Goal: Information Seeking & Learning: Understand process/instructions

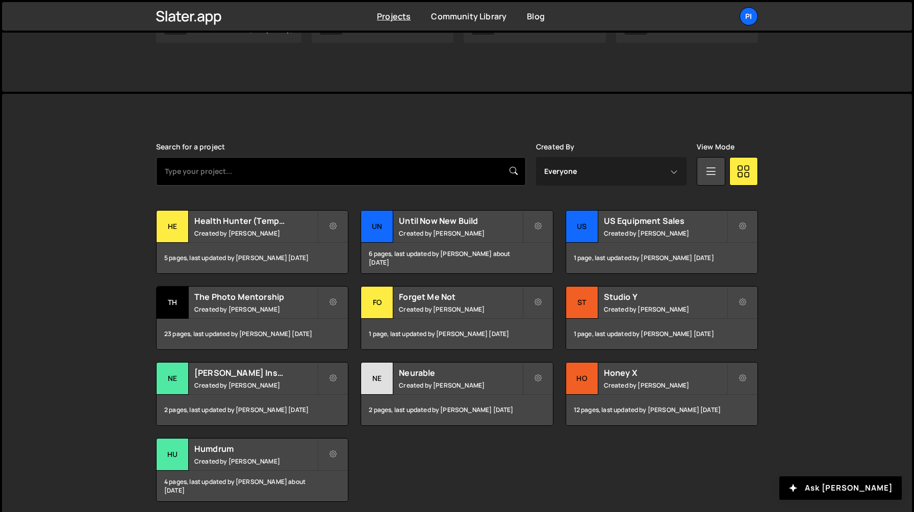
scroll to position [207, 0]
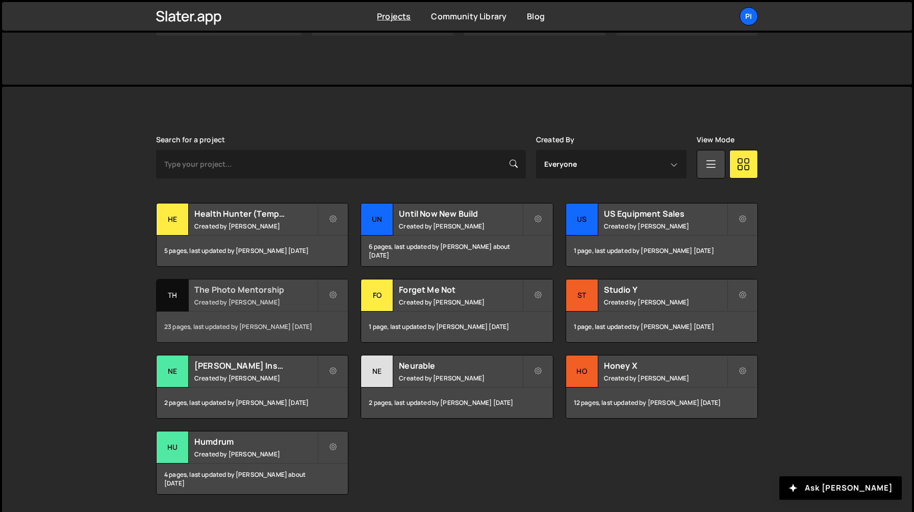
click at [280, 303] on small "Created by [PERSON_NAME]" at bounding box center [255, 302] width 123 height 9
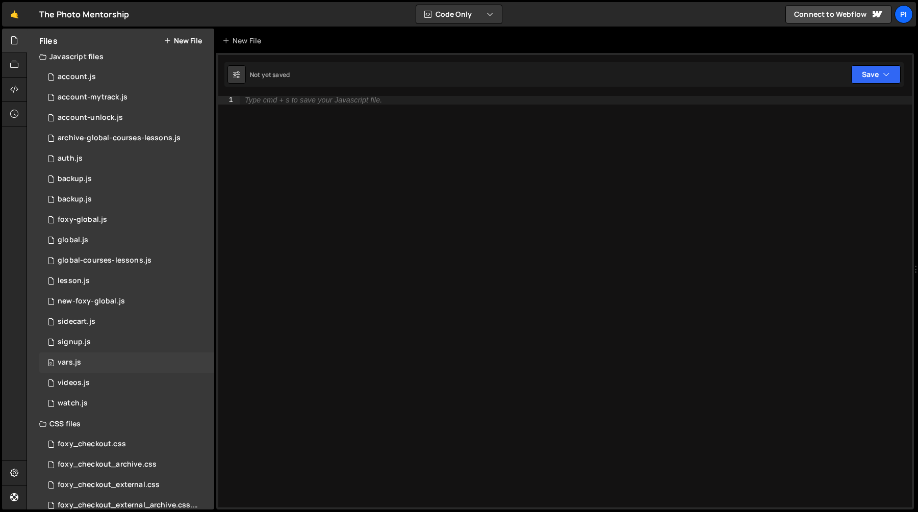
scroll to position [8, 0]
click at [136, 318] on div "0 sidecart.js 0" at bounding box center [126, 320] width 175 height 20
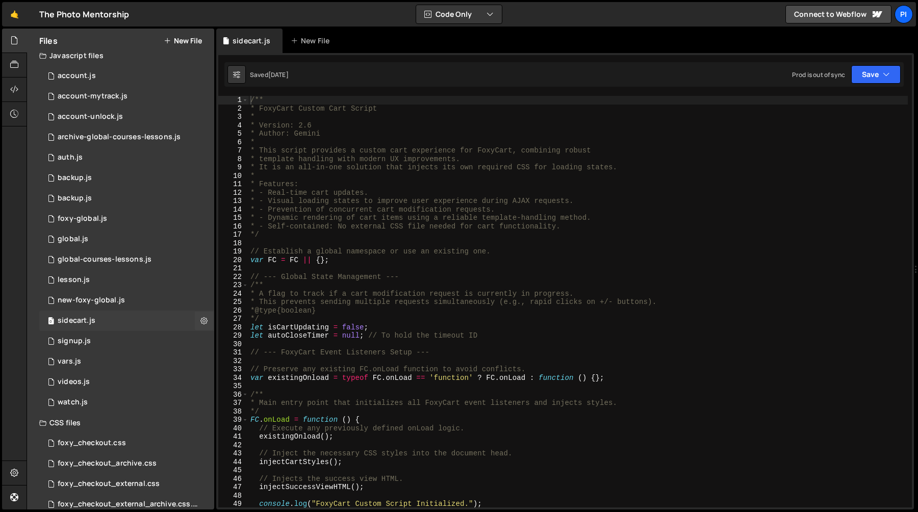
scroll to position [270, 0]
click at [271, 325] on div "/** * FoxyCart Custom Cart Script * * Version: 2.6 * Author: Gemini * * This sc…" at bounding box center [577, 310] width 659 height 428
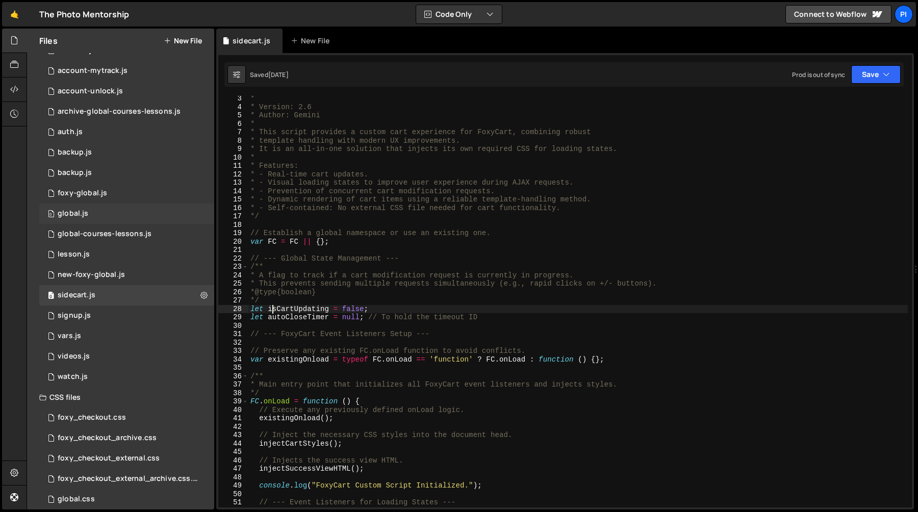
scroll to position [43, 0]
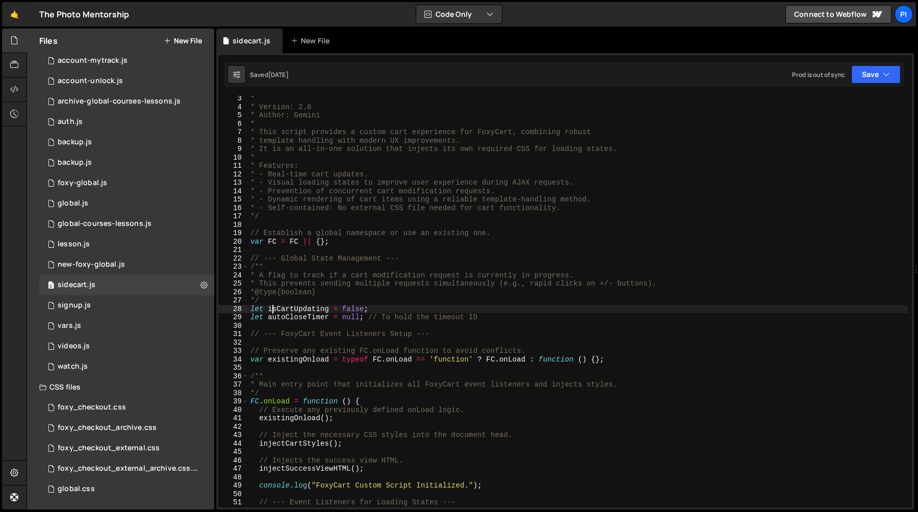
click at [359, 317] on div "* * Version: 2.6 * Author: Gemini * * This script provides a custom cart experi…" at bounding box center [577, 308] width 659 height 428
type textarea "let autoCloseTimer = null; // To hold the timeout ID"
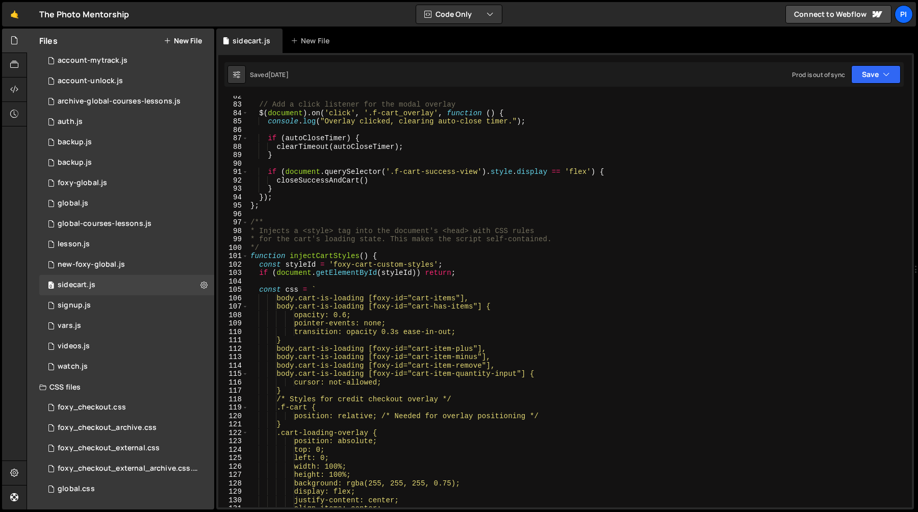
scroll to position [683, 0]
click at [246, 256] on span at bounding box center [245, 258] width 6 height 9
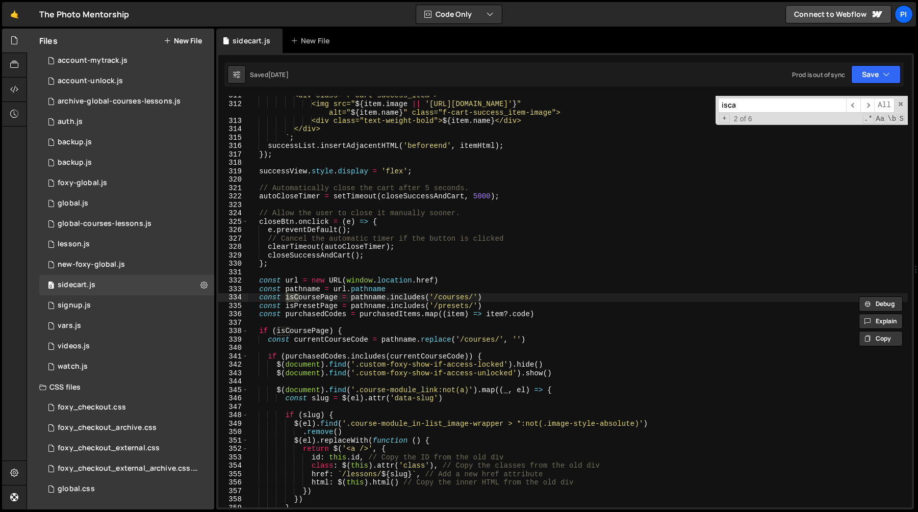
scroll to position [3226, 0]
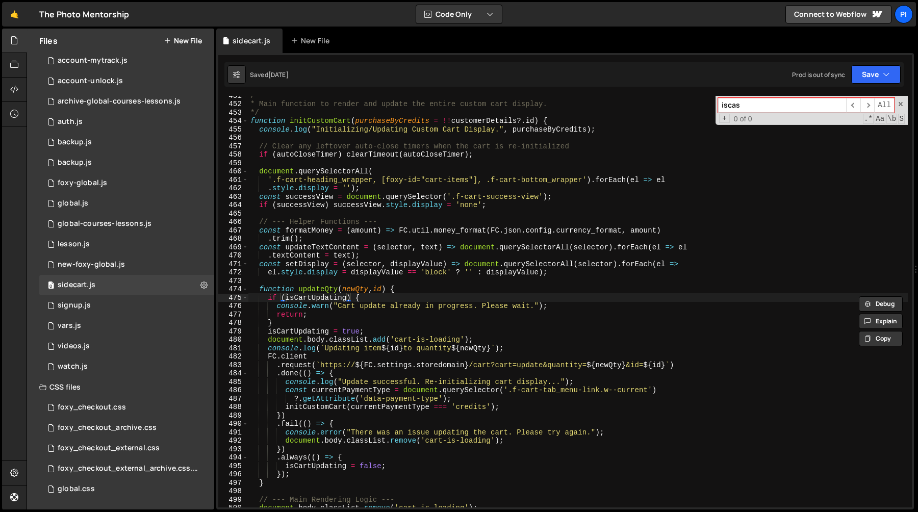
type input "iscas"
type input "i"
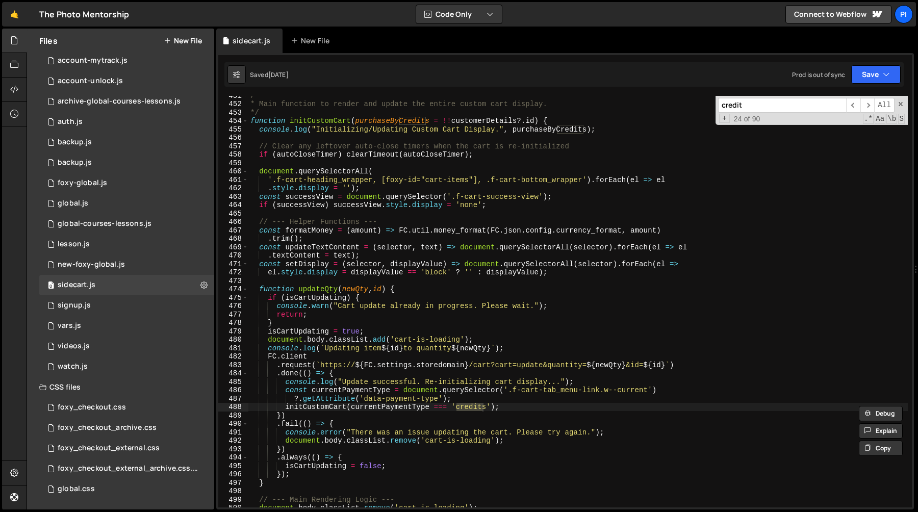
type input "credit"
type textarea "initCustomCart(currentPaymentType === 'credits');"
click at [393, 409] on div "/** * Main function to render and update the entire custom cart display. */ fun…" at bounding box center [577, 305] width 659 height 428
type input "currentPaymentType"
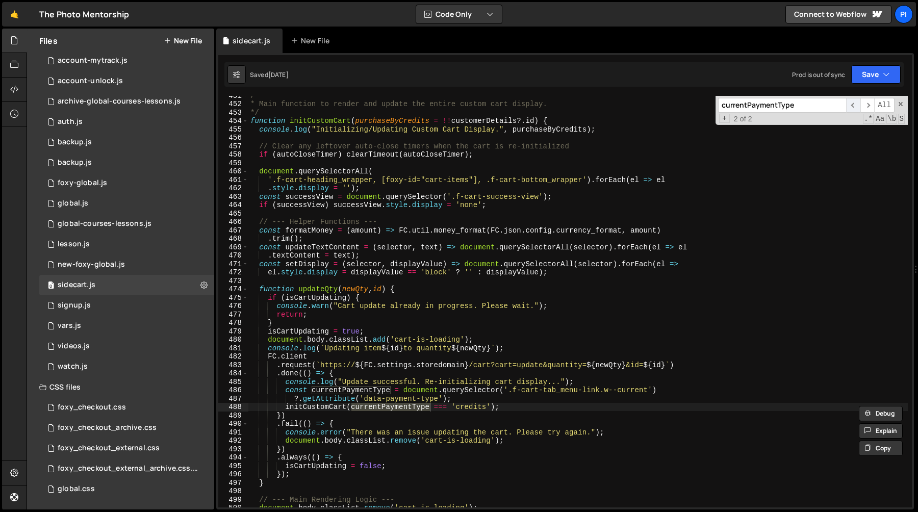
click at [856, 108] on span "​" at bounding box center [853, 105] width 14 height 15
click at [855, 108] on span "​" at bounding box center [853, 105] width 14 height 15
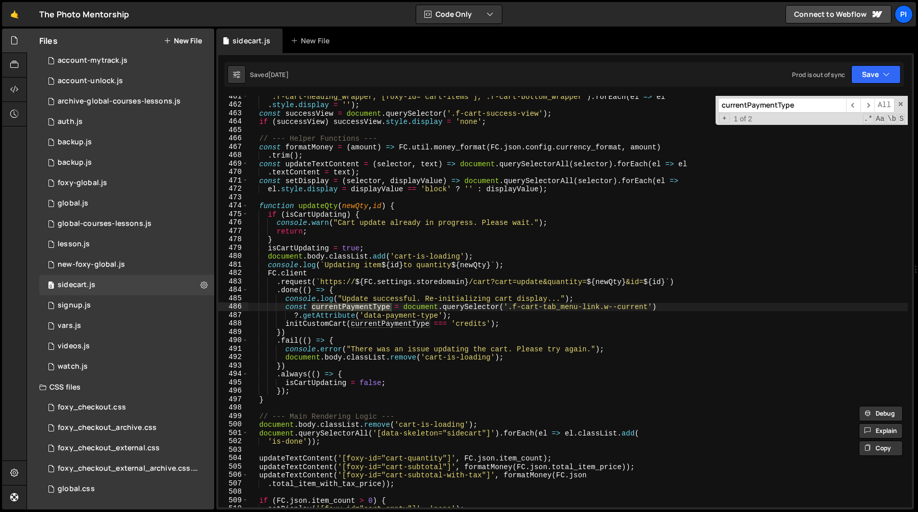
scroll to position [3317, 0]
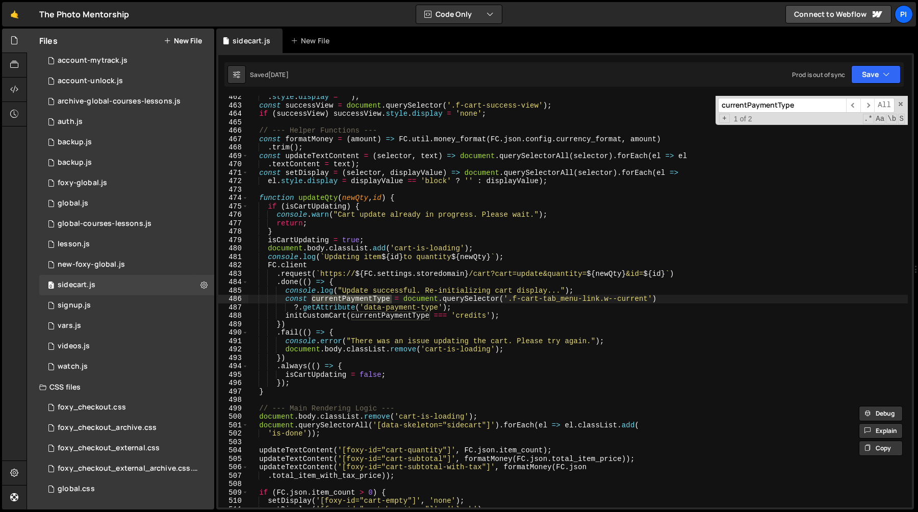
click at [359, 301] on div ". style . display = '' ) ; const successView = document . querySelector ( '.f-c…" at bounding box center [577, 301] width 659 height 411
click at [359, 301] on div ". style . display = '' ) ; const successView = document . querySelector ( '.f-c…" at bounding box center [577, 307] width 659 height 428
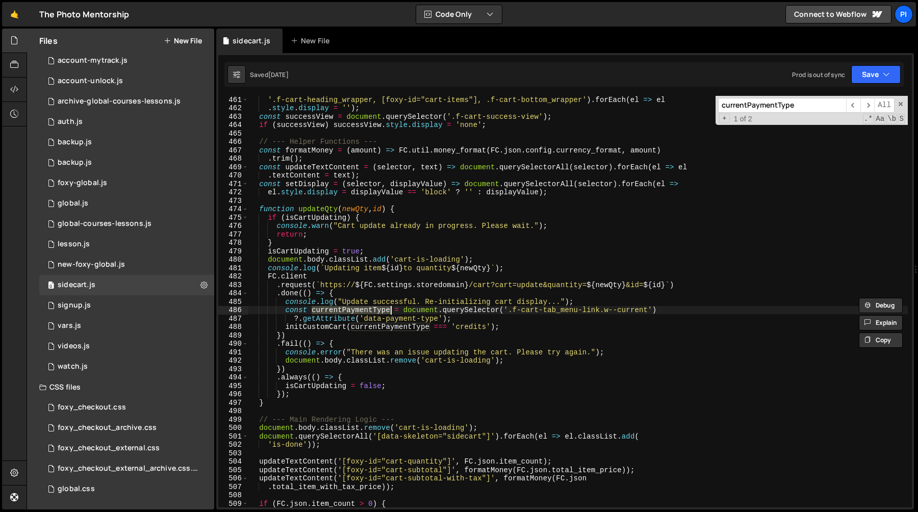
scroll to position [3305, 0]
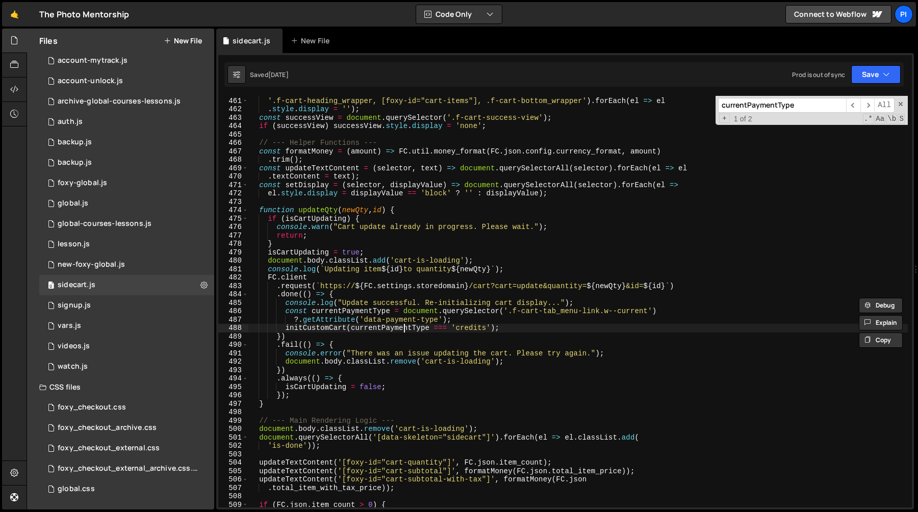
click at [405, 327] on div "document . querySelectorAll ( '.f-cart-heading_wrapper, [foxy-id="cart-items"],…" at bounding box center [577, 302] width 659 height 428
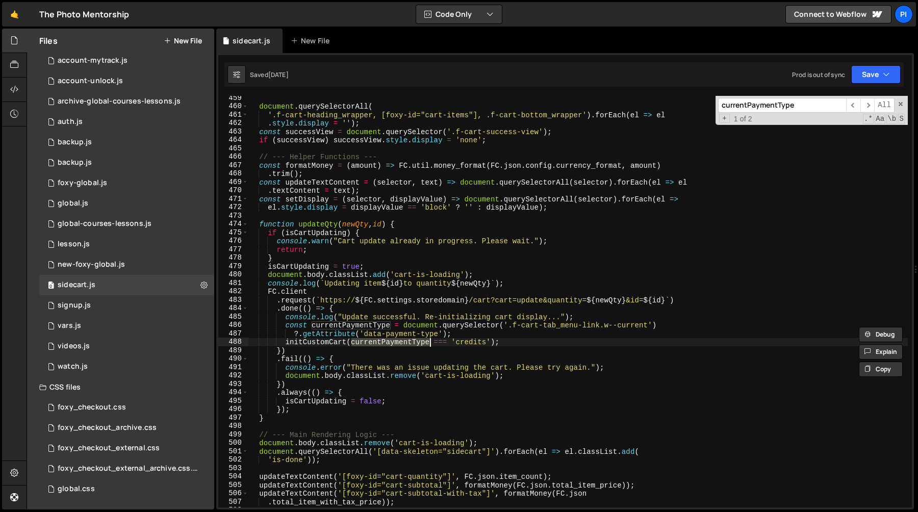
scroll to position [3291, 0]
click at [422, 327] on div "document . querySelectorAll ( '.f-cart-heading_wrapper, [foxy-id="cart-items"],…" at bounding box center [577, 308] width 659 height 428
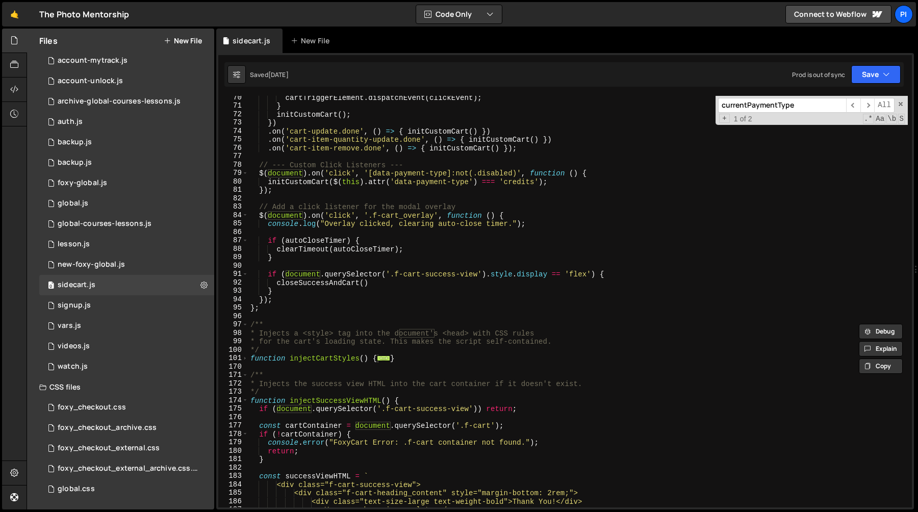
scroll to position [584, 0]
click at [315, 180] on div "cartTriggerElement . dispatchEvent ( clickEvent ) ; } initCustomCart ( ) ; }) .…" at bounding box center [577, 306] width 659 height 428
type textarea "initCustomCart($(this).attr('data-payment-type') === 'credits');"
click at [315, 180] on div "cartTriggerElement . dispatchEvent ( clickEvent ) ; } initCustomCart ( ) ; }) .…" at bounding box center [577, 306] width 659 height 428
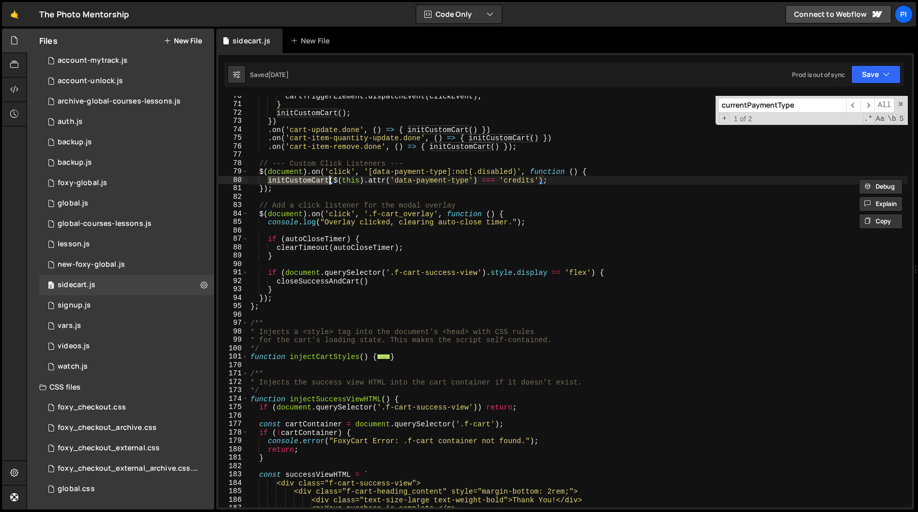
type input "initCustomCart"
click at [870, 108] on span "​" at bounding box center [867, 105] width 14 height 15
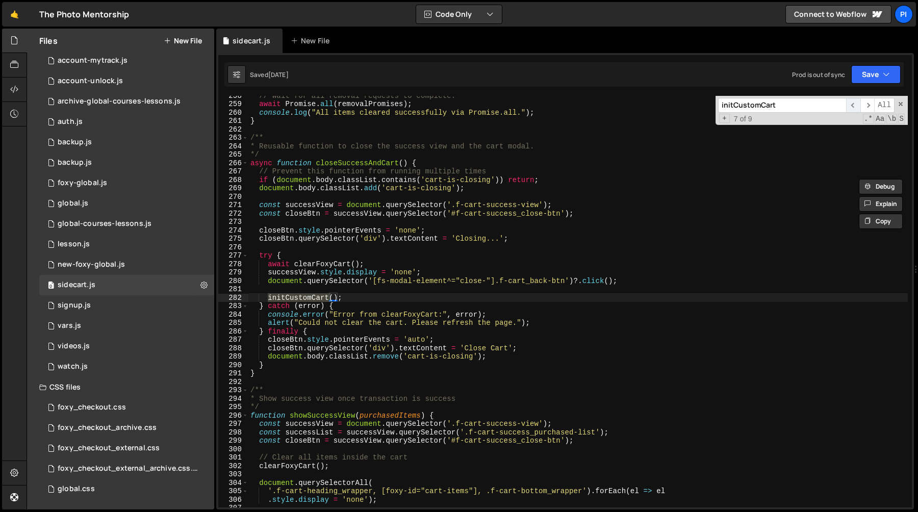
click at [857, 106] on span "​" at bounding box center [853, 105] width 14 height 15
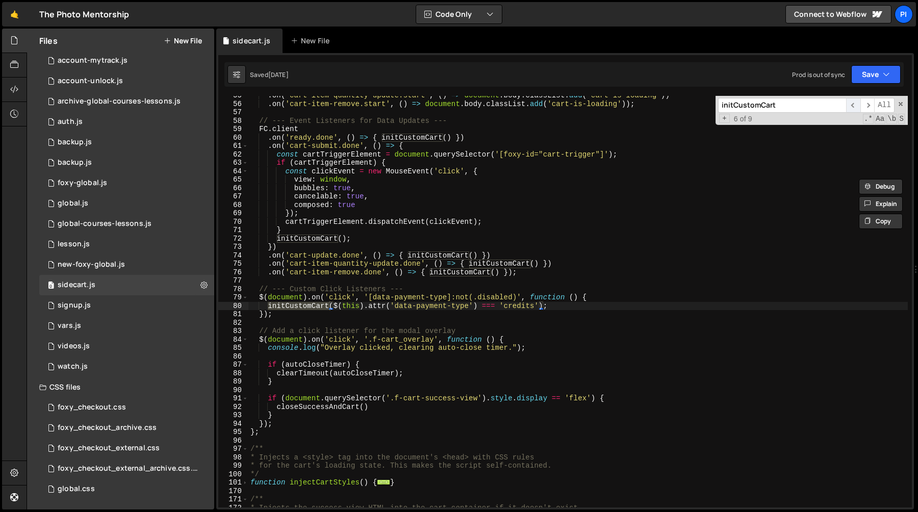
click at [852, 106] on span "​" at bounding box center [853, 105] width 14 height 15
click at [851, 106] on span "​" at bounding box center [853, 105] width 14 height 15
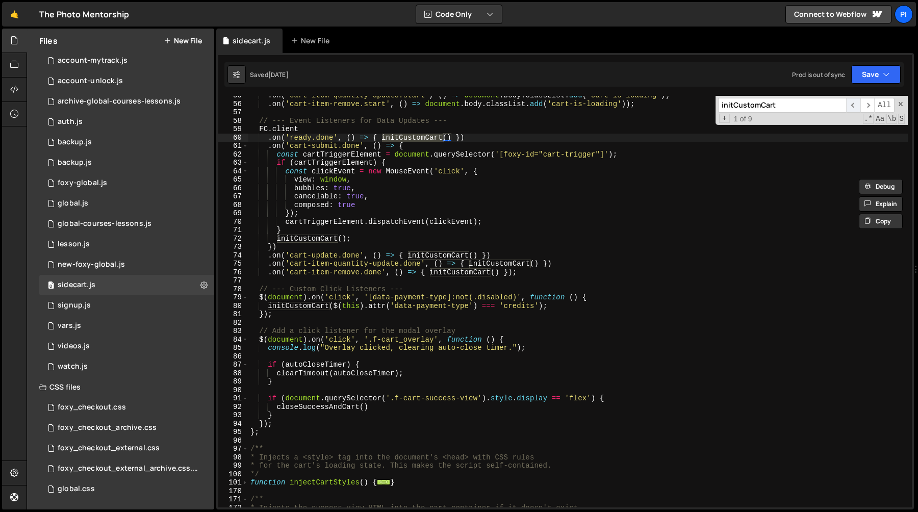
click at [851, 106] on span "​" at bounding box center [853, 105] width 14 height 15
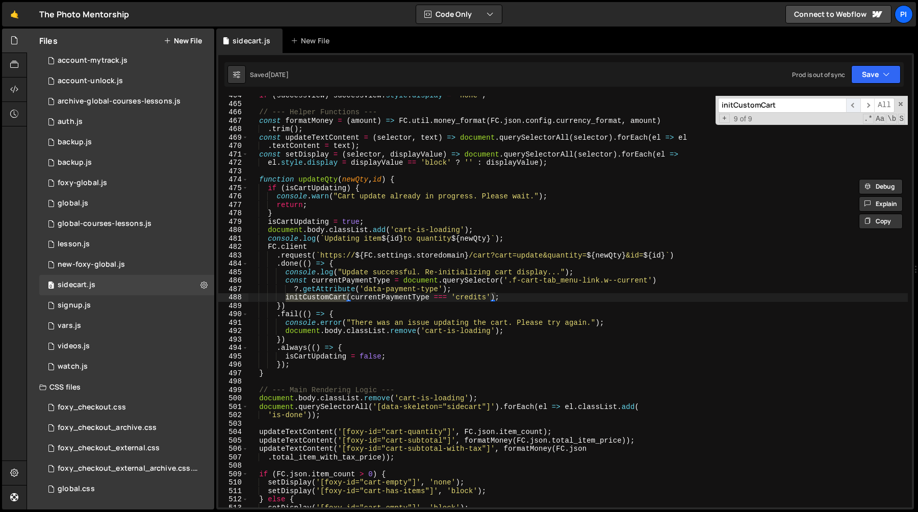
click at [851, 106] on span "​" at bounding box center [853, 105] width 14 height 15
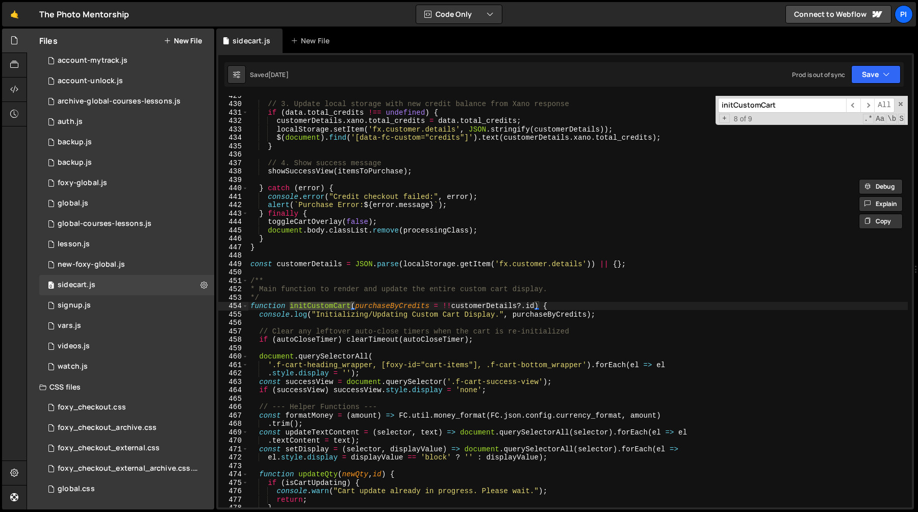
type textarea "function initCustomCart(purchaseByCredits = !!customerDetails?.id) {"
click at [400, 304] on div "// 3. Update local storage with new credit balance from Xano response if ( data…" at bounding box center [577, 305] width 659 height 428
click at [308, 302] on div "// 3. Update local storage with new credit balance from Xano response if ( data…" at bounding box center [577, 305] width 659 height 428
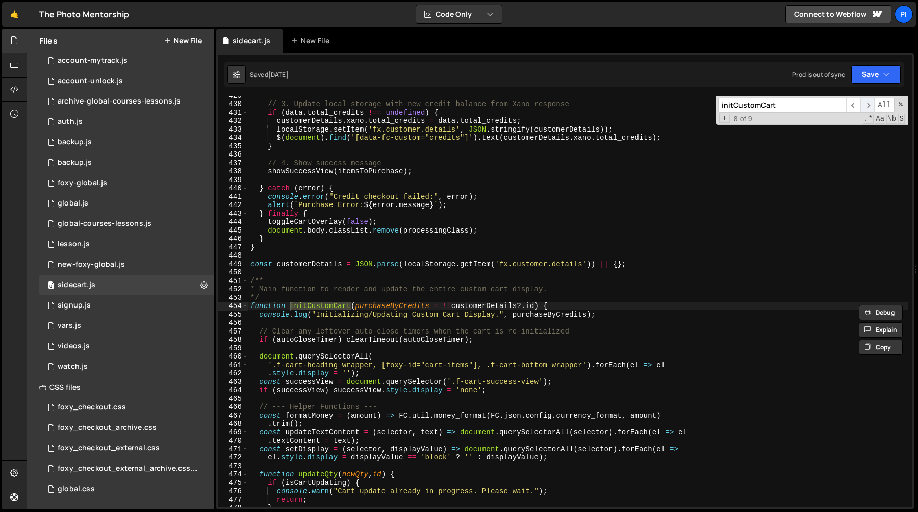
click at [867, 99] on span "​" at bounding box center [867, 105] width 14 height 15
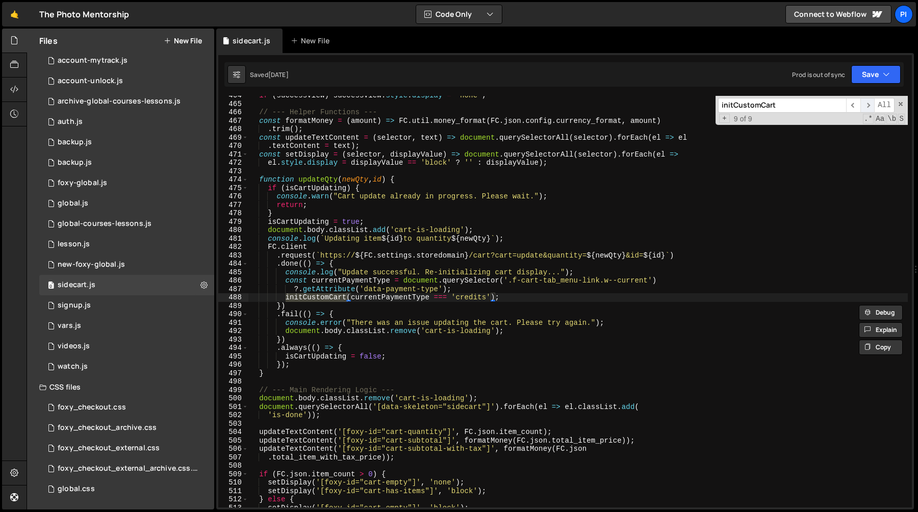
click at [868, 101] on span "​" at bounding box center [867, 105] width 14 height 15
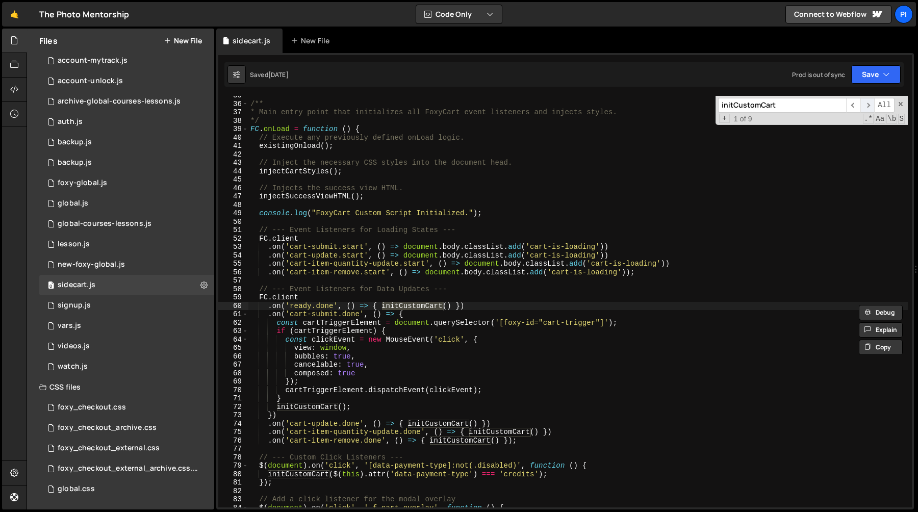
scroll to position [291, 0]
click at [856, 103] on span "​" at bounding box center [853, 105] width 14 height 15
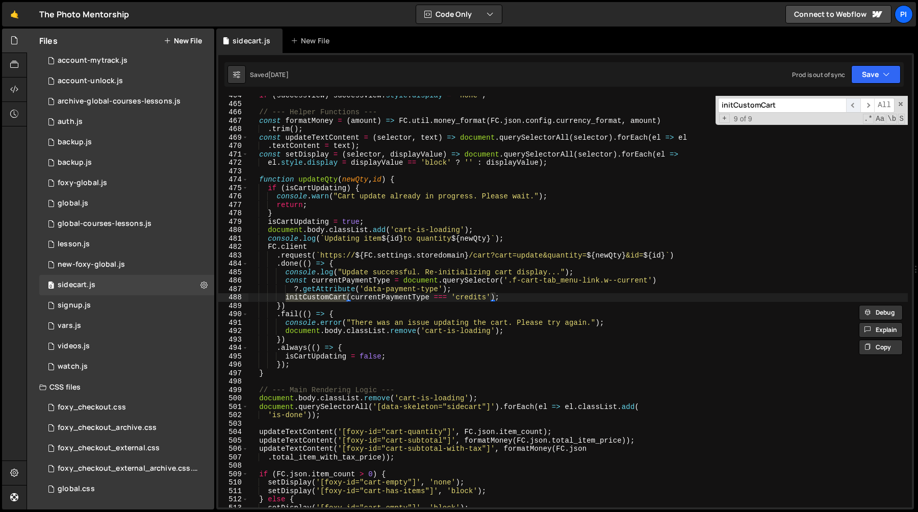
scroll to position [3335, 0]
click at [869, 106] on span "​" at bounding box center [867, 105] width 14 height 15
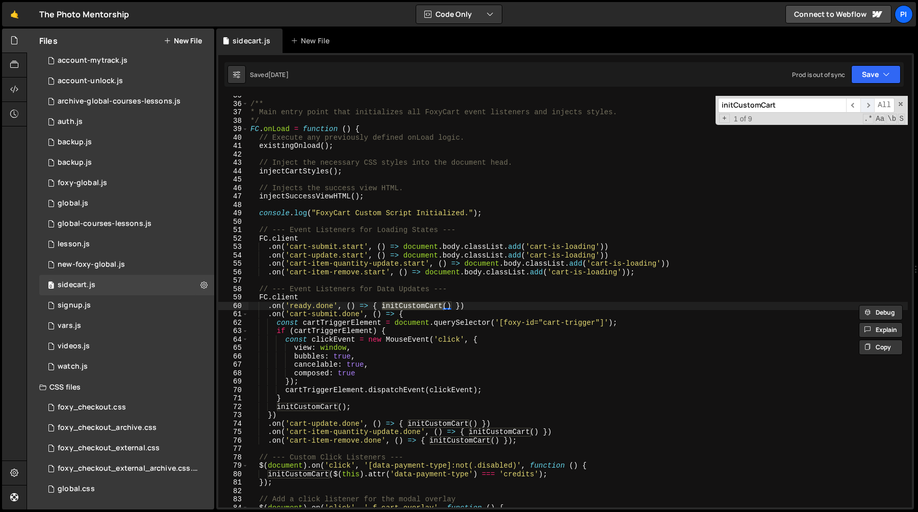
click at [869, 108] on span "​" at bounding box center [867, 105] width 14 height 15
click at [865, 105] on span "​" at bounding box center [867, 105] width 14 height 15
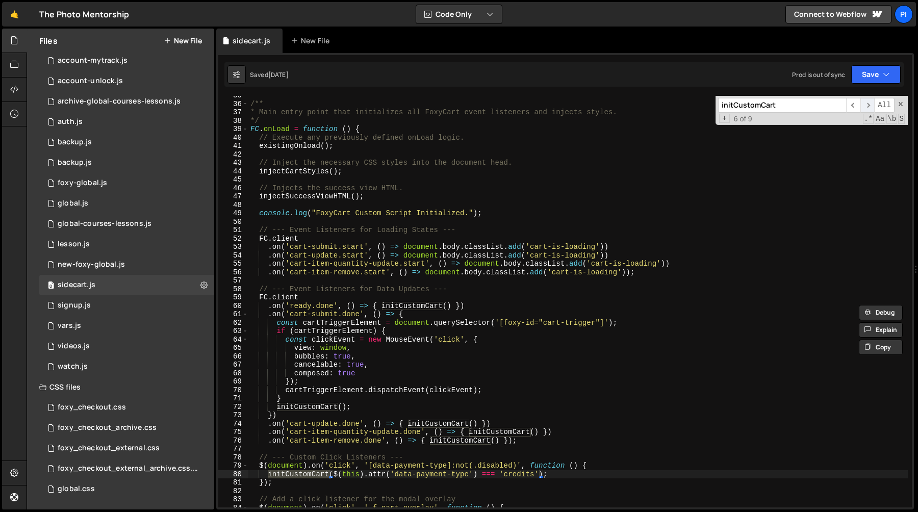
click at [865, 105] on span "​" at bounding box center [867, 105] width 14 height 15
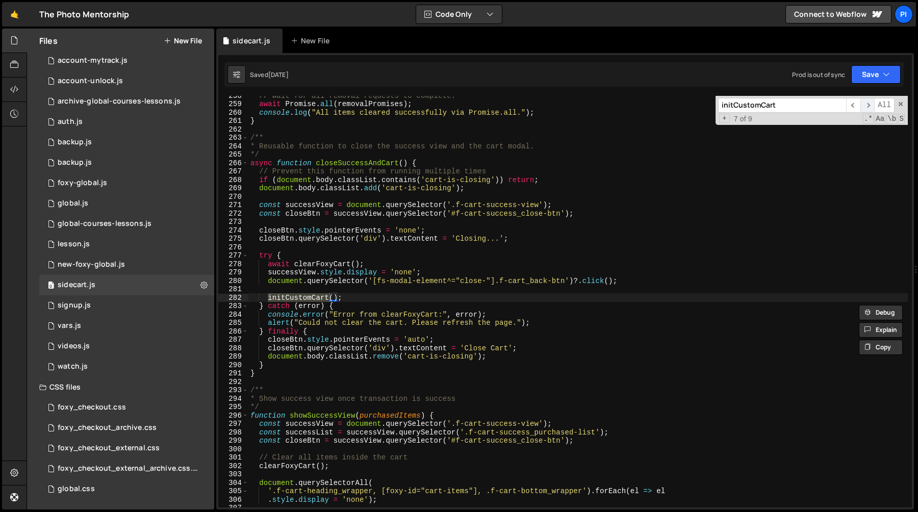
click at [865, 105] on span "​" at bounding box center [867, 105] width 14 height 15
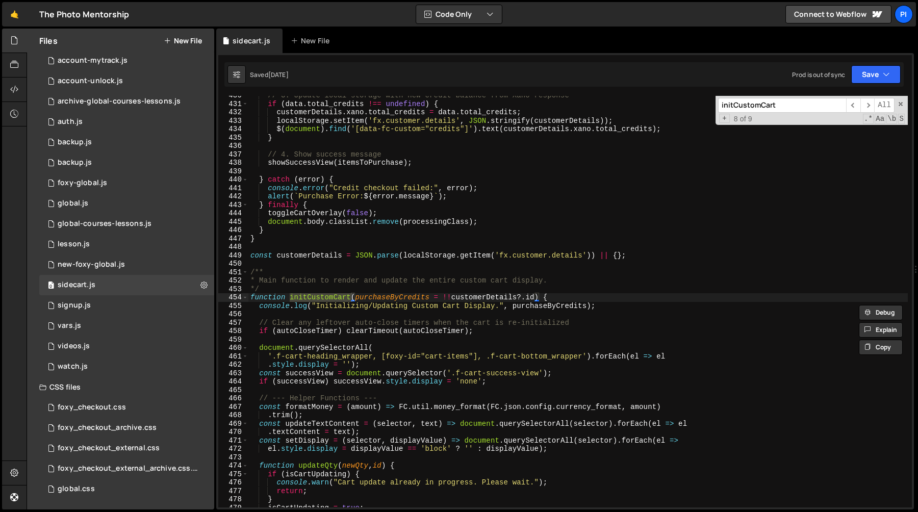
click at [442, 301] on div "// 3. Update local storage with new credit balance from Xano response if ( data…" at bounding box center [577, 305] width 659 height 428
drag, startPoint x: 442, startPoint y: 297, endPoint x: 539, endPoint y: 298, distance: 96.4
click at [539, 298] on div "// 3. Update local storage with new credit balance from Xano response if ( data…" at bounding box center [577, 305] width 659 height 428
click at [475, 301] on div "// 3. Update local storage with new credit balance from Xano response if ( data…" at bounding box center [577, 301] width 659 height 411
click at [475, 301] on div "// 3. Update local storage with new credit balance from Xano response if ( data…" at bounding box center [577, 305] width 659 height 428
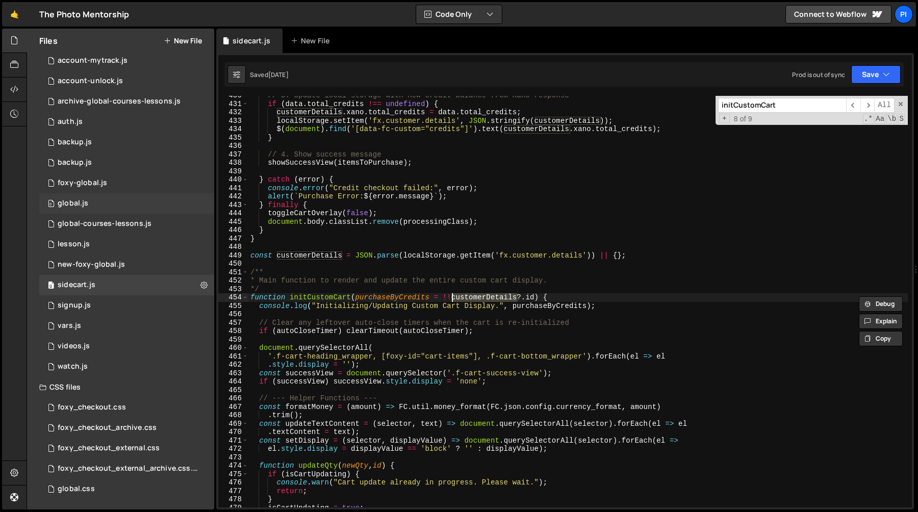
click at [105, 204] on div "0 global.js 0" at bounding box center [126, 203] width 175 height 20
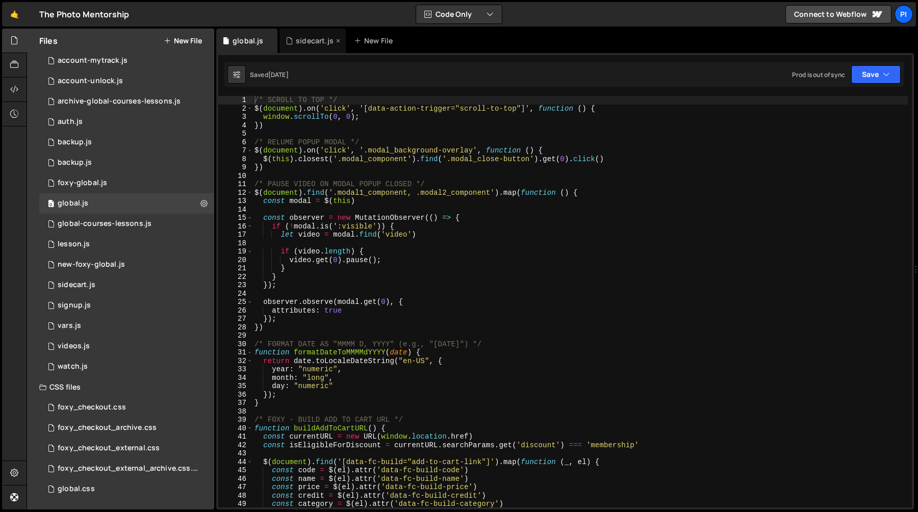
scroll to position [962, 0]
type textarea "if (![DOMAIN_NAME](':visible')) {"
click at [328, 225] on div "/* SCROLL TO TOP */ $ ( document ) . on ( 'click' , '[data-action-trigger="scro…" at bounding box center [579, 310] width 655 height 428
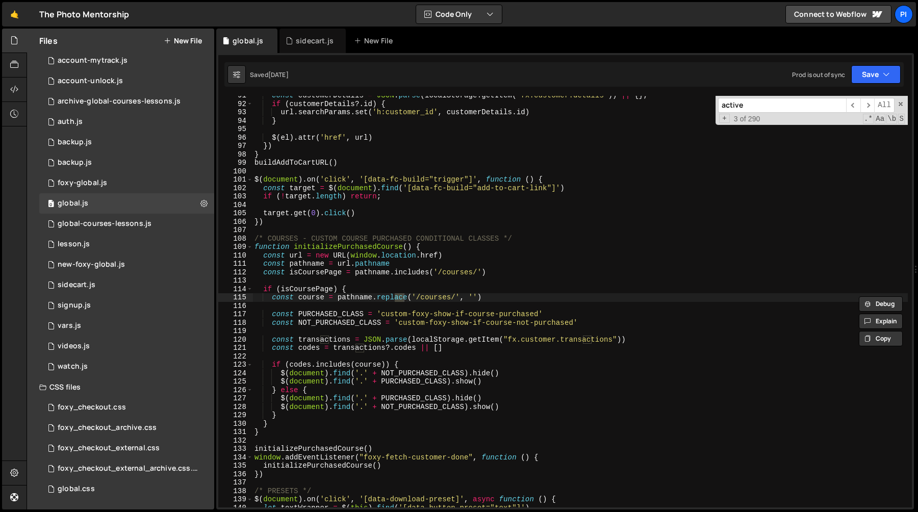
scroll to position [2082, 0]
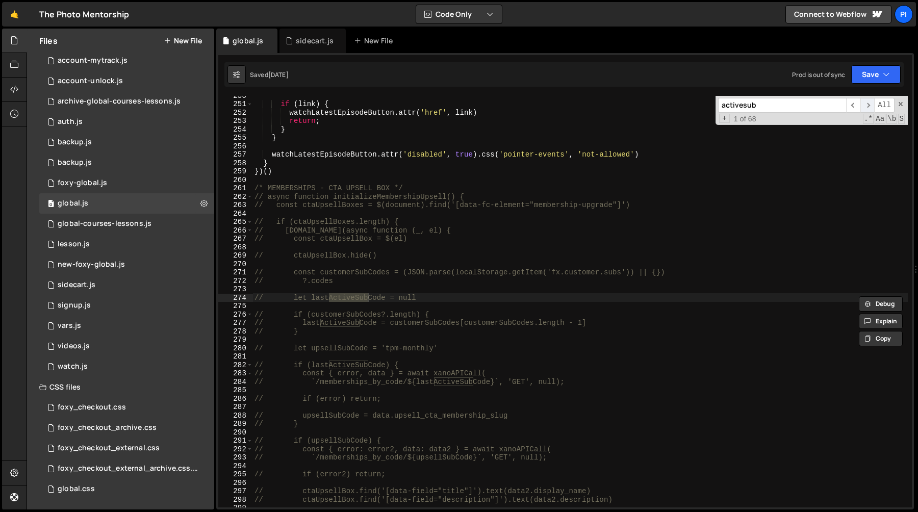
type input "activesub"
click at [863, 103] on span "​" at bounding box center [867, 105] width 14 height 15
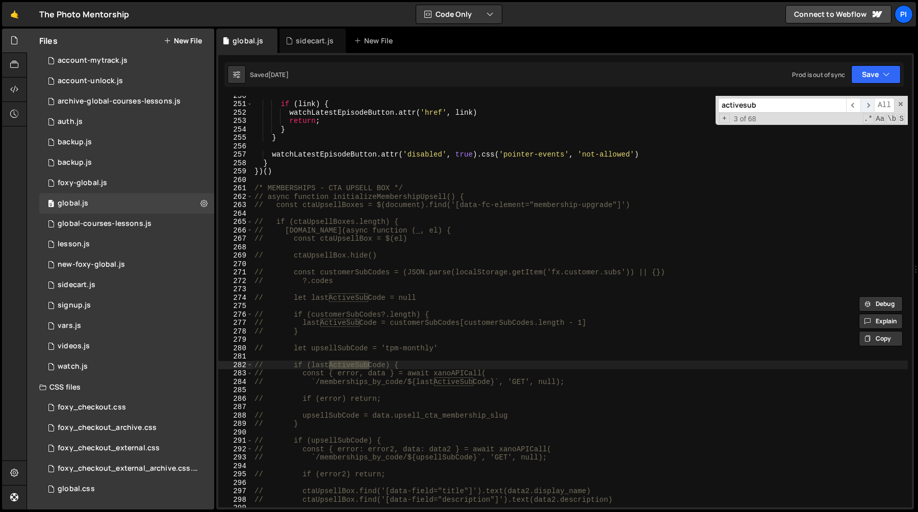
click at [863, 103] on span "​" at bounding box center [867, 105] width 14 height 15
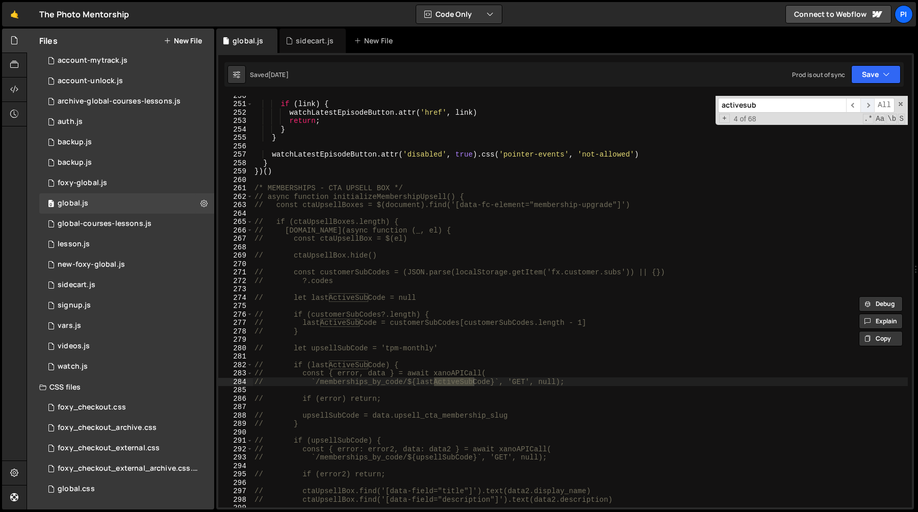
click at [863, 103] on span "​" at bounding box center [867, 105] width 14 height 15
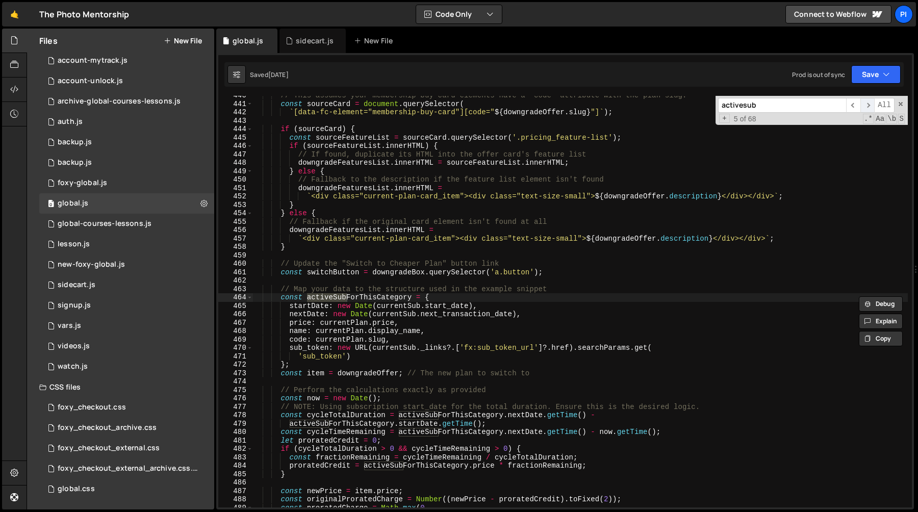
click at [863, 103] on span "​" at bounding box center [867, 105] width 14 height 15
click at [868, 105] on span "​" at bounding box center [867, 105] width 14 height 15
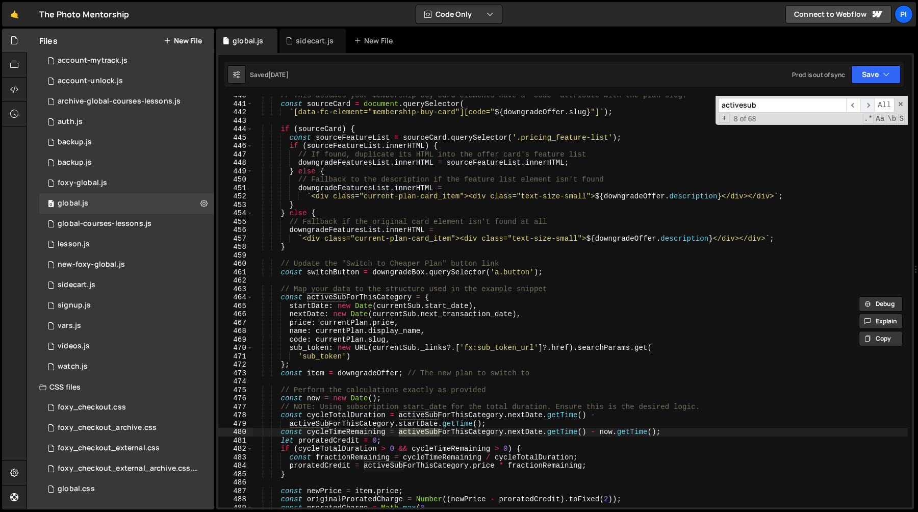
click at [868, 105] on span "​" at bounding box center [867, 105] width 14 height 15
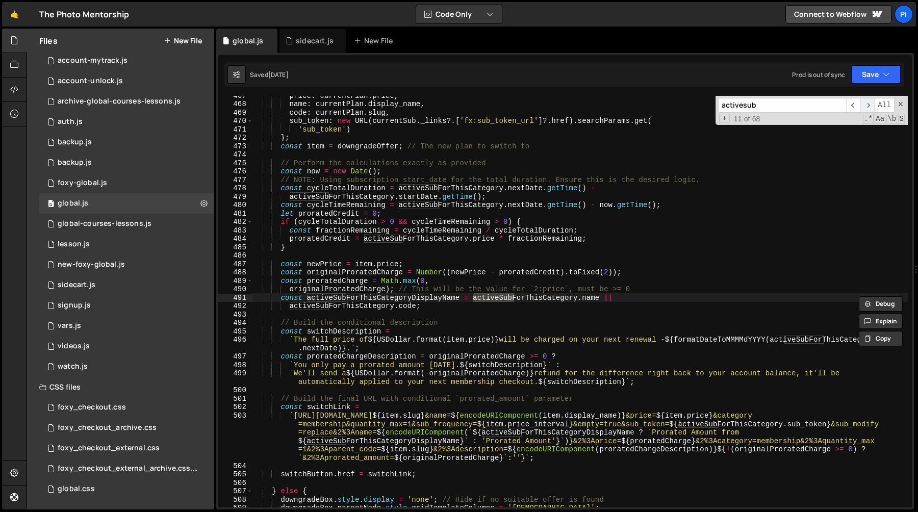
click at [868, 105] on span "​" at bounding box center [867, 105] width 14 height 15
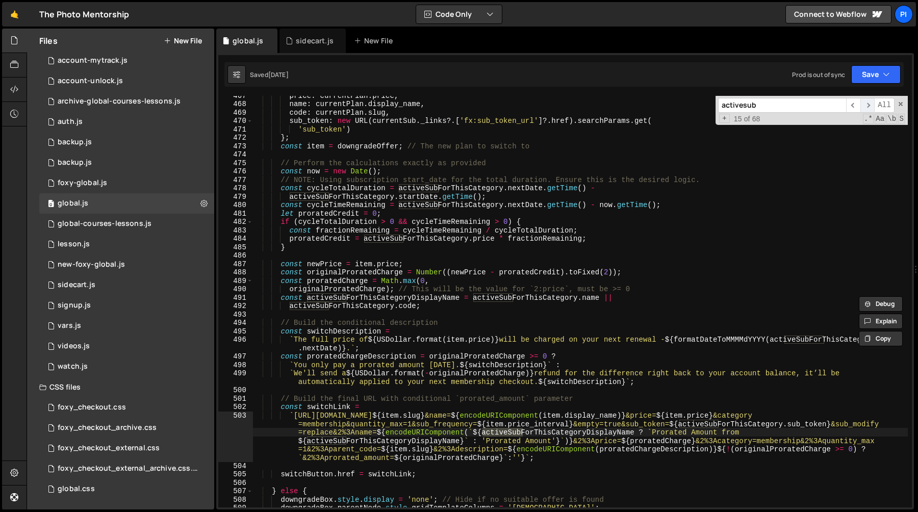
click at [868, 105] on span "​" at bounding box center [867, 105] width 14 height 15
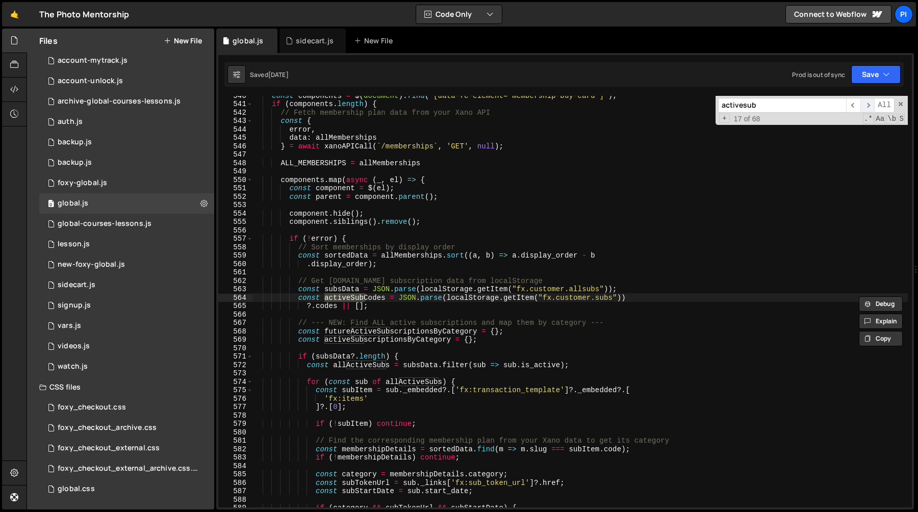
click at [868, 105] on span "​" at bounding box center [867, 105] width 14 height 15
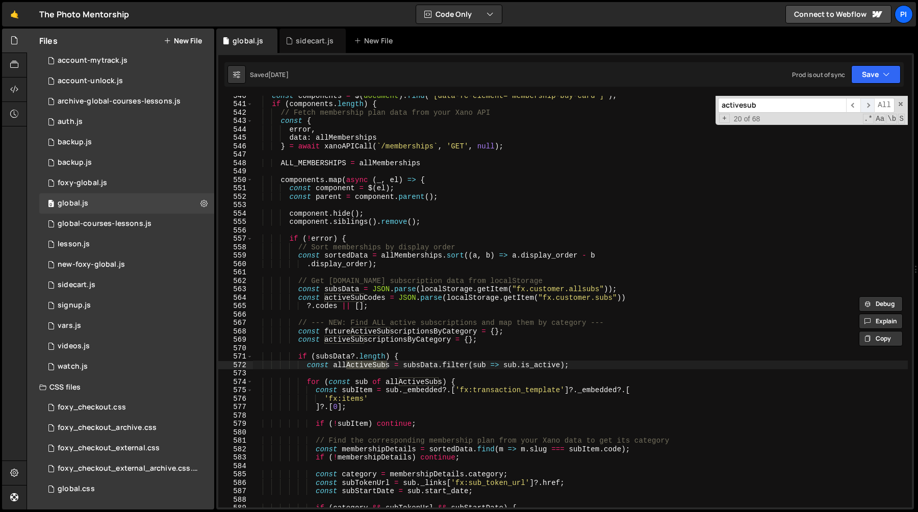
click at [868, 105] on span "​" at bounding box center [867, 105] width 14 height 15
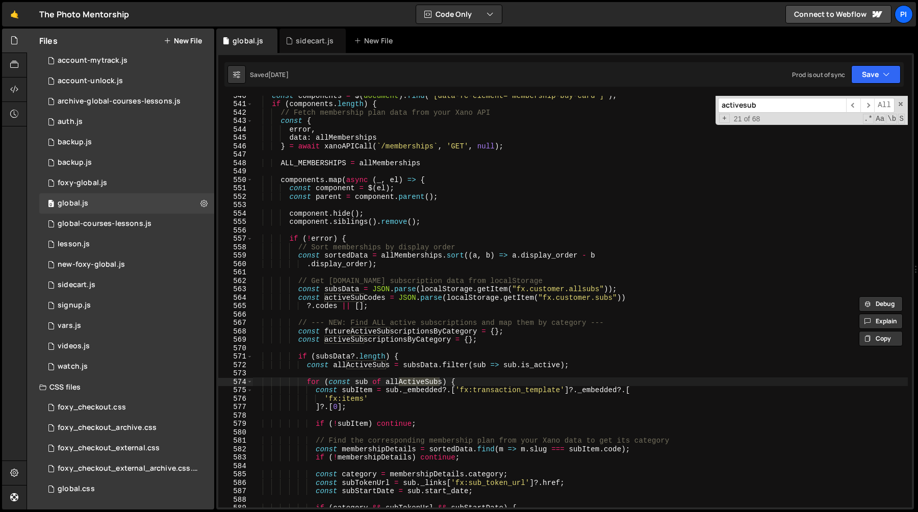
click at [420, 368] on div "const components = $ ( document ) . find ( '[data-fc-element="membership-buy-ca…" at bounding box center [579, 305] width 655 height 428
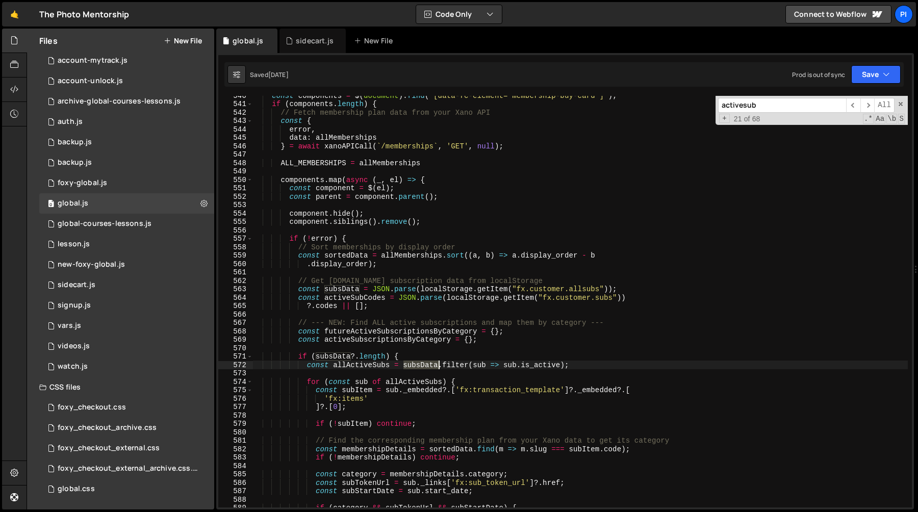
click at [420, 368] on div "const components = $ ( document ) . find ( '[data-fc-element="membership-buy-ca…" at bounding box center [579, 305] width 655 height 428
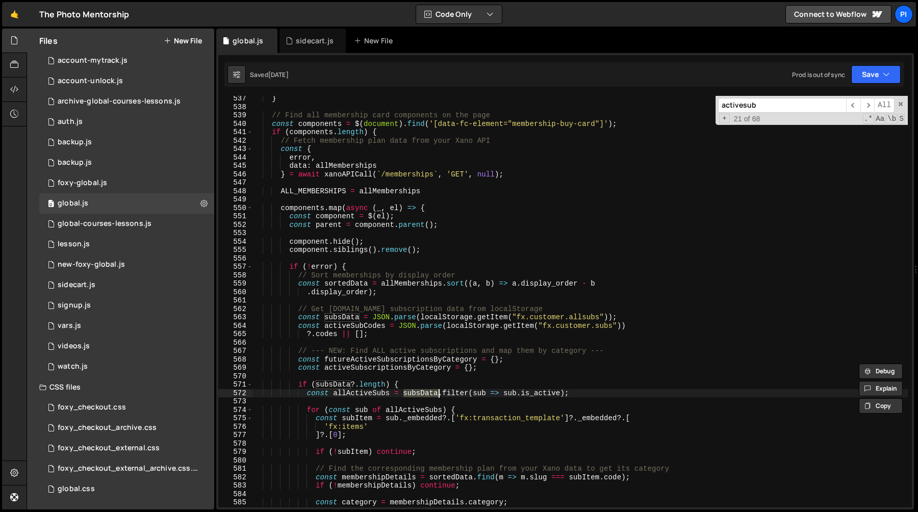
scroll to position [4538, 0]
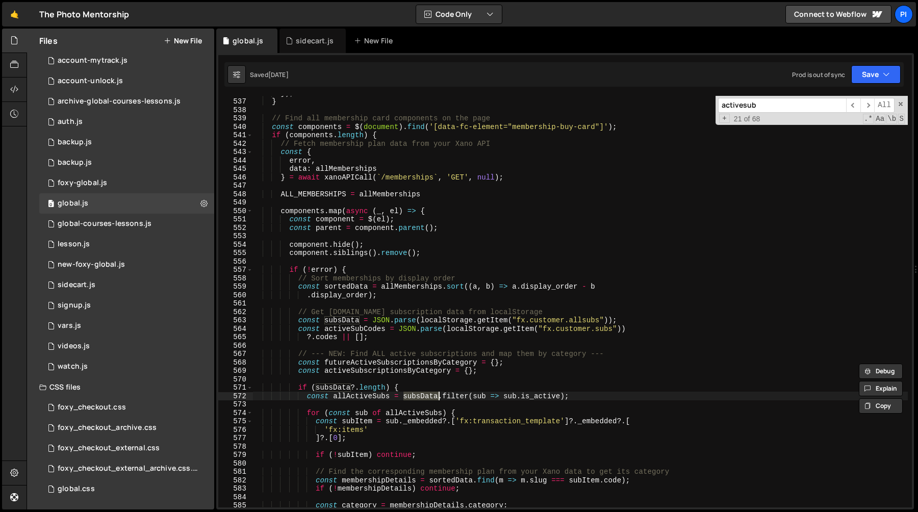
click at [353, 330] on div "}) ; } // Find all membership card components on the page const components = $ …" at bounding box center [579, 303] width 655 height 428
type textarea "const activeSubCodes = JSON.parse(localStorage.getItem("fx.customer.subs"))"
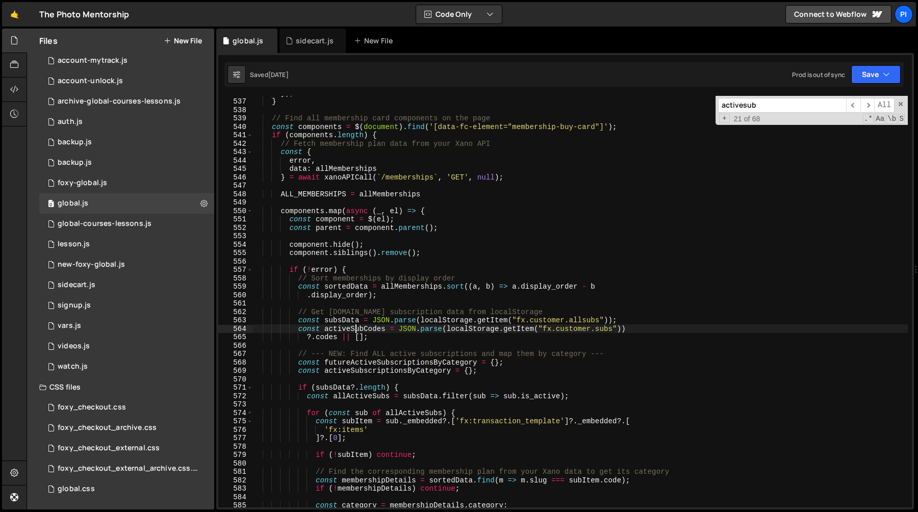
click at [353, 330] on div "}) ; } // Find all membership card components on the page const components = $ …" at bounding box center [579, 303] width 655 height 428
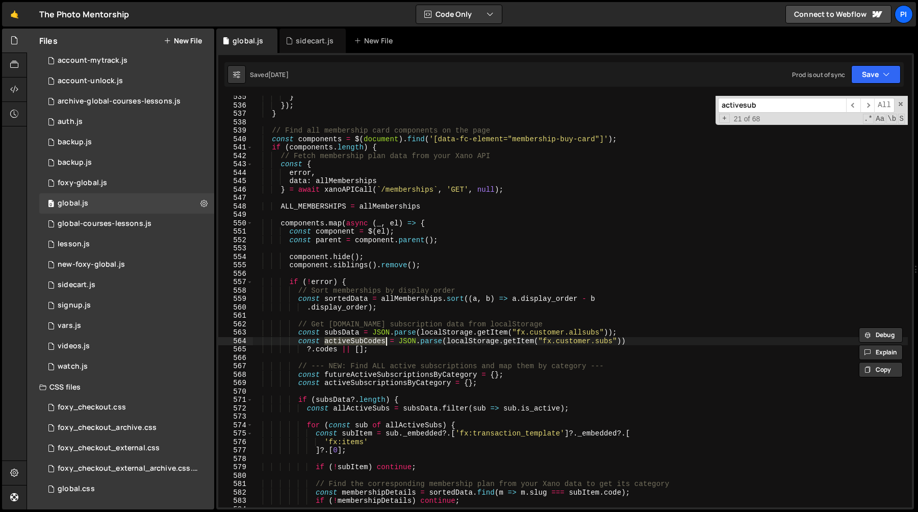
scroll to position [4525, 0]
click at [545, 340] on div "} }) ; } // Find all membership card components on the page const components = …" at bounding box center [579, 307] width 655 height 428
click at [613, 344] on div "} }) ; } // Find all membership card components on the page const components = …" at bounding box center [579, 307] width 655 height 428
type input "fx.customer.subs"
click at [874, 105] on span "All" at bounding box center [884, 105] width 20 height 15
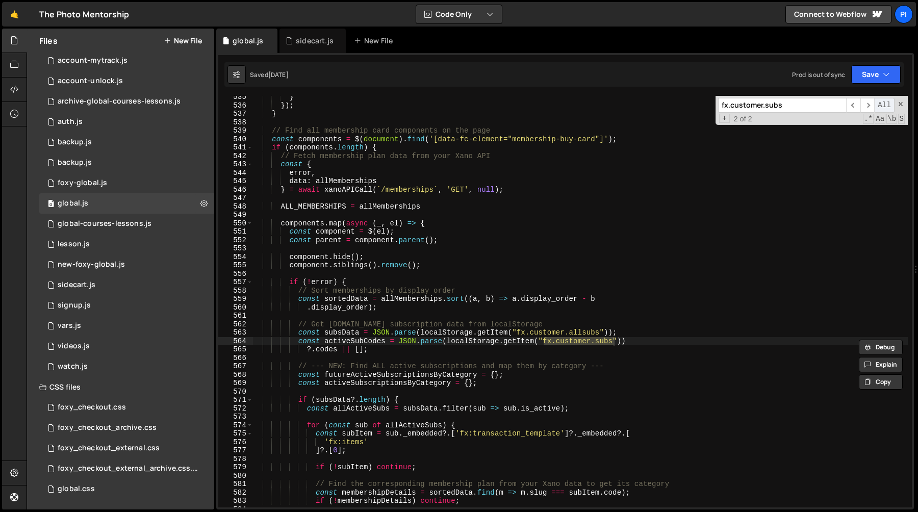
type textarea "// const customerSubCodes = (JSON.parse(localStorage.getItem('fx.customer.subs'…"
click at [818, 199] on div "} }) ; } // Find all membership card components on the page const components = …" at bounding box center [579, 307] width 655 height 428
click at [866, 106] on span "​" at bounding box center [867, 105] width 14 height 15
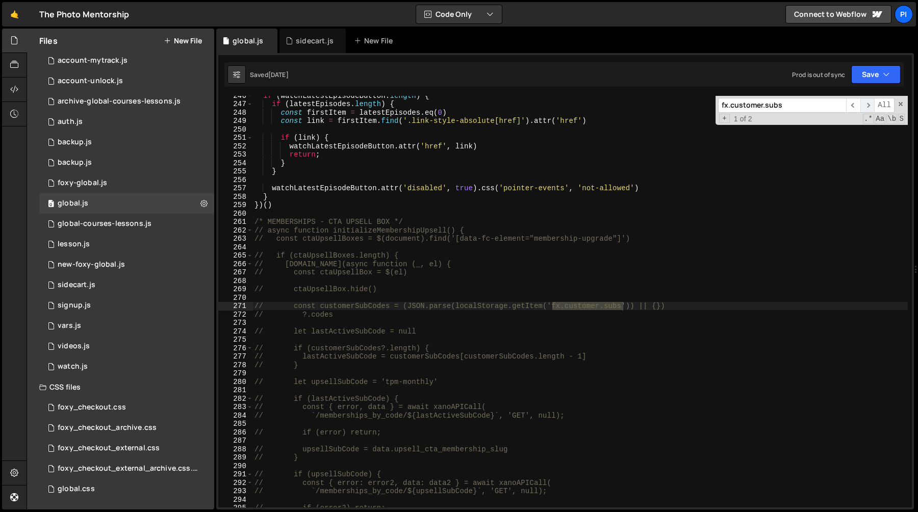
scroll to position [2049, 0]
click at [866, 105] on span "​" at bounding box center [867, 105] width 14 height 15
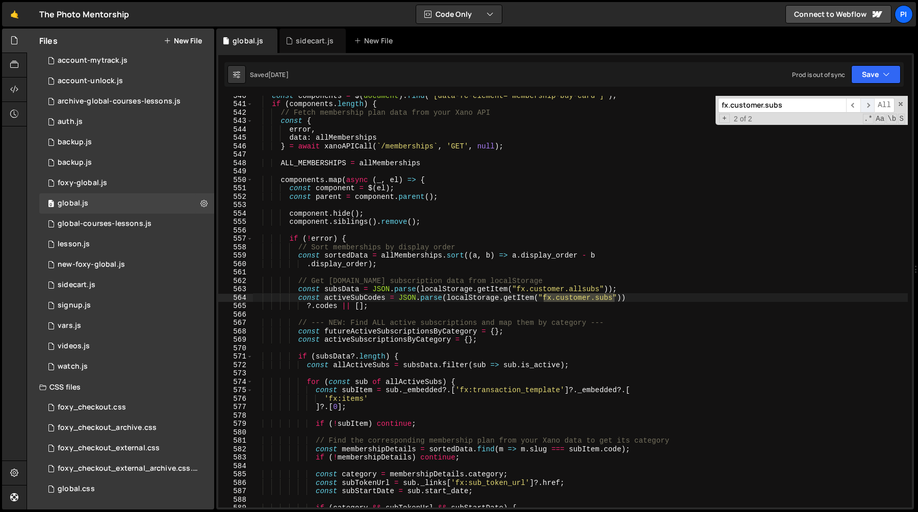
scroll to position [4569, 0]
click at [110, 262] on div "new-foxy-global.js" at bounding box center [91, 264] width 67 height 9
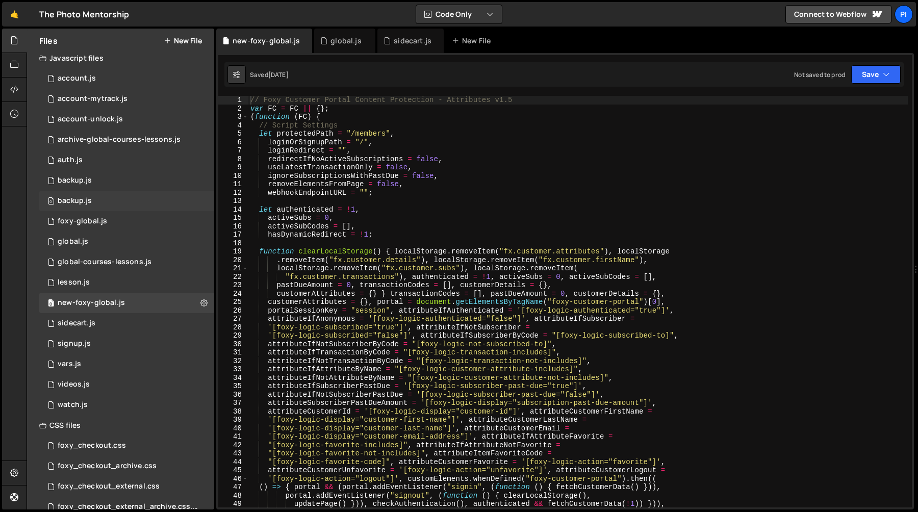
scroll to position [0, 0]
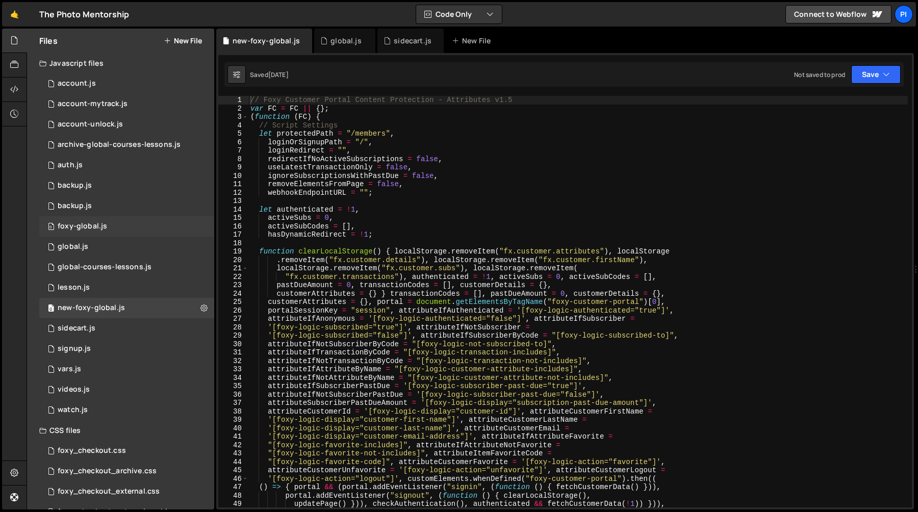
click at [133, 226] on div "0 foxy-global.js 0" at bounding box center [126, 226] width 175 height 20
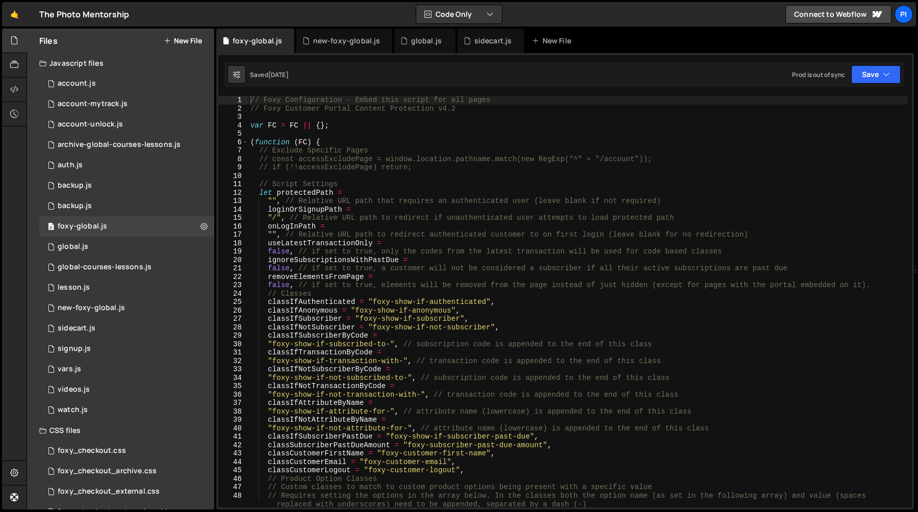
scroll to position [529, 0]
click at [757, 146] on div "// Foxy Configuration - Embed this script for all pages // Foxy Customer Portal…" at bounding box center [577, 310] width 659 height 428
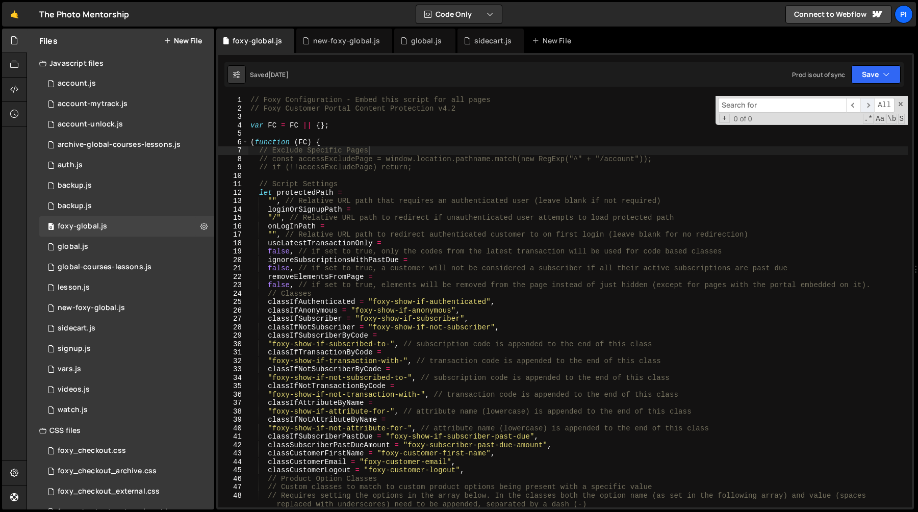
click at [867, 106] on span "​" at bounding box center [867, 105] width 14 height 15
type textarea "let protectedPath ="
click at [559, 192] on div "// Foxy Configuration - Embed this script for all pages // Foxy Customer Portal…" at bounding box center [577, 310] width 659 height 428
click at [83, 306] on div "new-foxy-global.js" at bounding box center [91, 307] width 67 height 9
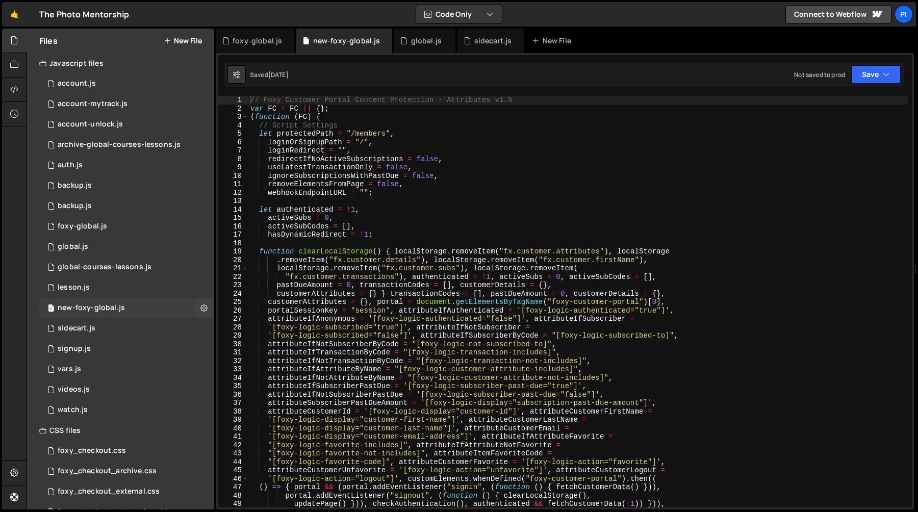
click at [83, 306] on div "new-foxy-global.js" at bounding box center [91, 307] width 67 height 9
click at [109, 226] on div "0 foxy-global.js 0" at bounding box center [126, 226] width 175 height 20
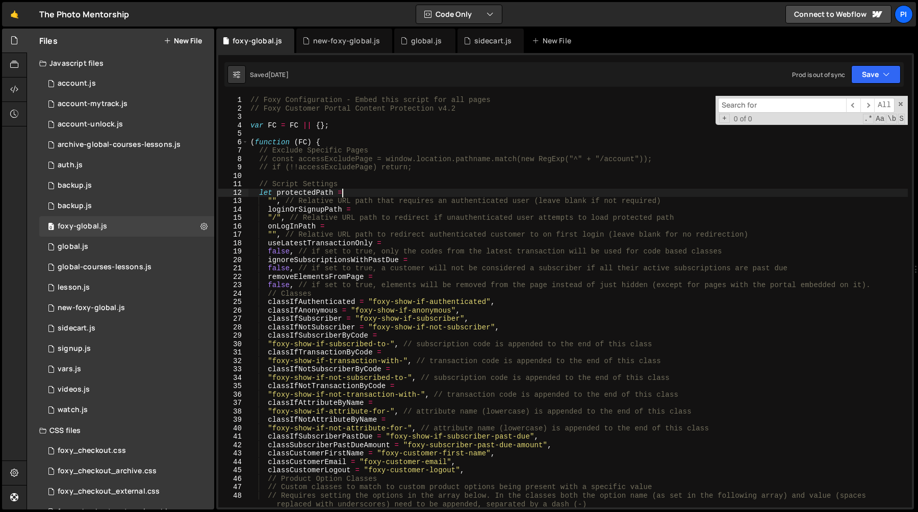
scroll to position [529, 0]
click at [709, 194] on div "// Foxy Configuration - Embed this script for all pages // Foxy Customer Portal…" at bounding box center [577, 310] width 659 height 428
type input "s"
paste input "customerDetails?.id"
type input "customerDetails?.id"
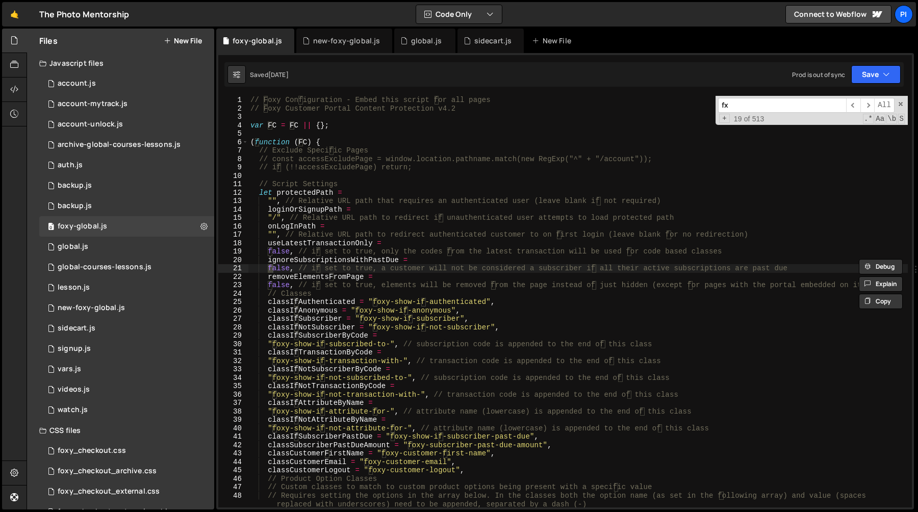
scroll to position [577, 0]
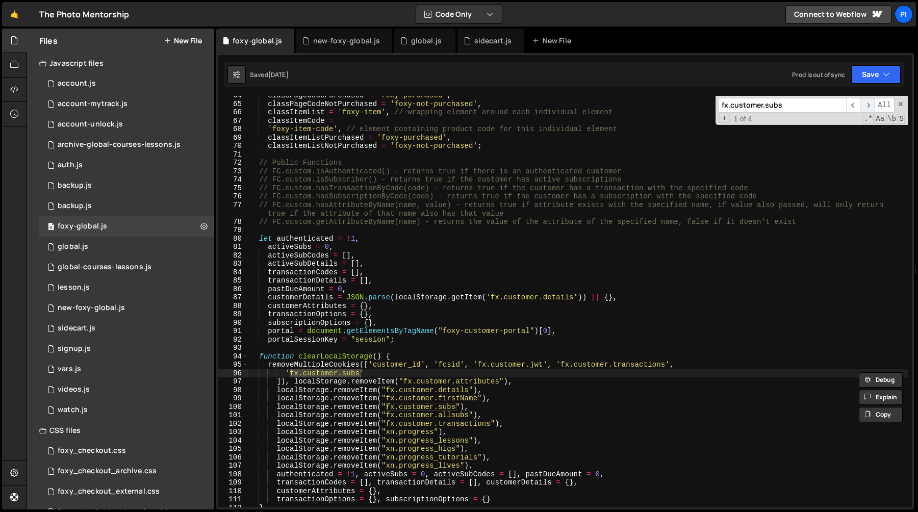
type input "fx.customer.subs"
click at [865, 107] on span "​" at bounding box center [867, 105] width 14 height 15
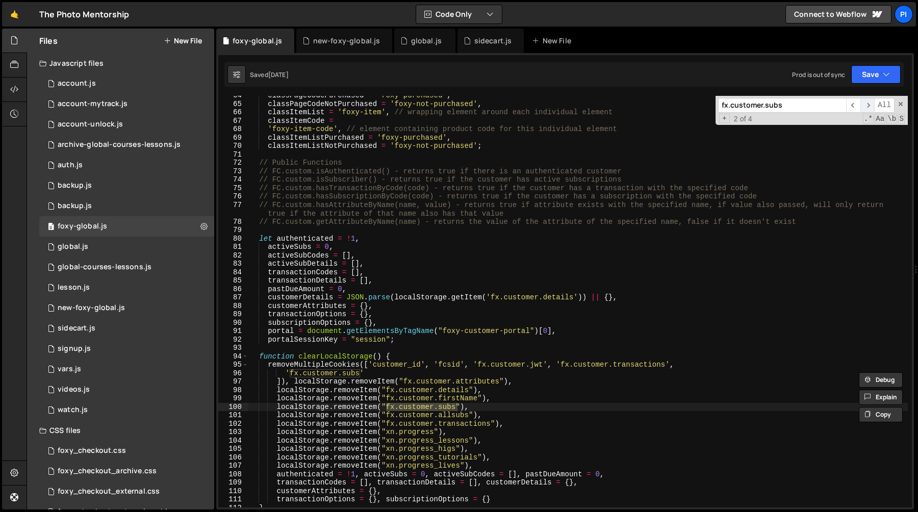
click at [865, 107] on span "​" at bounding box center [867, 105] width 14 height 15
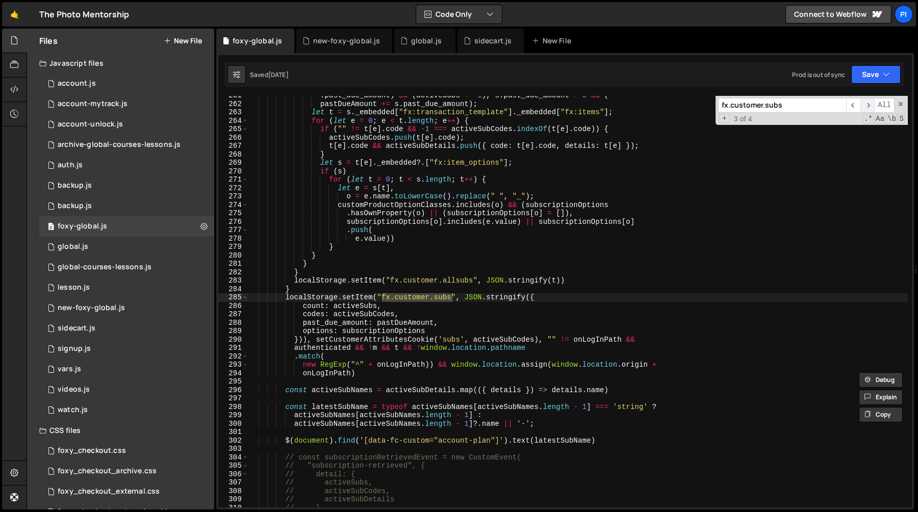
click at [865, 107] on span "​" at bounding box center [867, 105] width 14 height 15
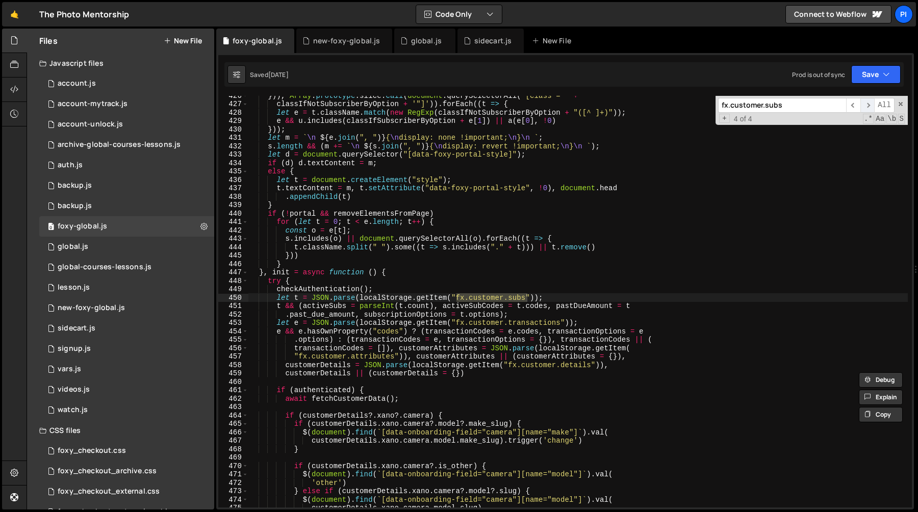
scroll to position [3630, 0]
click at [124, 83] on div "0 account.js 0" at bounding box center [126, 83] width 175 height 20
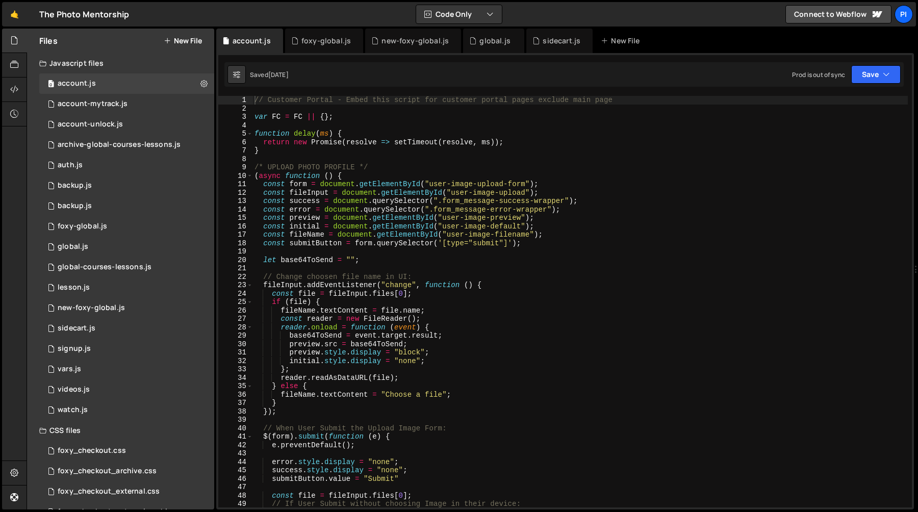
scroll to position [0, 0]
type textarea "const preview = document.getElementById("user-image-preview");"
click at [577, 215] on div "// Customer Portal - Embed this script for customer portal pages exclude main p…" at bounding box center [579, 310] width 655 height 428
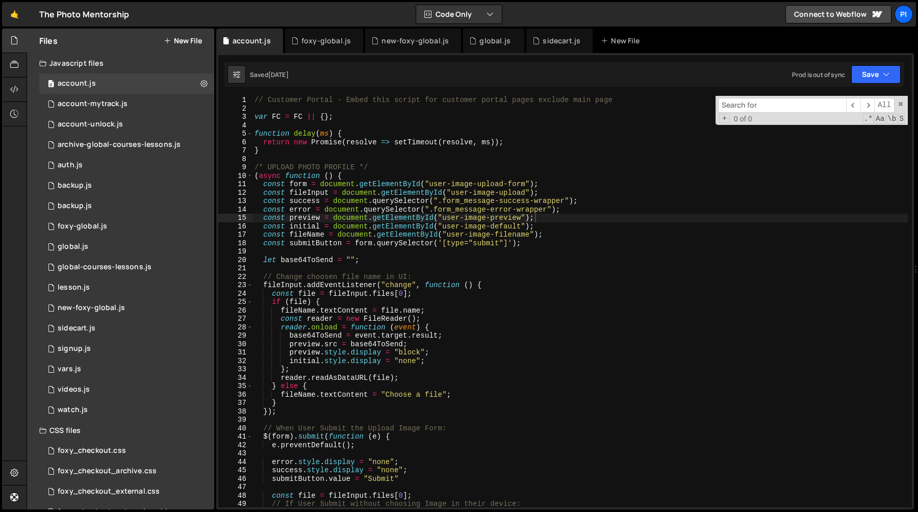
type input "customerDetails?.id"
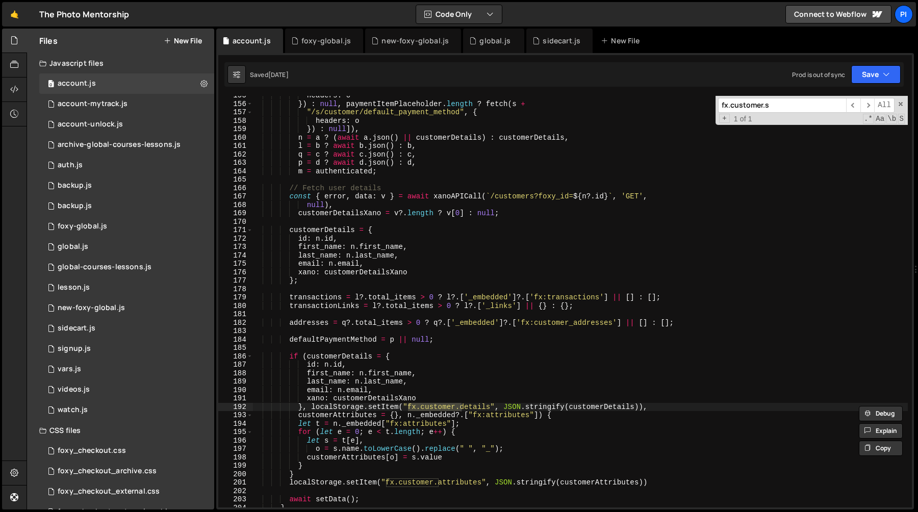
scroll to position [778, 0]
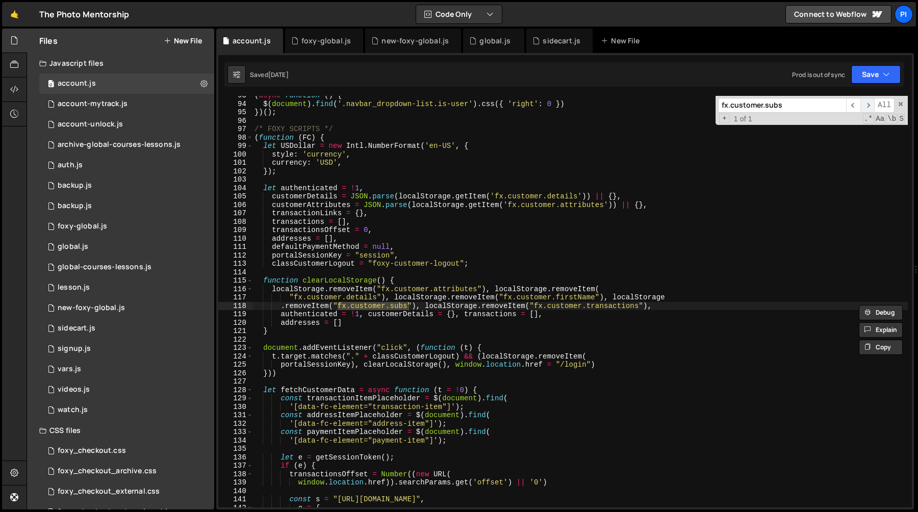
type input "fx.customer.subs"
click at [868, 101] on span "​" at bounding box center [867, 105] width 14 height 15
click at [121, 105] on div "account-mytrack.js" at bounding box center [93, 103] width 70 height 9
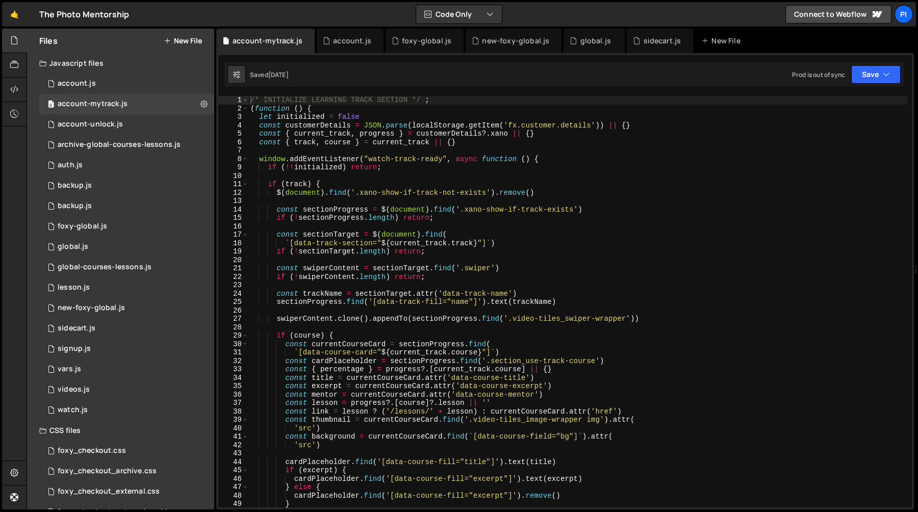
type textarea "$(document).find('.xano-show-if-track-not-exists').remove()"
click at [405, 189] on div "/* INITIALIZE LEARNING TRACK SECTION */ ; ( function ( ) { let initialized = fa…" at bounding box center [577, 310] width 659 height 428
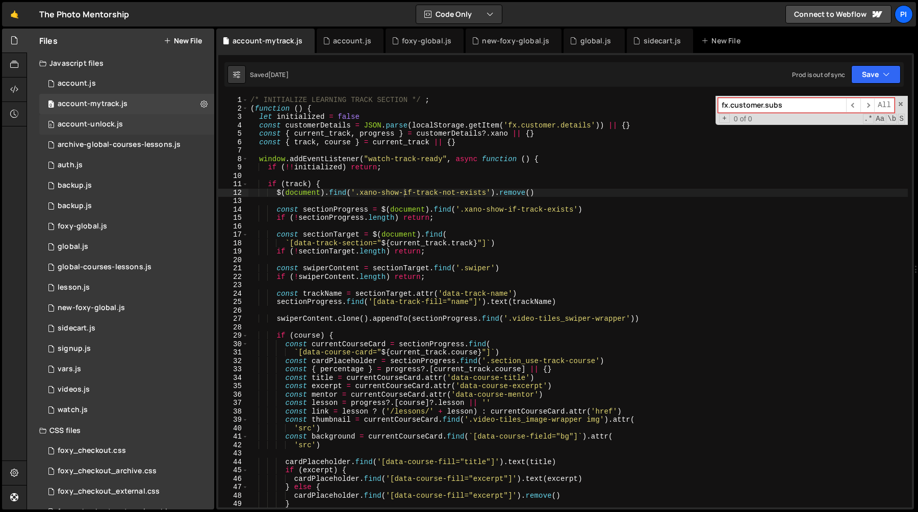
type input "fx.customer.subs"
click at [99, 128] on div "account-unlock.js" at bounding box center [90, 124] width 65 height 9
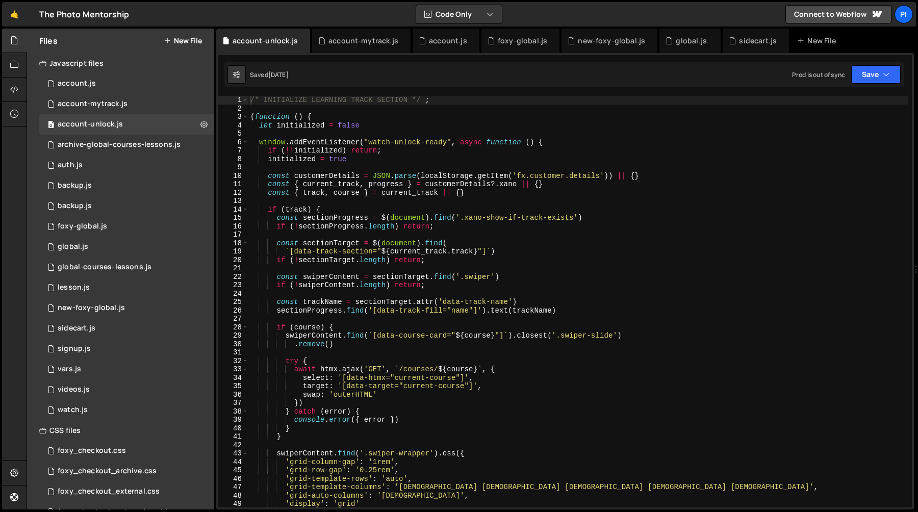
type textarea "const sectionTarget = $(document).find("
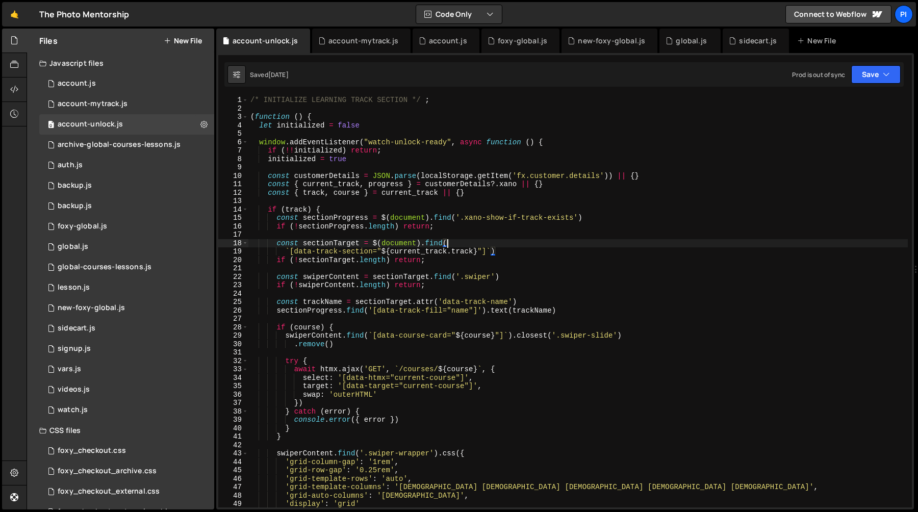
click at [453, 244] on div "/* INITIALIZE LEARNING TRACK SECTION */ ; ( function ( ) { let initialized = fa…" at bounding box center [577, 310] width 659 height 428
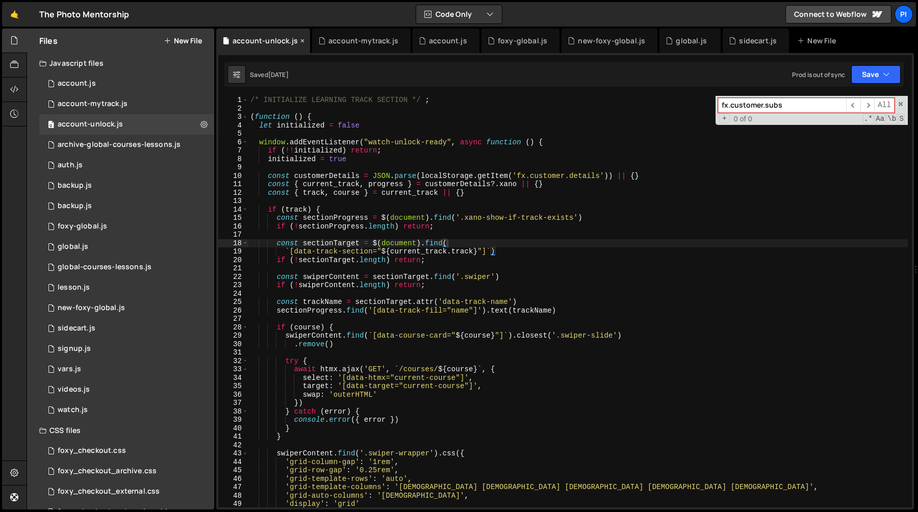
type input "fx.customer.subs"
click at [300, 41] on icon at bounding box center [302, 41] width 7 height 10
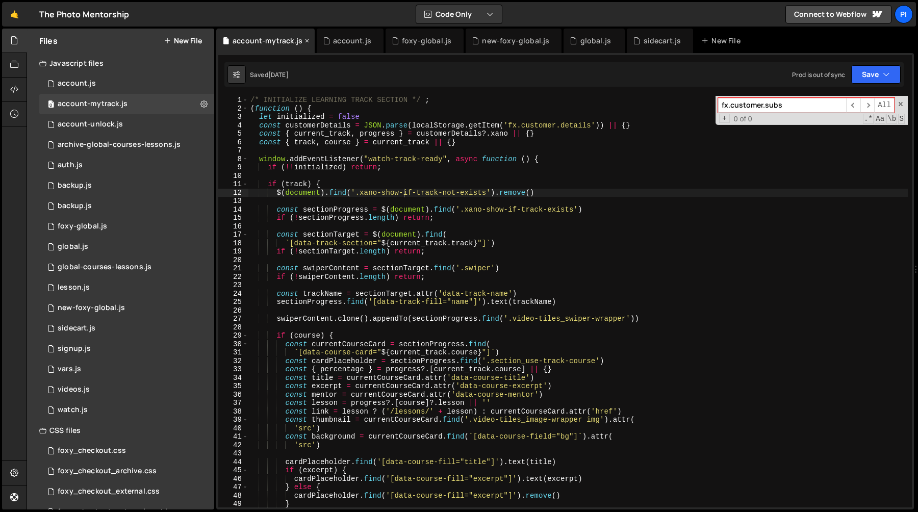
click at [304, 41] on icon at bounding box center [306, 41] width 7 height 10
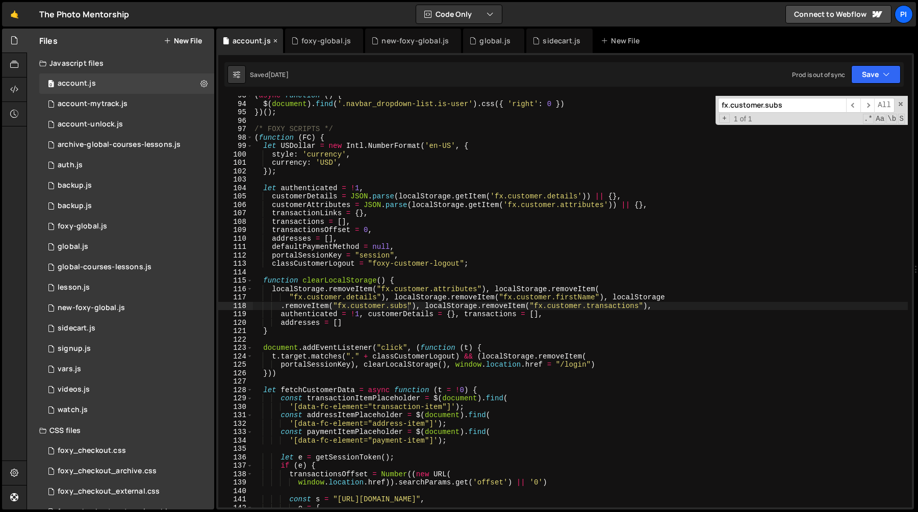
click at [272, 41] on icon at bounding box center [275, 41] width 7 height 10
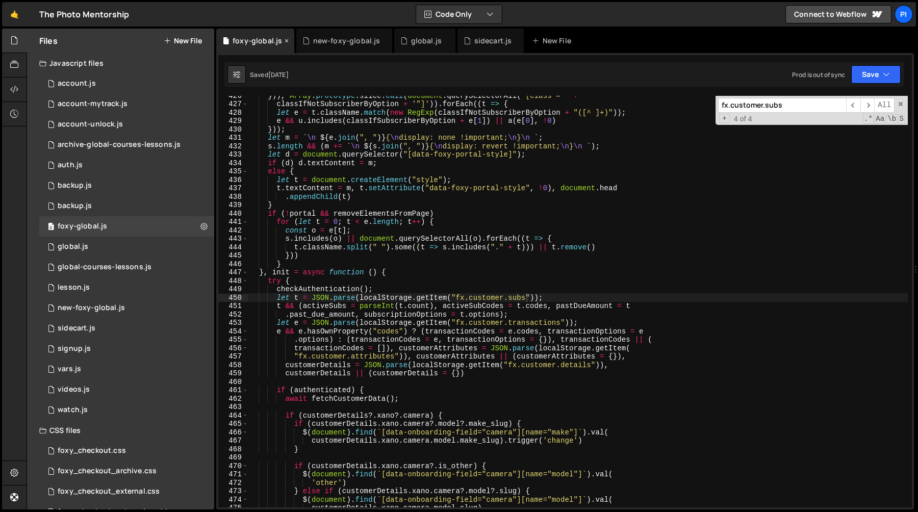
scroll to position [529, 0]
click at [381, 39] on icon at bounding box center [384, 41] width 7 height 10
click at [135, 86] on div "0 account.js 0" at bounding box center [126, 83] width 175 height 20
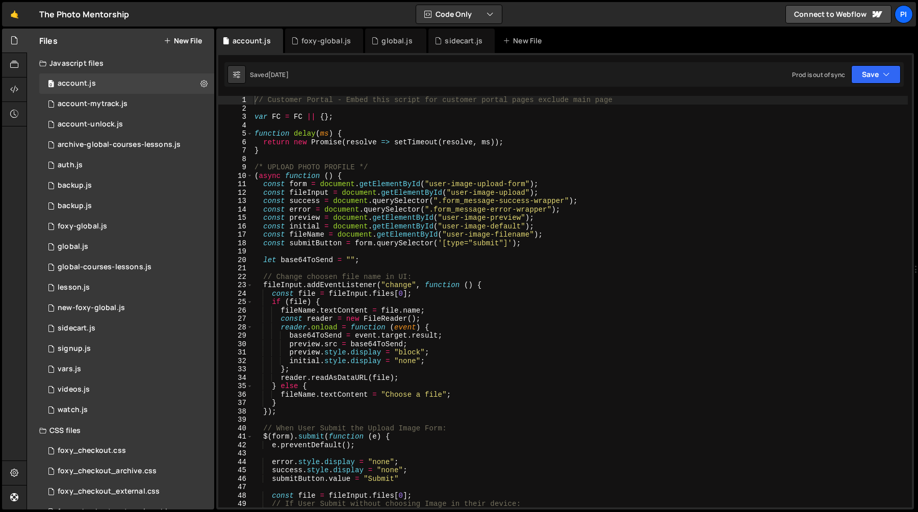
type textarea "const submitButton = form.querySelector('[type="submit"]');"
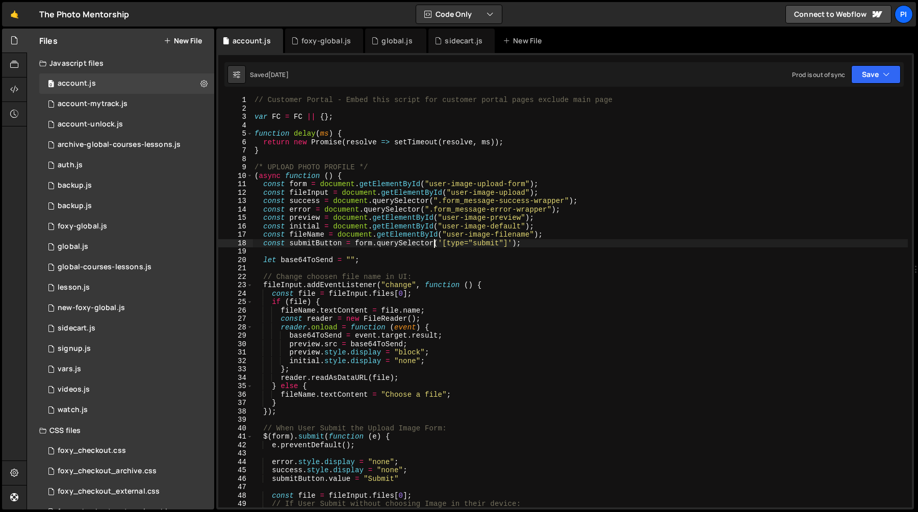
click at [432, 246] on div "// Customer Portal - Embed this script for customer portal pages exclude main p…" at bounding box center [579, 310] width 655 height 428
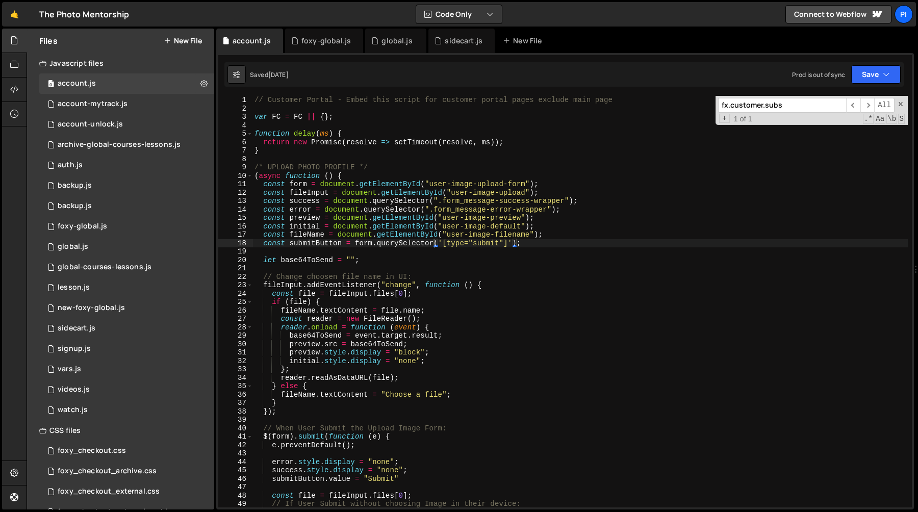
scroll to position [787, 0]
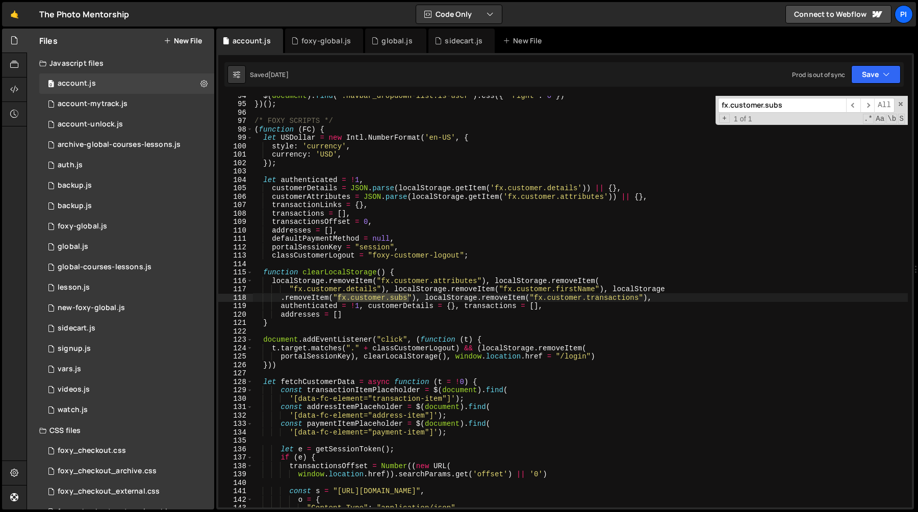
type input "fx.customer.subs"
type textarea "currency: 'USD',"
click at [422, 154] on div "$ ( document ) . find ( '.navbar_dropdown-list.is-user' ) . css ({ 'right' : 0 …" at bounding box center [579, 305] width 655 height 428
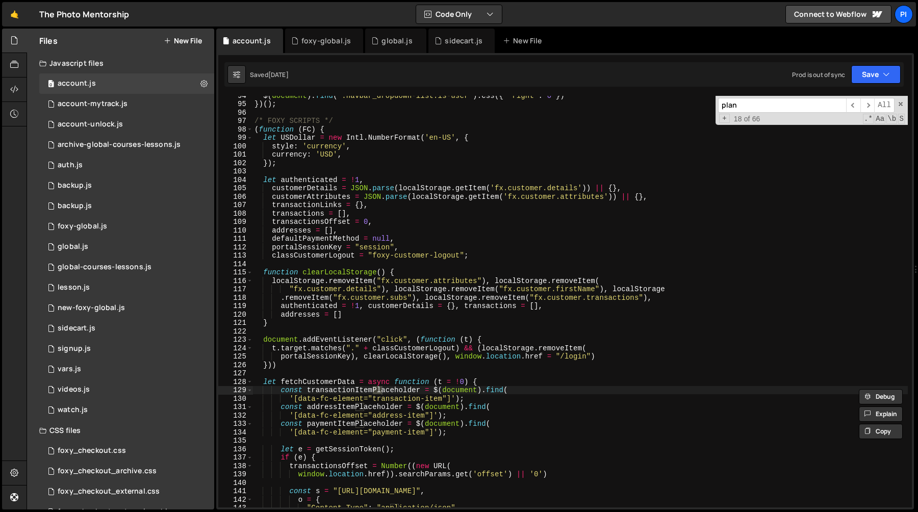
scroll to position [8508, 0]
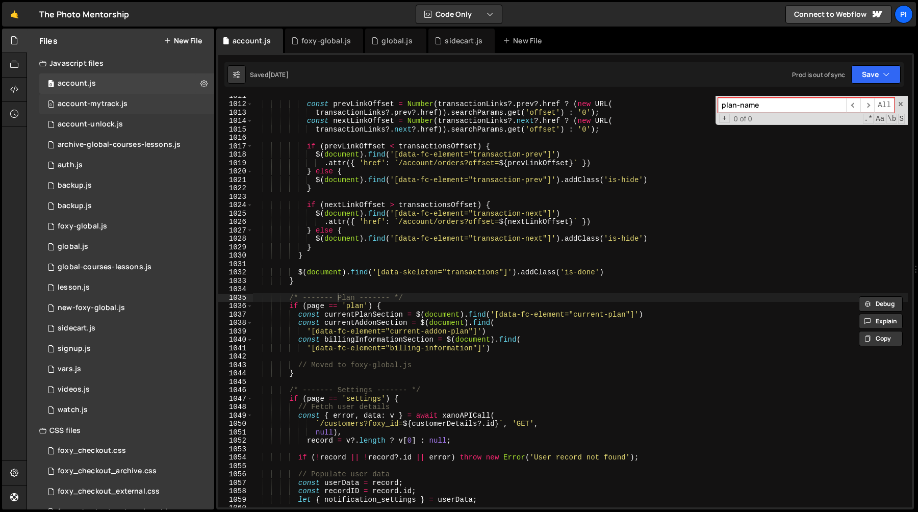
type input "plan-name"
click at [119, 103] on div "account-mytrack.js" at bounding box center [93, 103] width 70 height 9
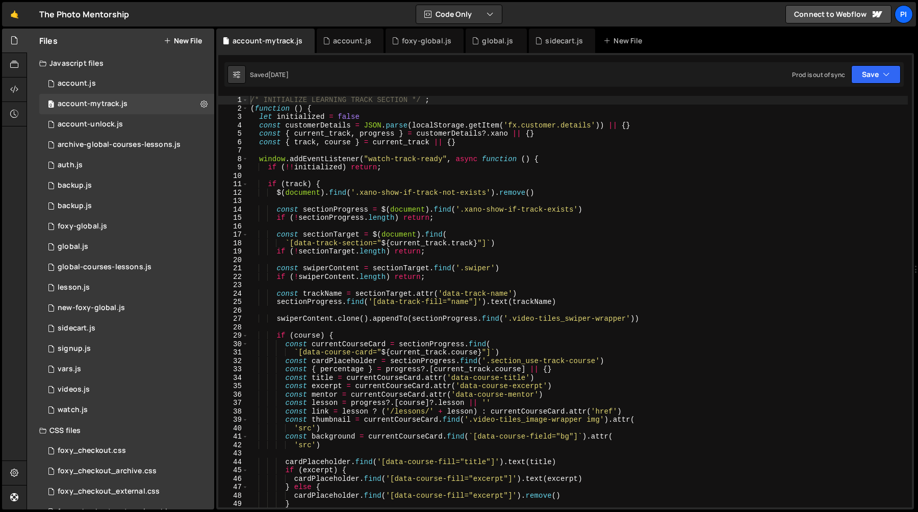
type textarea "if (!!initialized) return;"
click at [502, 170] on div "/* INITIALIZE LEARNING TRACK SECTION */ ; ( function ( ) { let initialized = fa…" at bounding box center [577, 310] width 659 height 428
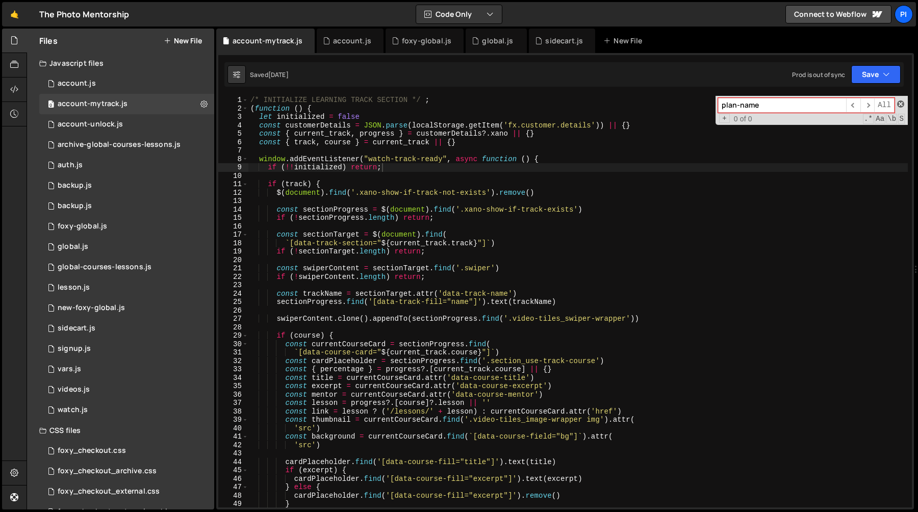
type input "plan-name"
click at [898, 105] on span at bounding box center [900, 103] width 7 height 7
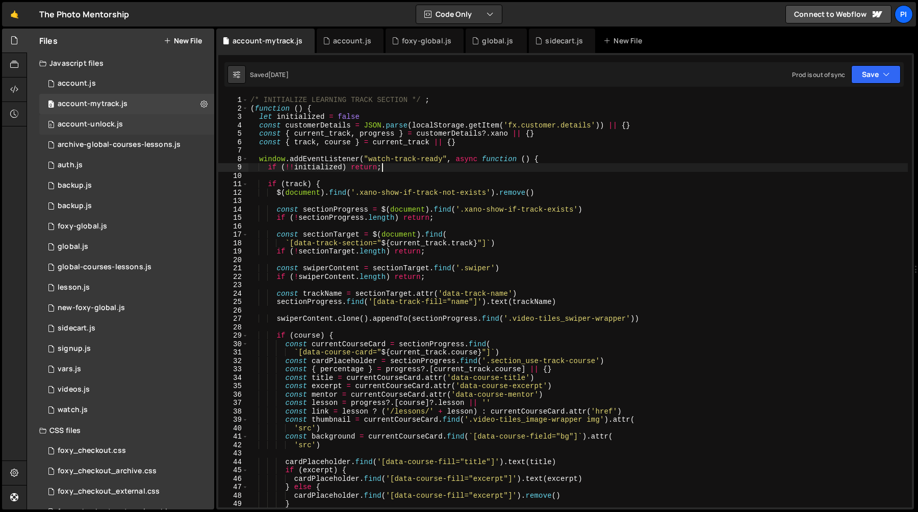
click at [98, 129] on div "0 account-unlock.js 0" at bounding box center [126, 124] width 175 height 20
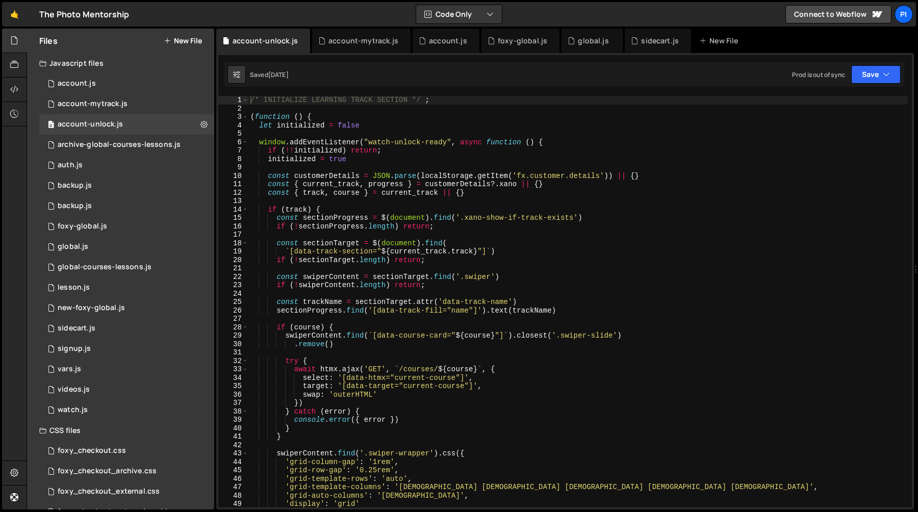
type textarea "const { track, course } = current_track || {}"
click at [464, 189] on div "/* INITIALIZE LEARNING TRACK SECTION */ ; ( function ( ) { let initialized = fa…" at bounding box center [577, 310] width 659 height 428
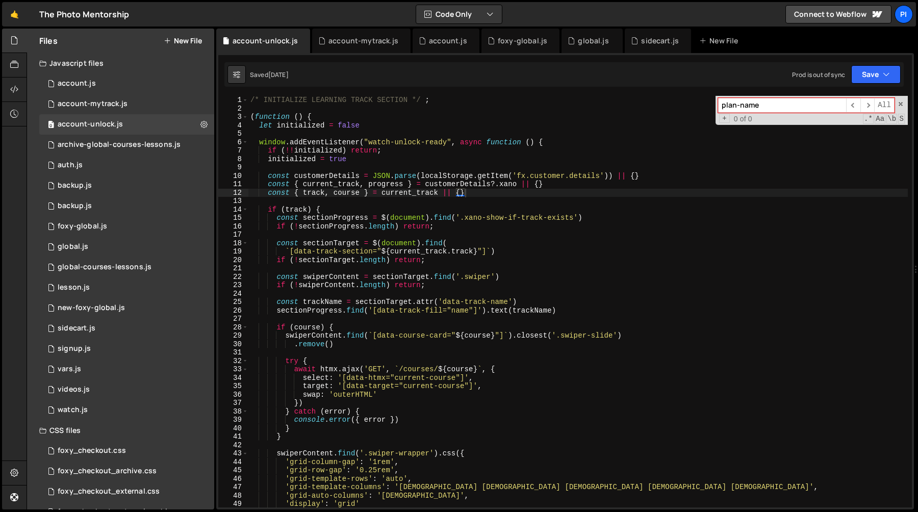
type input "plan-name"
click at [900, 108] on div "plan-name ​ ​ All Replace All + 0 of 0 .* Aa \b S" at bounding box center [811, 110] width 192 height 29
click at [898, 100] on div "plan-name ​ ​ All Replace All + 0 of 0 .* Aa \b S" at bounding box center [811, 110] width 192 height 29
click at [898, 105] on span at bounding box center [900, 103] width 7 height 7
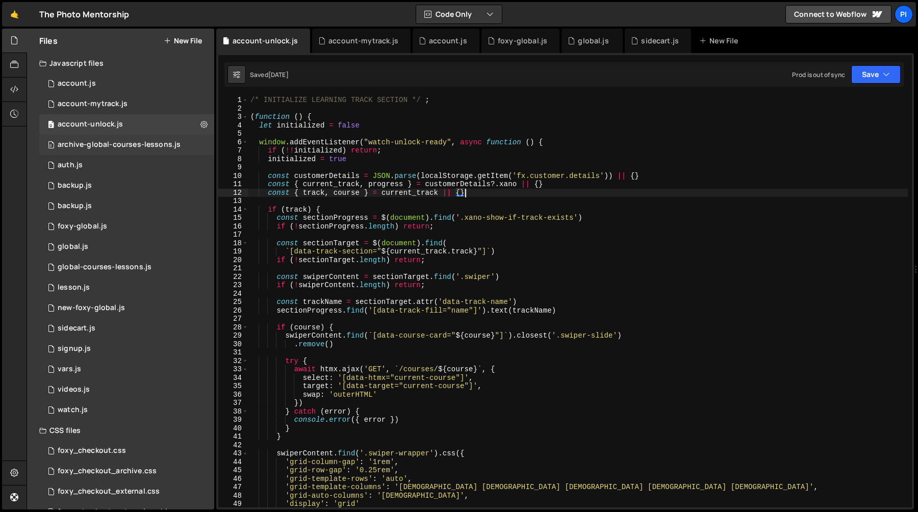
click at [122, 144] on div "archive-global-courses-lessons.js" at bounding box center [119, 144] width 123 height 9
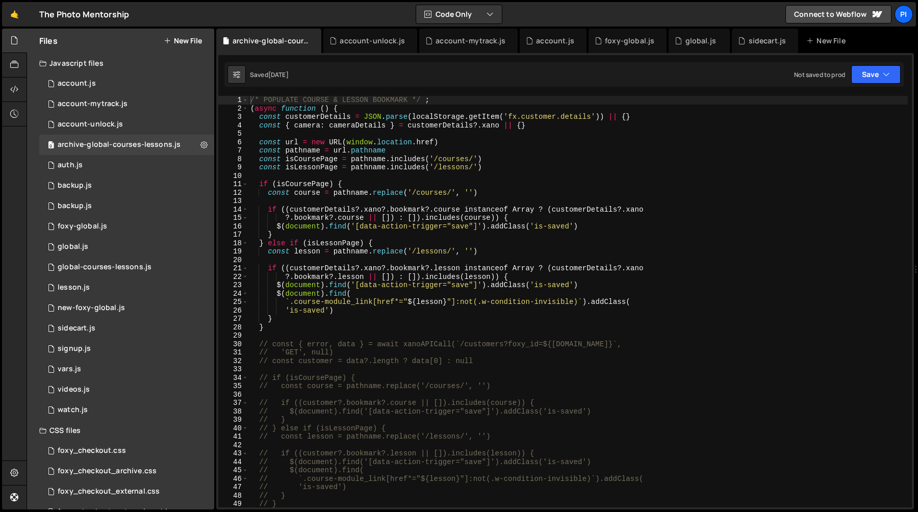
click at [458, 260] on div "/* POPULATE COURSE & LESSON BOOKMARK */ ; ( async function ( ) { const customer…" at bounding box center [577, 310] width 659 height 428
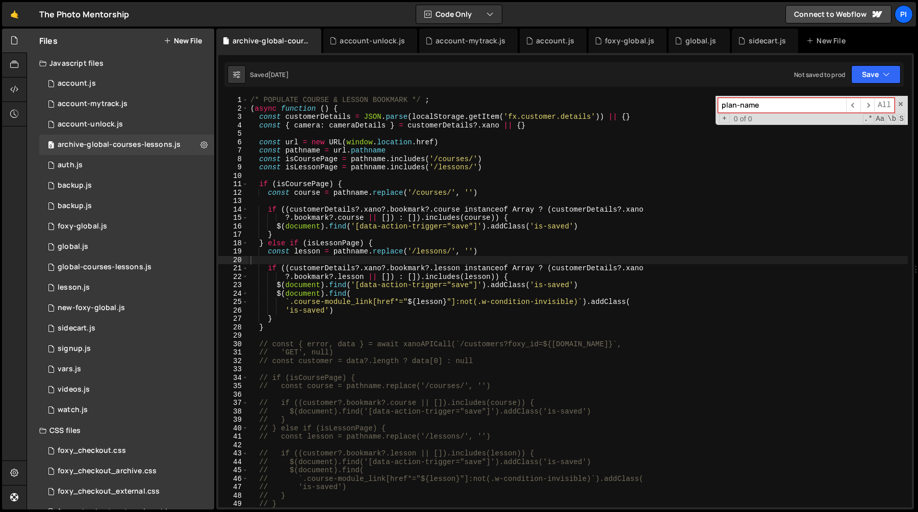
type input "plan-name"
click at [905, 104] on div "plan-name ​ ​ All Replace All + 0 of 0 .* Aa \b S" at bounding box center [811, 110] width 192 height 29
click at [899, 105] on span at bounding box center [900, 103] width 7 height 7
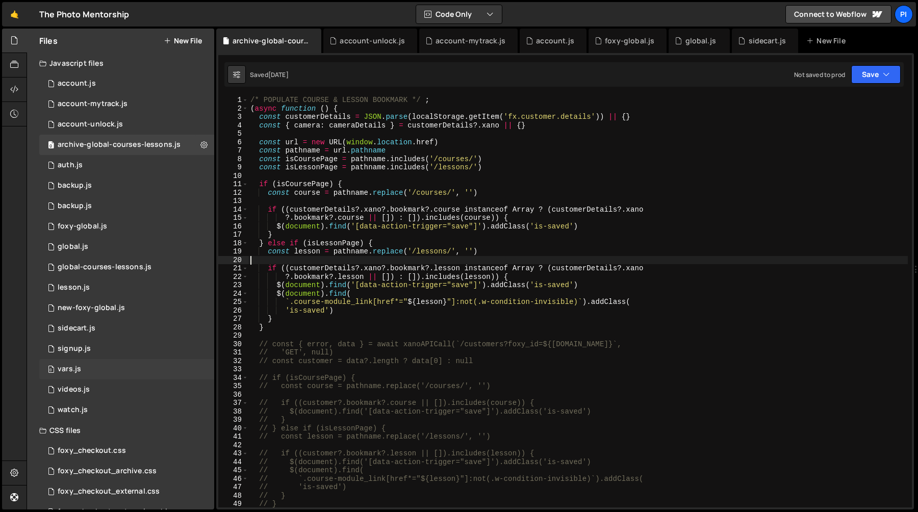
scroll to position [43, 0]
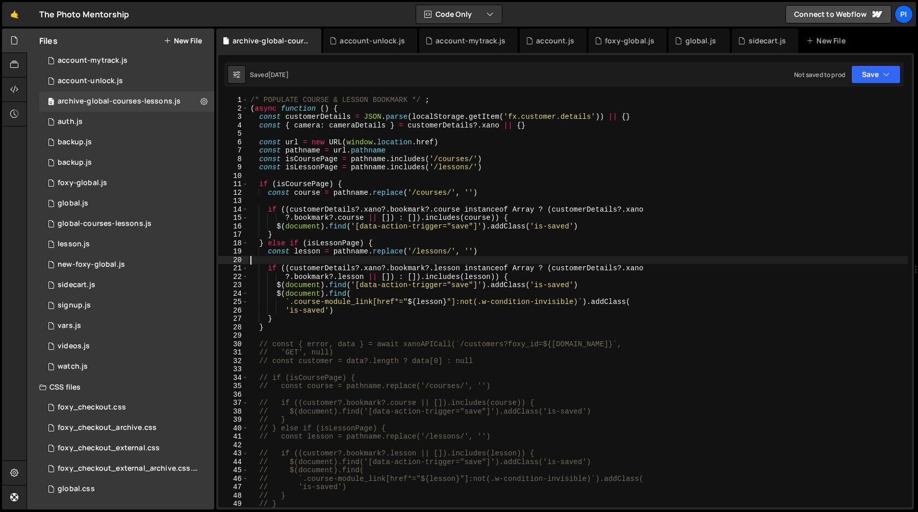
click at [320, 118] on div "/* POPULATE COURSE & LESSON BOOKMARK */ ; ( async function ( ) { const customer…" at bounding box center [577, 310] width 659 height 428
type textarea "const customerDetails = JSON.parse(localStorage.getItem('fx.customer.details'))…"
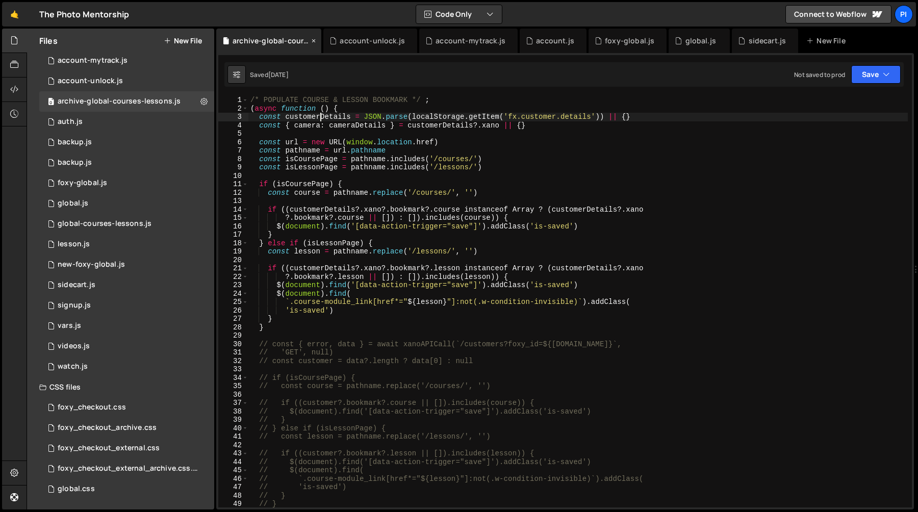
click at [312, 41] on icon at bounding box center [313, 41] width 7 height 10
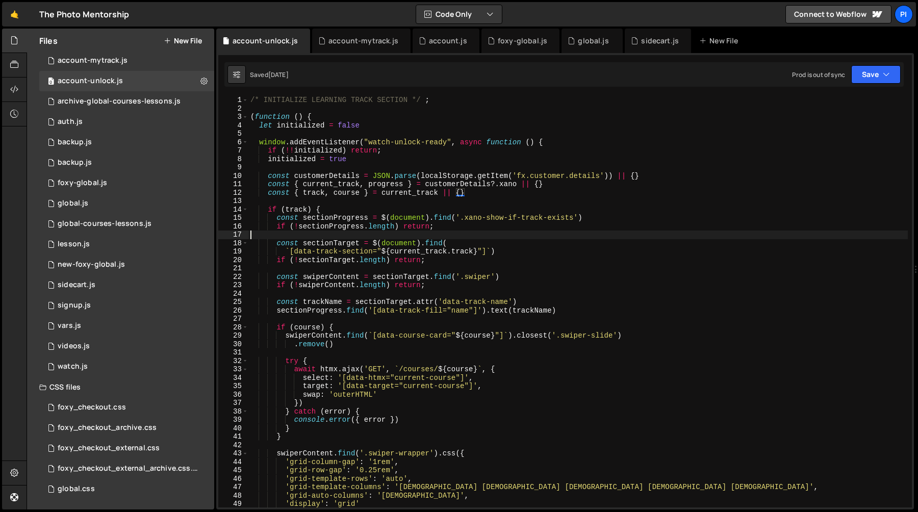
click at [379, 236] on div "/* INITIALIZE LEARNING TRACK SECTION */ ; ( function ( ) { let initialized = fa…" at bounding box center [577, 310] width 659 height 428
paste input "data-fc-element-field"
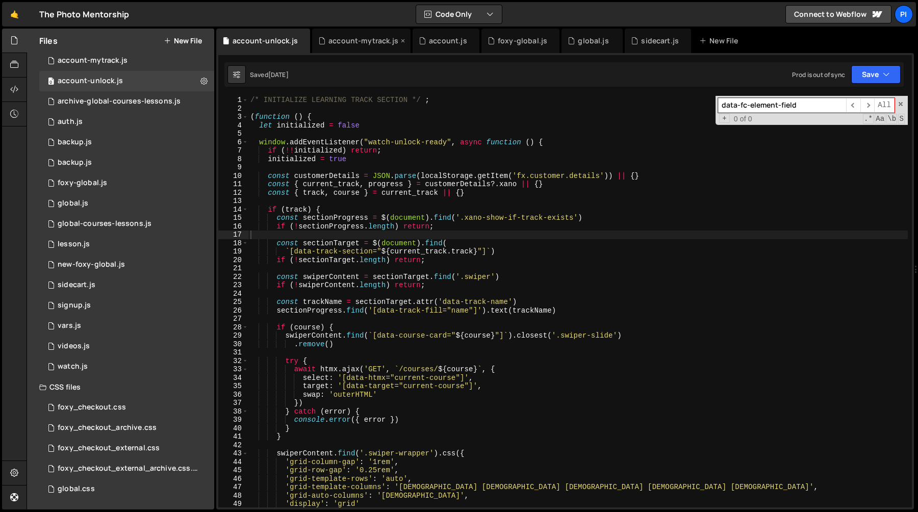
type input "data-fc-element-field"
click at [344, 44] on div "account-mytrack.js" at bounding box center [363, 41] width 70 height 10
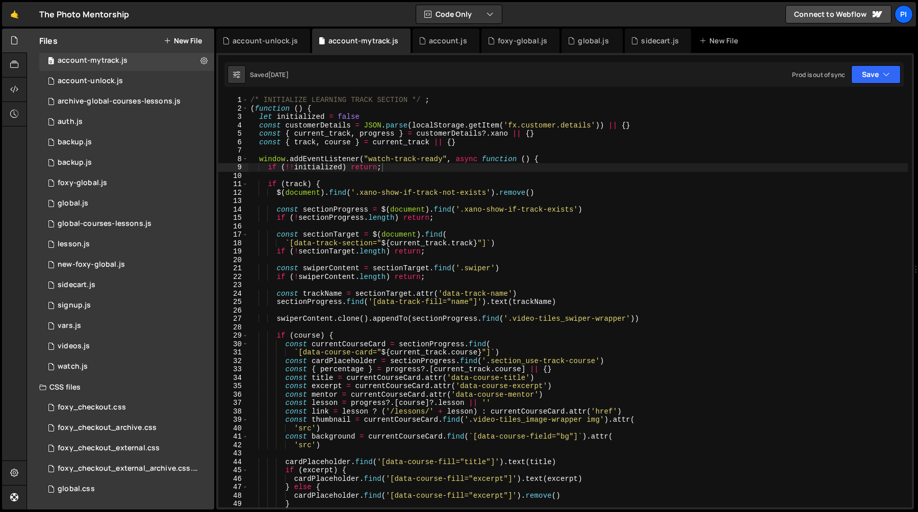
type textarea "$(document).find('.xano-show-if-track-not-exists').remove()"
click at [384, 195] on div "/* INITIALIZE LEARNING TRACK SECTION */ ; ( function ( ) { let initialized = fa…" at bounding box center [577, 310] width 659 height 428
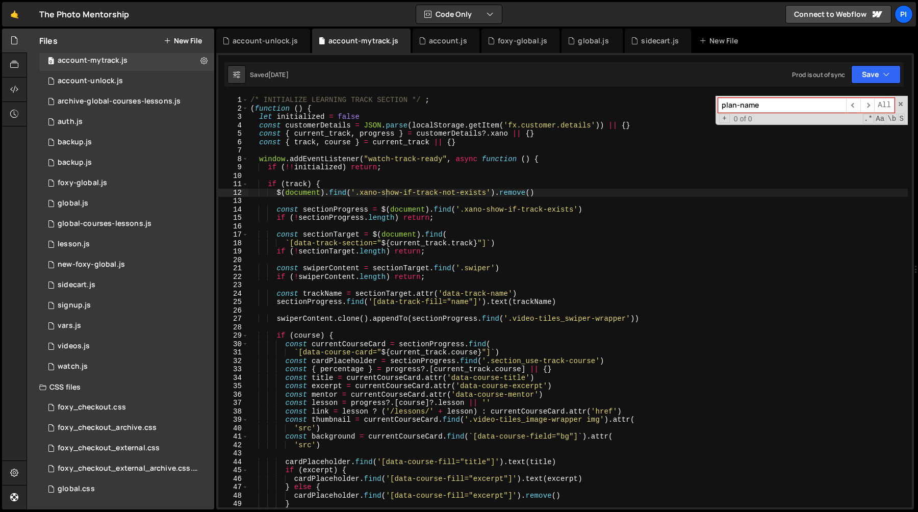
paste input "data-fc-element-field"
type input "data-fc-element-field"
click at [399, 43] on icon at bounding box center [402, 41] width 7 height 10
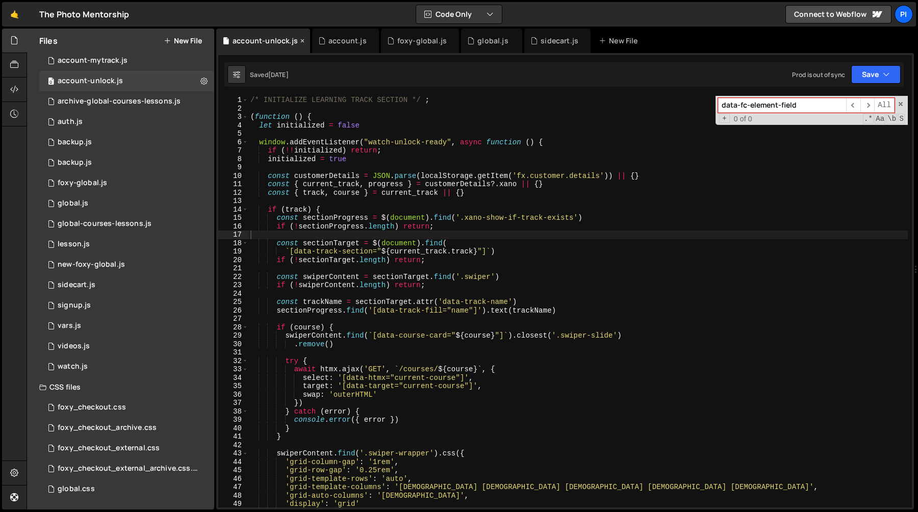
click at [300, 42] on icon at bounding box center [302, 41] width 7 height 10
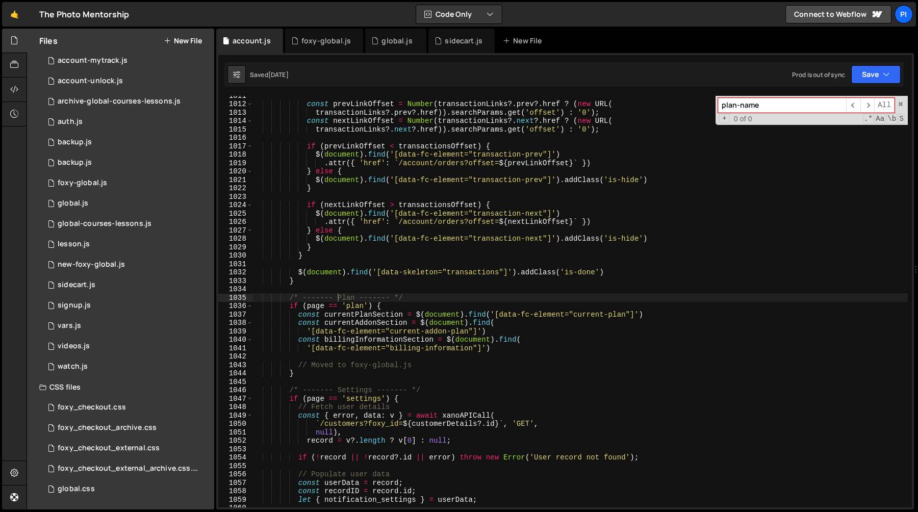
type textarea "$(document).find('[data-fc-element="transaction-prev"]').addClass('is-hide')"
click at [412, 177] on div "const prevLinkOffset = Number ( transactionLinks ?. prev ?. href ? ( new URL ( …" at bounding box center [579, 305] width 655 height 428
paste input "data-fc-element-field"
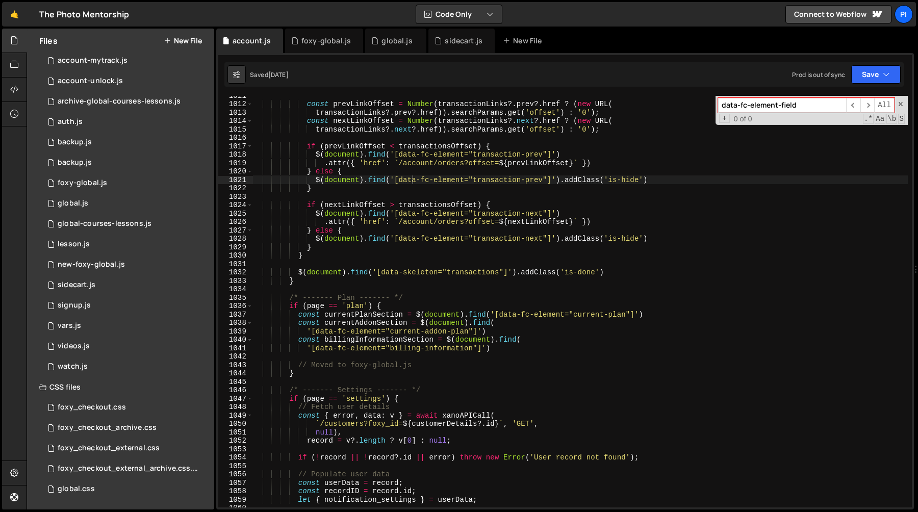
scroll to position [7911, 0]
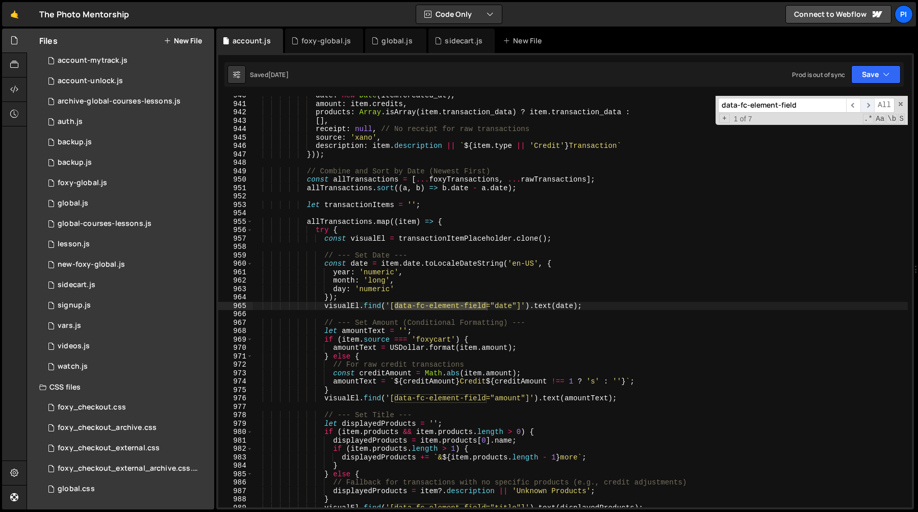
type input "data-fc-element-field"
click at [872, 105] on span "​" at bounding box center [867, 105] width 14 height 15
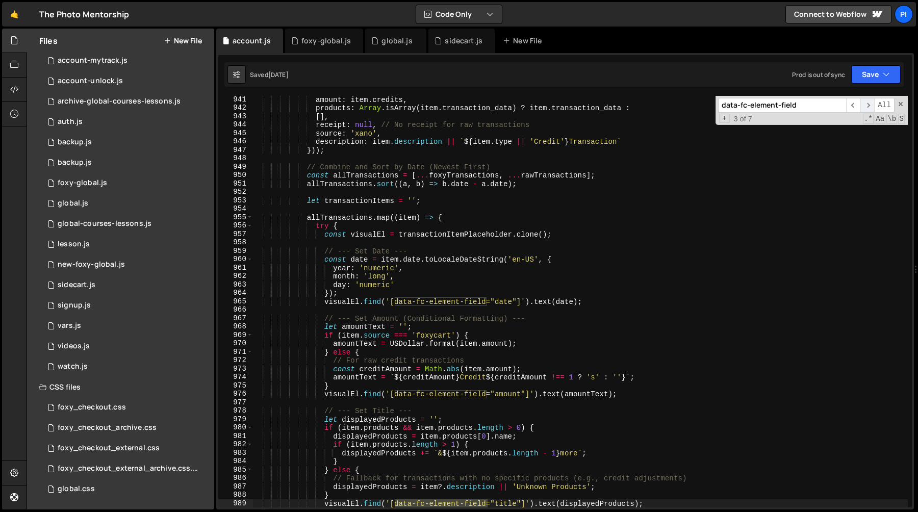
click at [872, 105] on span "​" at bounding box center [867, 105] width 14 height 15
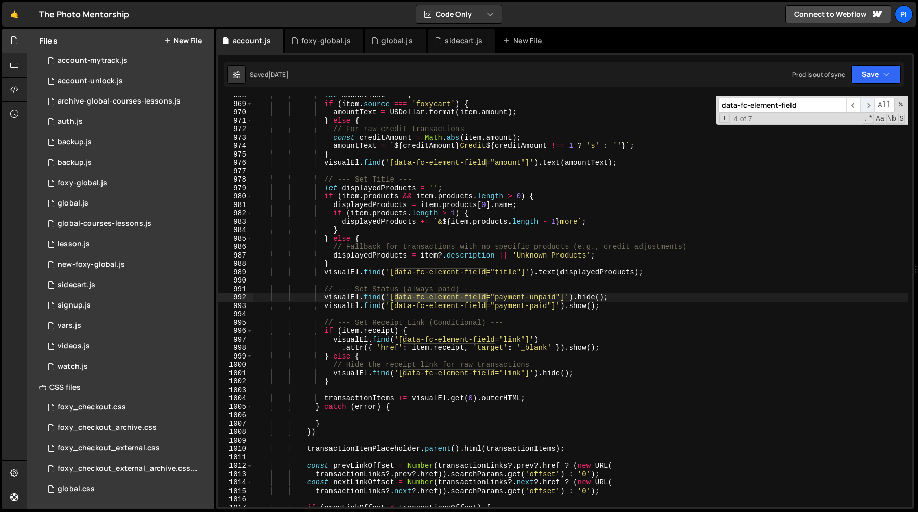
click at [872, 105] on span "​" at bounding box center [867, 105] width 14 height 15
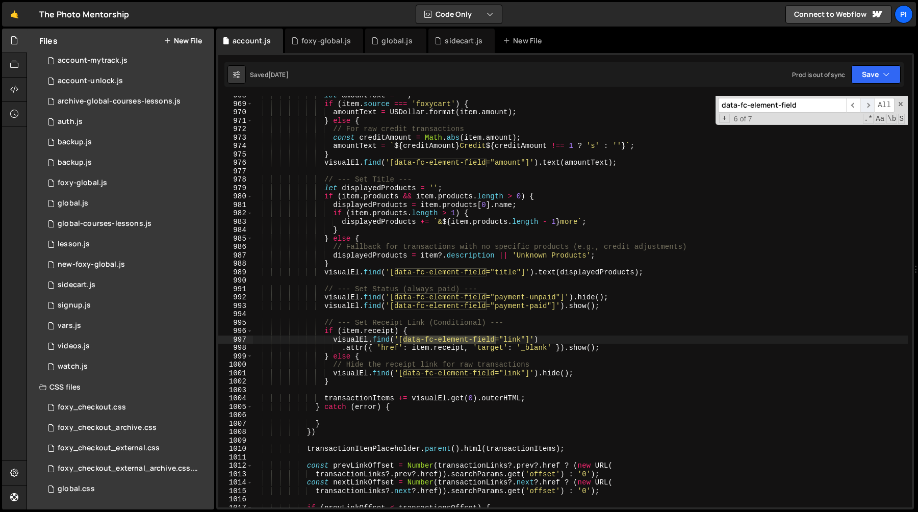
click at [872, 105] on span "​" at bounding box center [867, 105] width 14 height 15
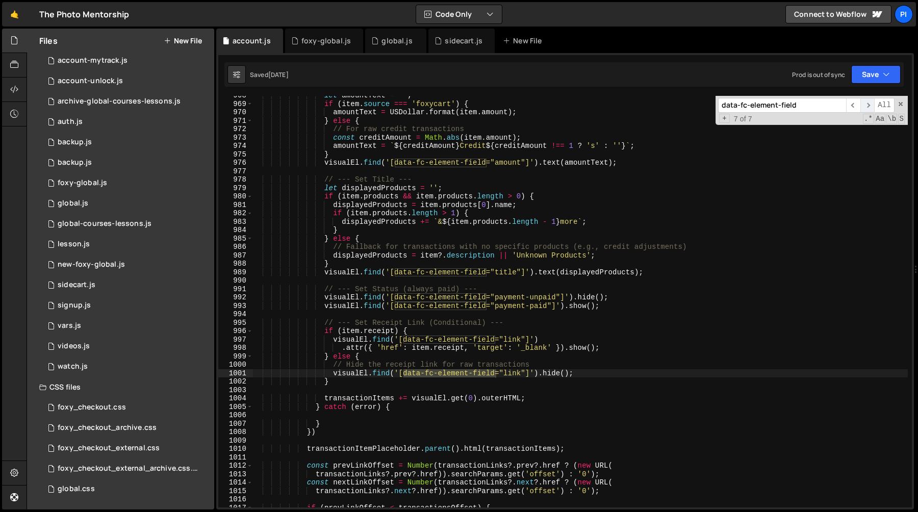
click at [872, 105] on span "​" at bounding box center [867, 105] width 14 height 15
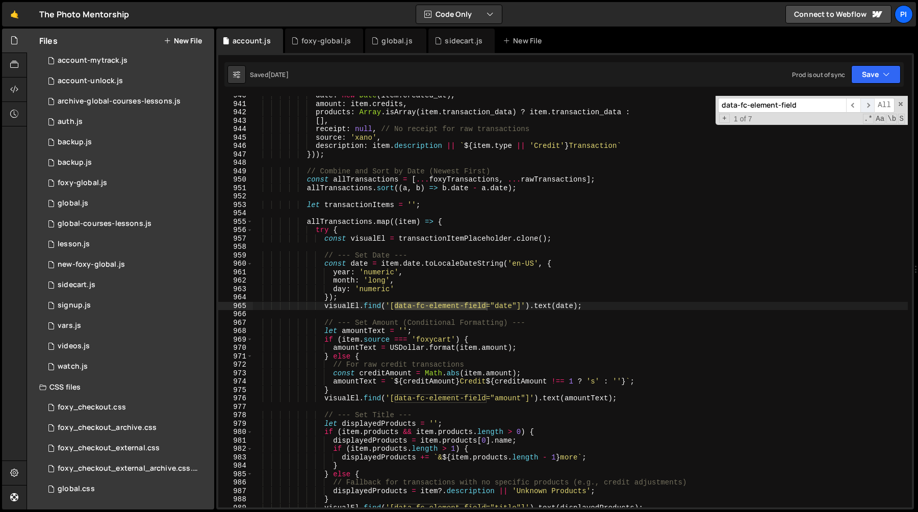
scroll to position [7911, 0]
click at [872, 105] on span "​" at bounding box center [867, 105] width 14 height 15
click at [880, 136] on div "date : new Date ( item . created_at ) , amount : item . credits , products : Ar…" at bounding box center [579, 305] width 655 height 428
type textarea "source: 'xano',"
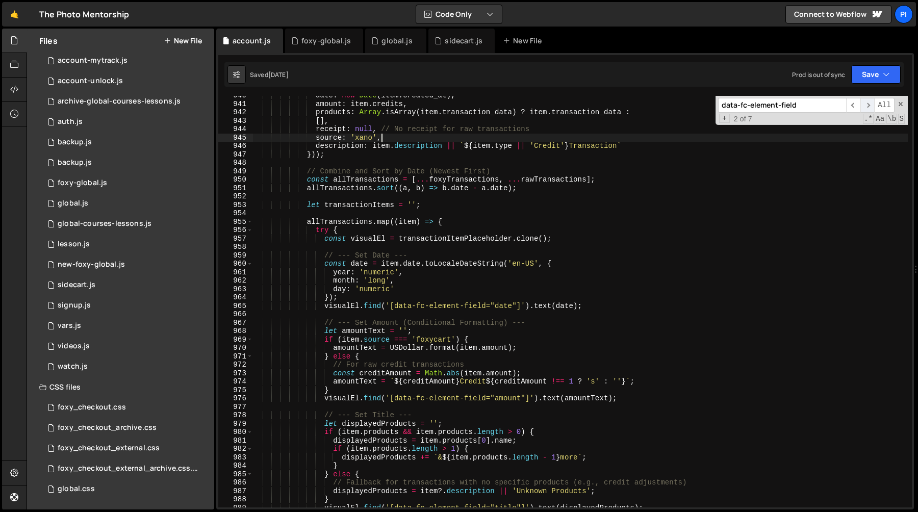
click at [867, 102] on span "​" at bounding box center [867, 105] width 14 height 15
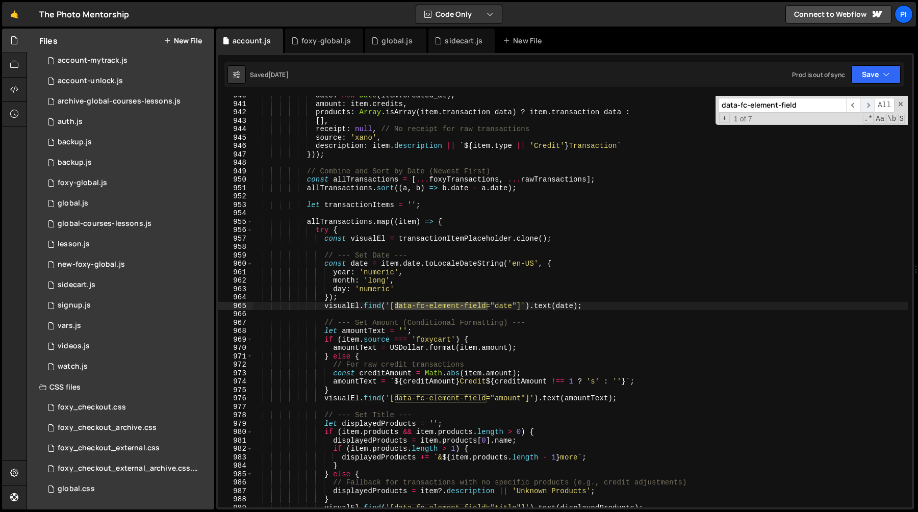
click at [867, 102] on span "​" at bounding box center [867, 105] width 14 height 15
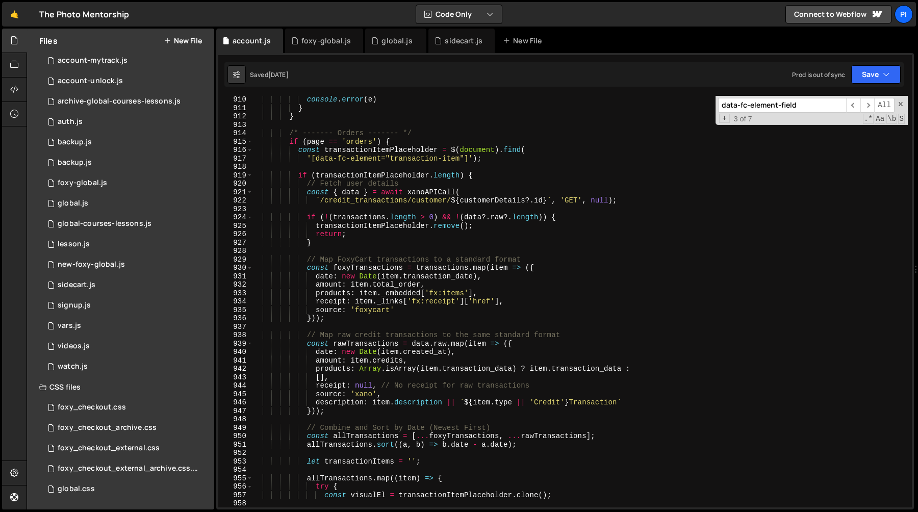
scroll to position [7654, 0]
click at [765, 108] on input "data-fc-element-field" at bounding box center [782, 105] width 128 height 15
paste input
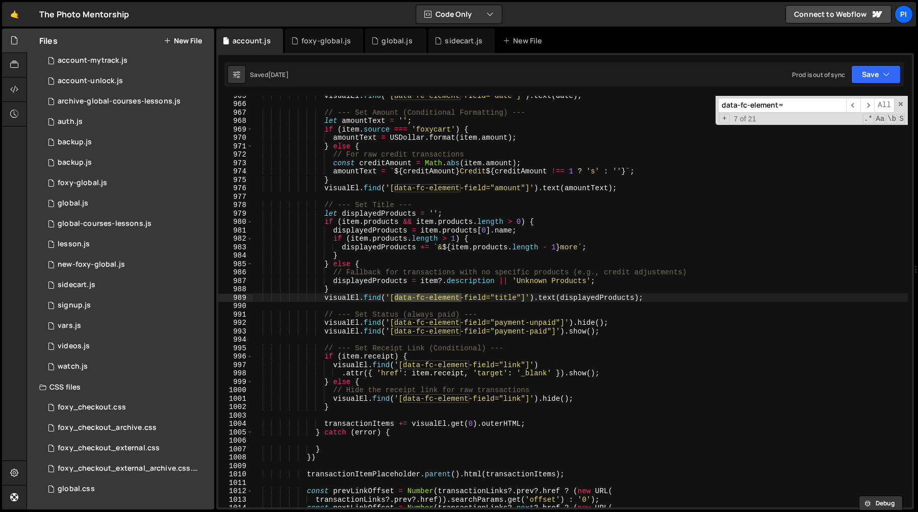
scroll to position [8365, 0]
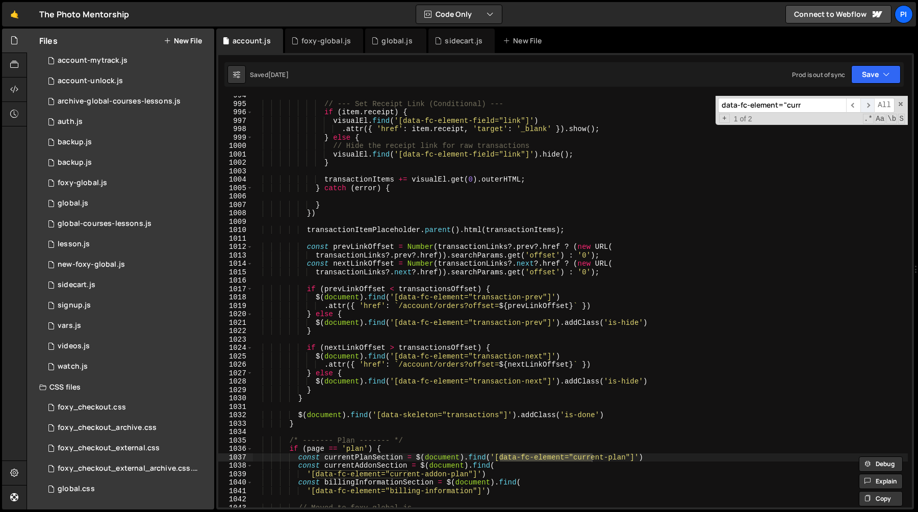
type input "data-fc-element="curr"
click at [869, 110] on span "​" at bounding box center [867, 105] width 14 height 15
click at [868, 110] on span "​" at bounding box center [867, 105] width 14 height 15
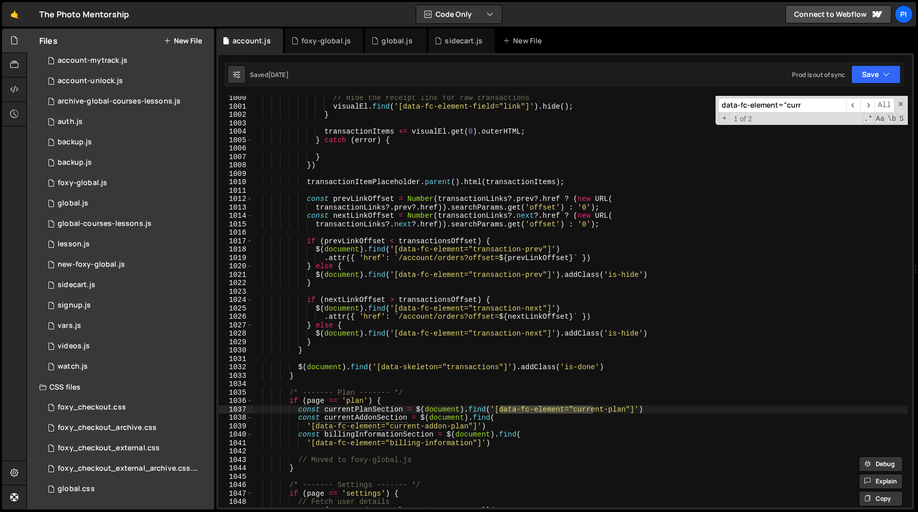
scroll to position [8556, 0]
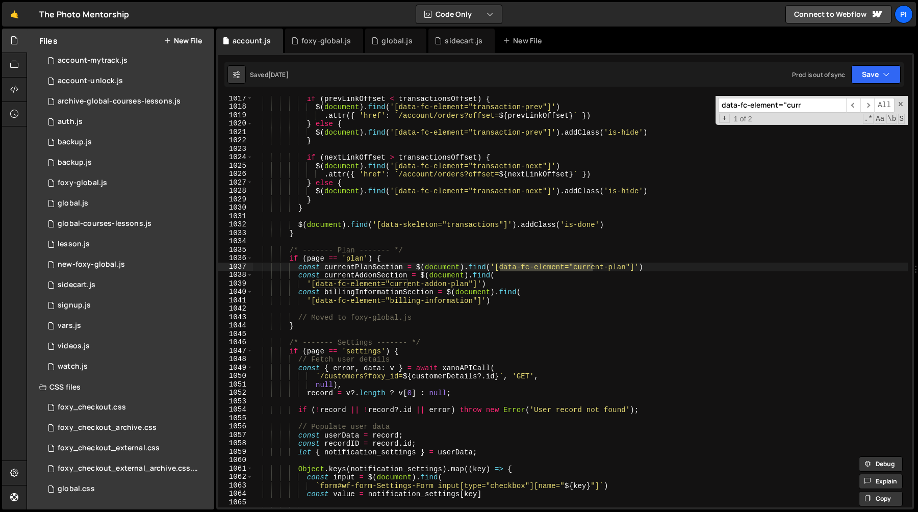
type textarea "const currentPlanSection = $(document).find('[data-fc-element="current-plan"]')"
click at [368, 267] on div "if ( prevLinkOffset < transactionsOffset ) { $ ( document ) . find ( '[data-fc-…" at bounding box center [579, 308] width 655 height 428
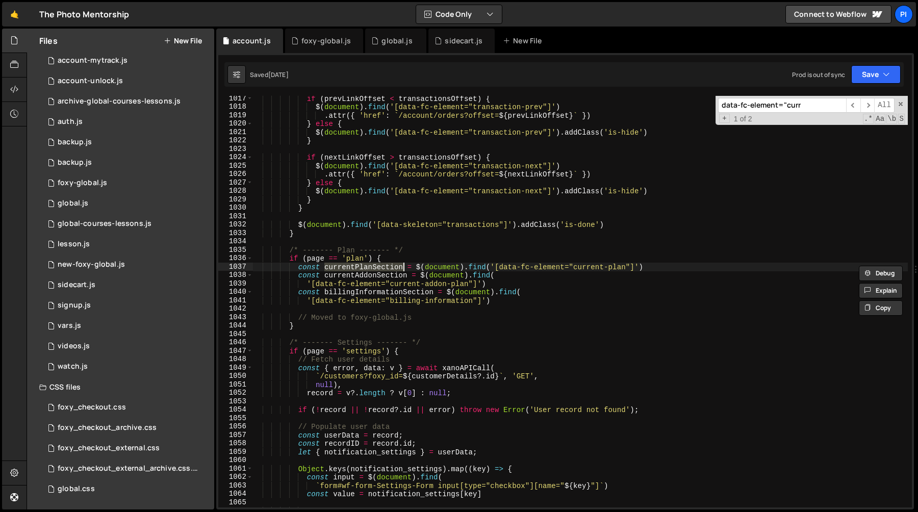
type input "currentPlanSection"
click at [121, 180] on div "0 foxy-global.js 0" at bounding box center [126, 183] width 175 height 20
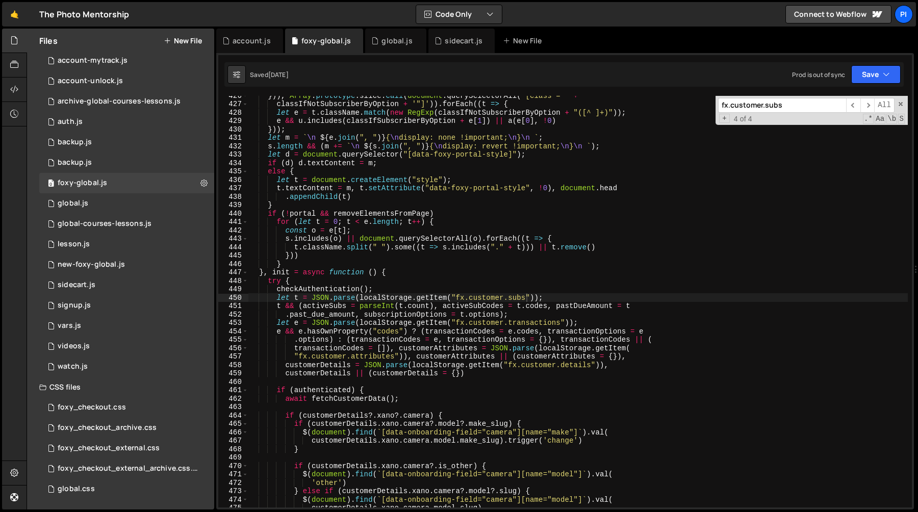
scroll to position [529, 0]
type textarea "t.textContent = m, t.setAttribute("data-foxy-portal-style", !0), document.head"
click at [588, 190] on div "})) , Array . prototype . [GEOGRAPHIC_DATA] . call ( document . querySelectorAl…" at bounding box center [577, 305] width 659 height 428
paste input "data-fc-element"
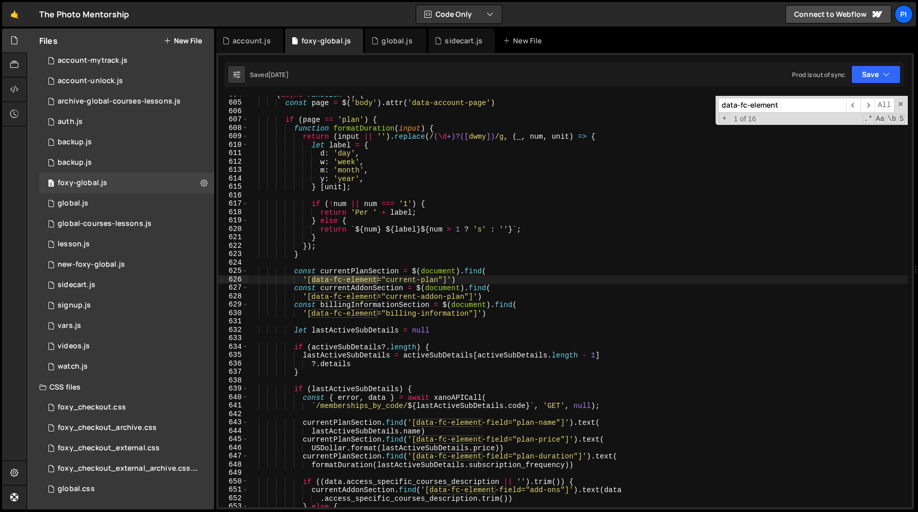
scroll to position [5128, 0]
type input "data-fc-element"
type textarea "const currentPlanSection = $(document).find("
click at [337, 270] on div "( async function ( ) { const page = $ ( 'body' ) . attr ( 'data-account-page' )…" at bounding box center [577, 304] width 659 height 428
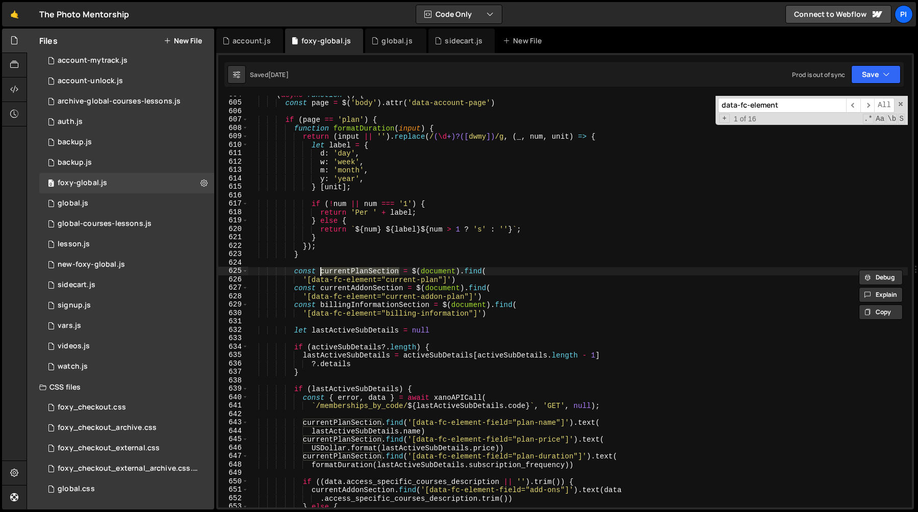
type input "currentPlanSection"
click at [865, 108] on span "​" at bounding box center [867, 105] width 14 height 15
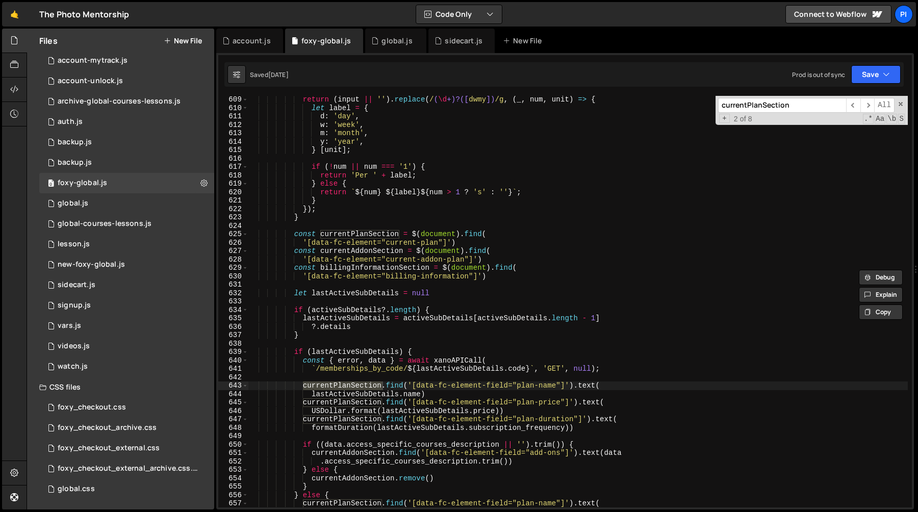
scroll to position [5182, 0]
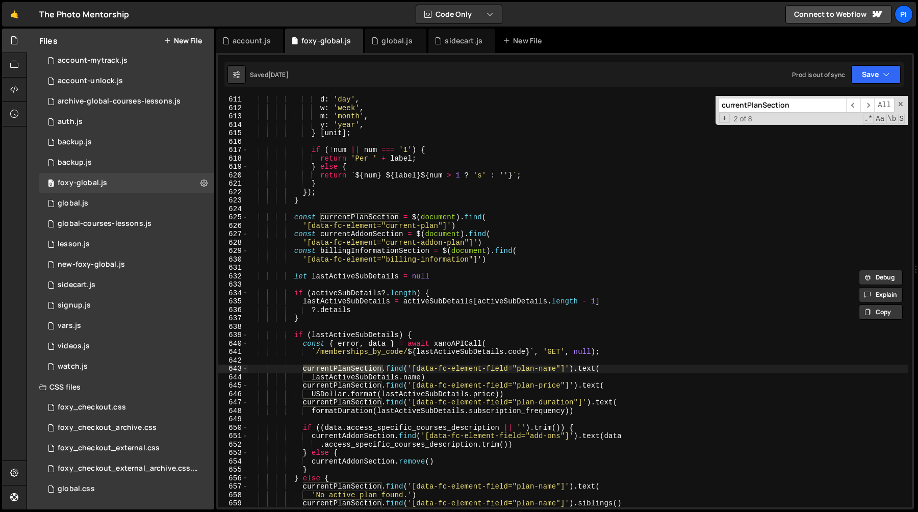
click at [350, 377] on div "d : 'day' , w : 'week' , m : 'month' , y : 'year' , } [ unit ] ; if ( ! num || …" at bounding box center [577, 309] width 659 height 428
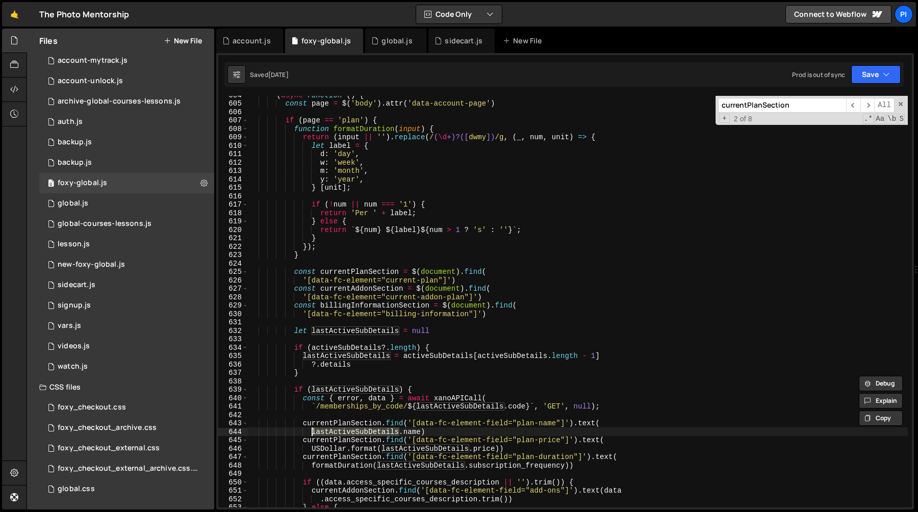
scroll to position [5123, 0]
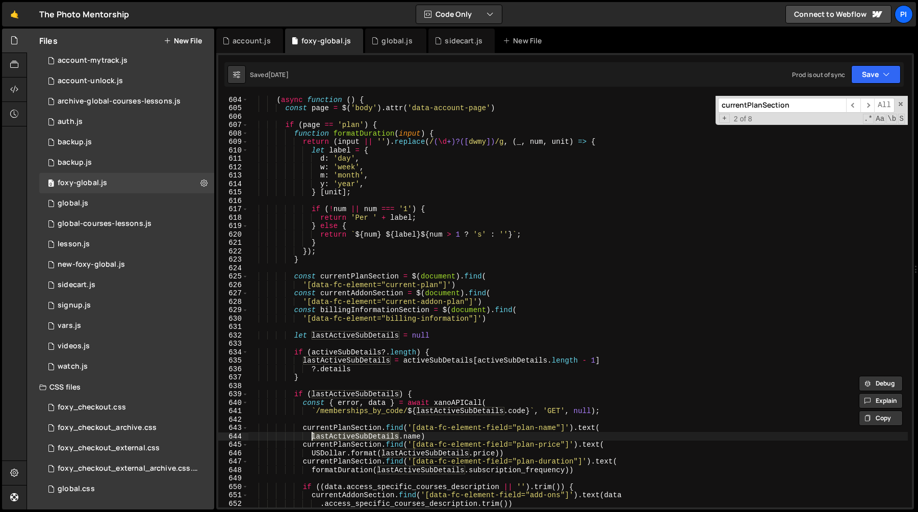
click at [356, 337] on div "( async function ( ) { const page = $ ( 'body' ) . attr ( 'data-account-page' )…" at bounding box center [577, 309] width 659 height 428
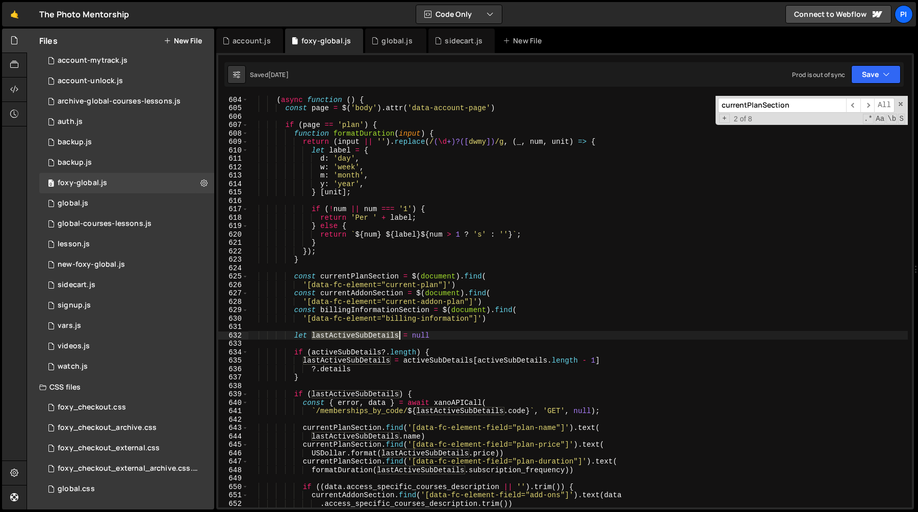
click at [356, 337] on div "( async function ( ) { const page = $ ( 'body' ) . attr ( 'data-account-page' )…" at bounding box center [577, 309] width 659 height 428
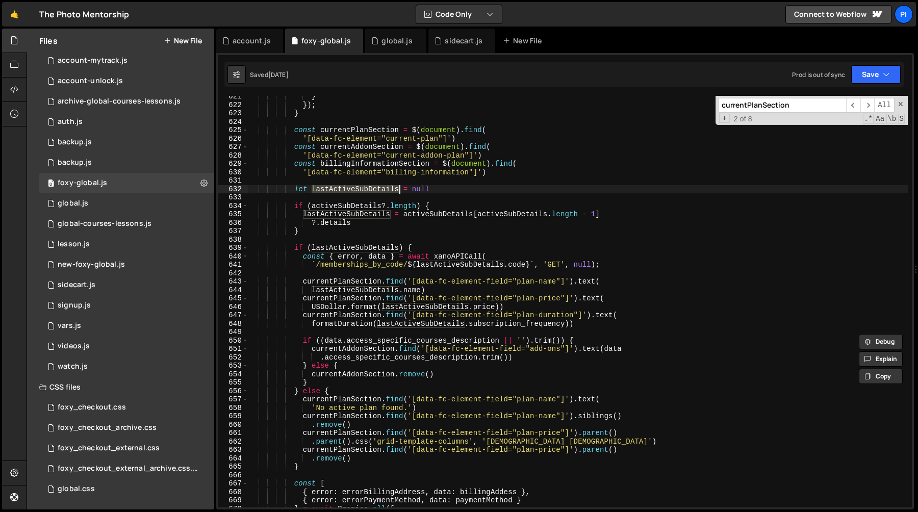
scroll to position [5269, 0]
click at [356, 290] on div "} }) ; } const currentPlanSection = $ ( document ) . find ( '[data-fc-element="…" at bounding box center [577, 306] width 659 height 428
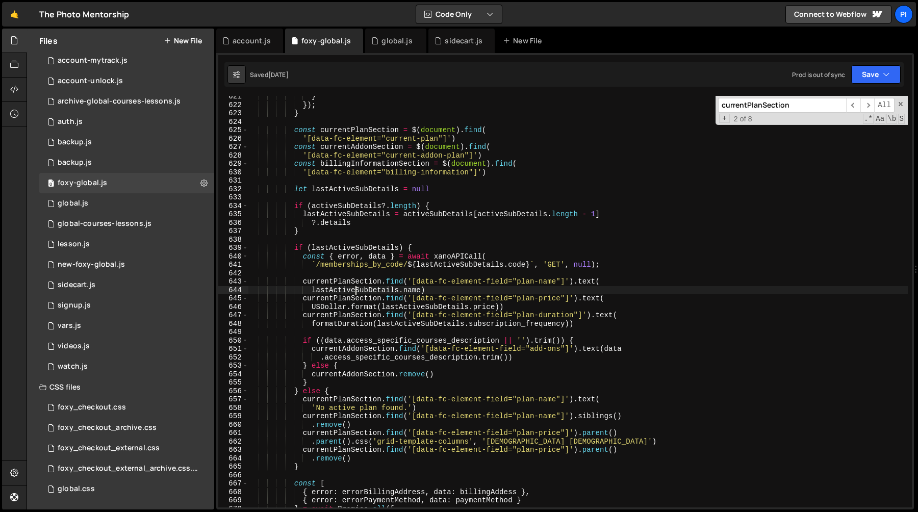
click at [356, 290] on div "} }) ; } const currentPlanSection = $ ( document ) . find ( '[data-fc-element="…" at bounding box center [577, 306] width 659 height 428
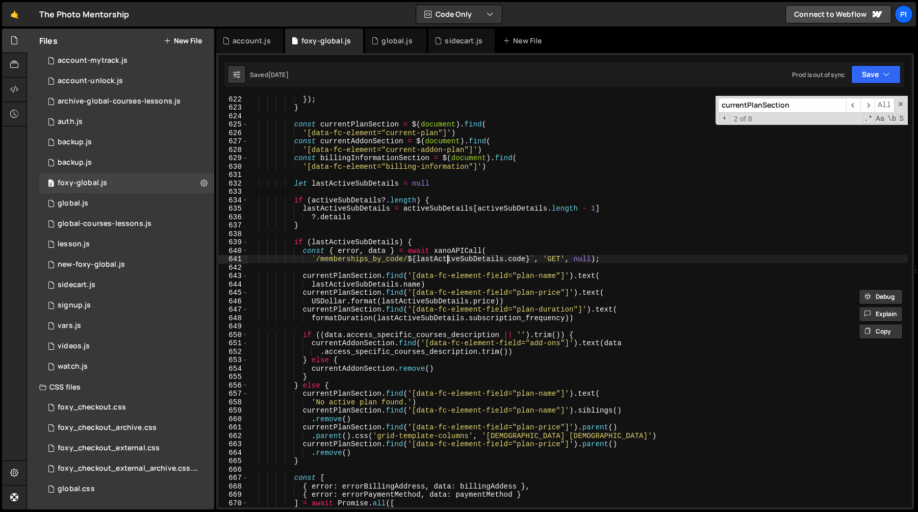
click at [448, 257] on div "}) ; } const currentPlanSection = $ ( document ) . find ( '[data-fc-element="cu…" at bounding box center [577, 309] width 659 height 428
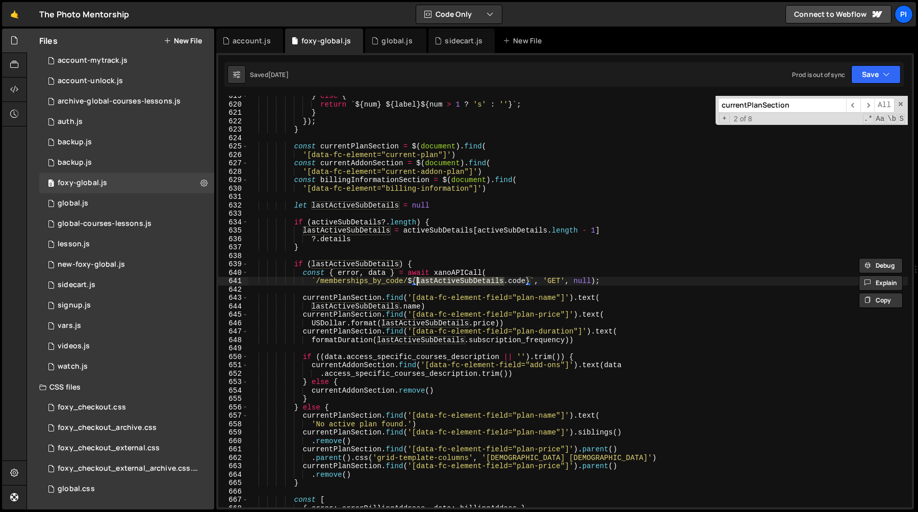
scroll to position [5249, 0]
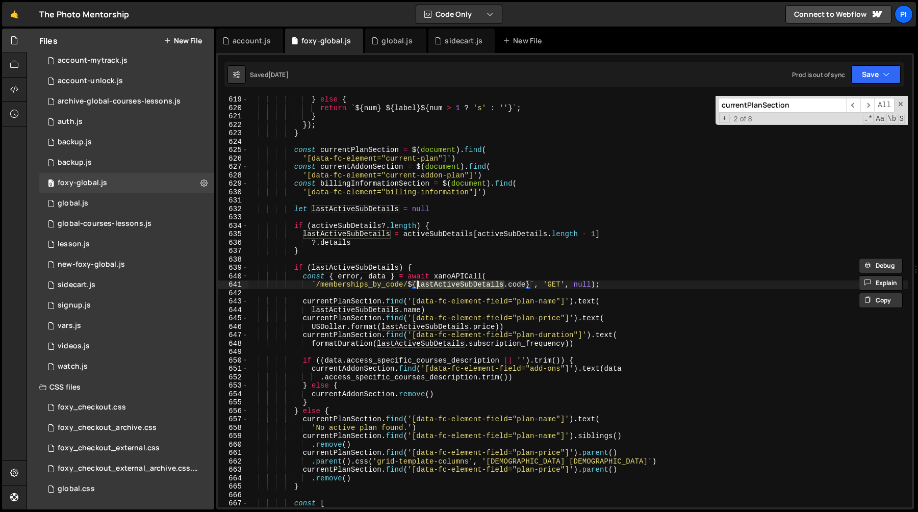
click at [442, 234] on div "} else { return ` ${ num } ${ label } ${ num > 1 ? 's' : '' } ` ; } }) ; } cons…" at bounding box center [577, 309] width 659 height 428
type textarea "lastActiveSubDetails = activeSubDetails[activeSubDetails.length - 1]"
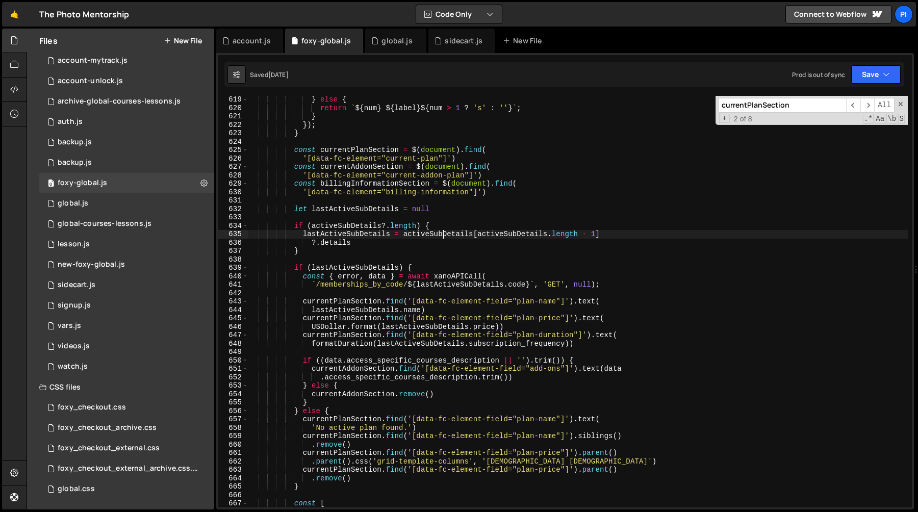
click at [442, 234] on div "} else { return ` ${ num } ${ label } ${ num > 1 ? 's' : '' } ` ; } }) ; } cons…" at bounding box center [577, 309] width 659 height 428
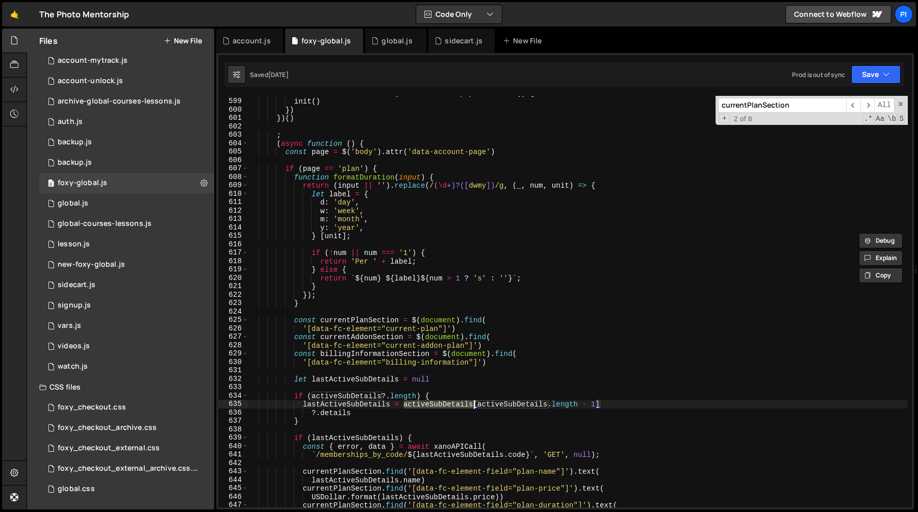
scroll to position [5058, 0]
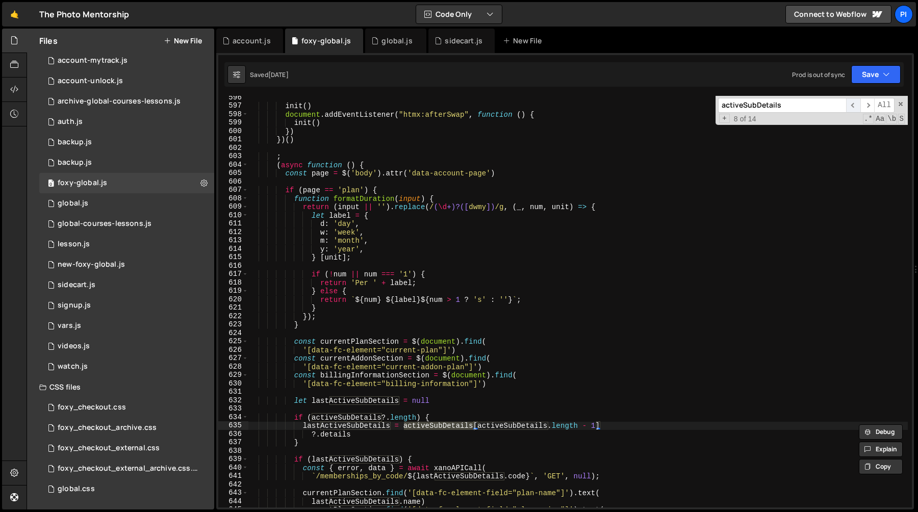
click at [851, 105] on span "​" at bounding box center [853, 105] width 14 height 15
click at [850, 106] on span "​" at bounding box center [853, 105] width 14 height 15
click at [853, 102] on span "​" at bounding box center [853, 105] width 14 height 15
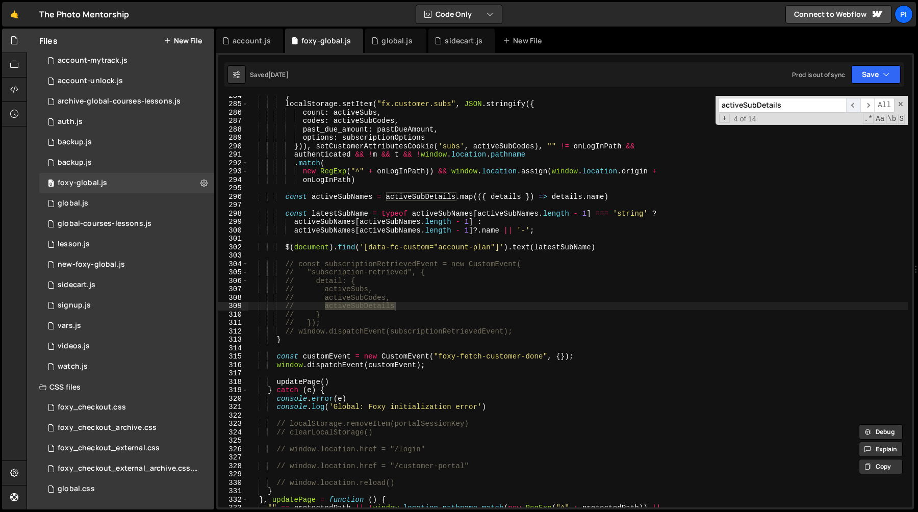
click at [853, 102] on span "​" at bounding box center [853, 105] width 14 height 15
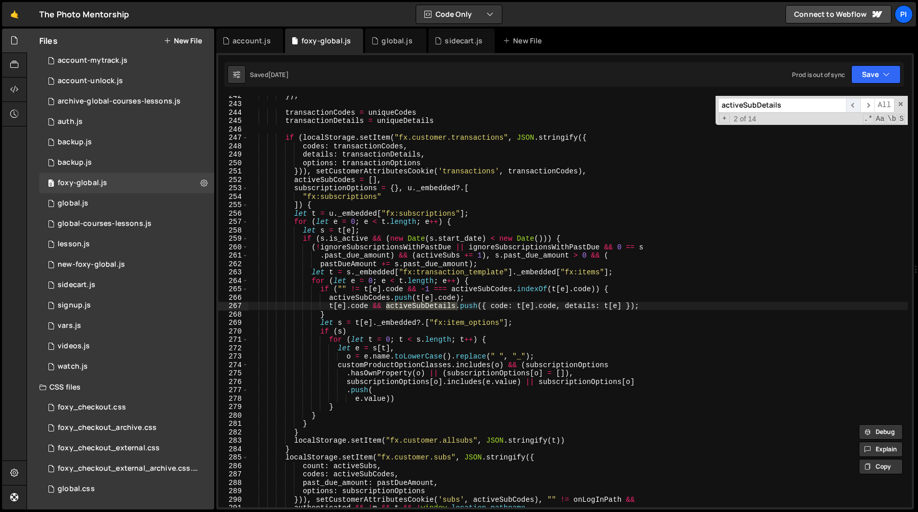
click at [853, 102] on span "​" at bounding box center [853, 105] width 14 height 15
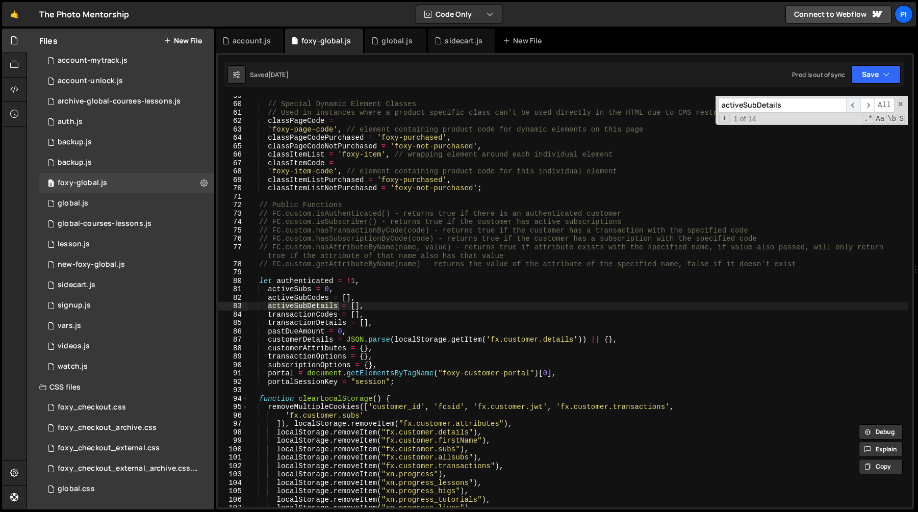
scroll to position [534, 0]
click at [868, 102] on span "​" at bounding box center [867, 105] width 14 height 15
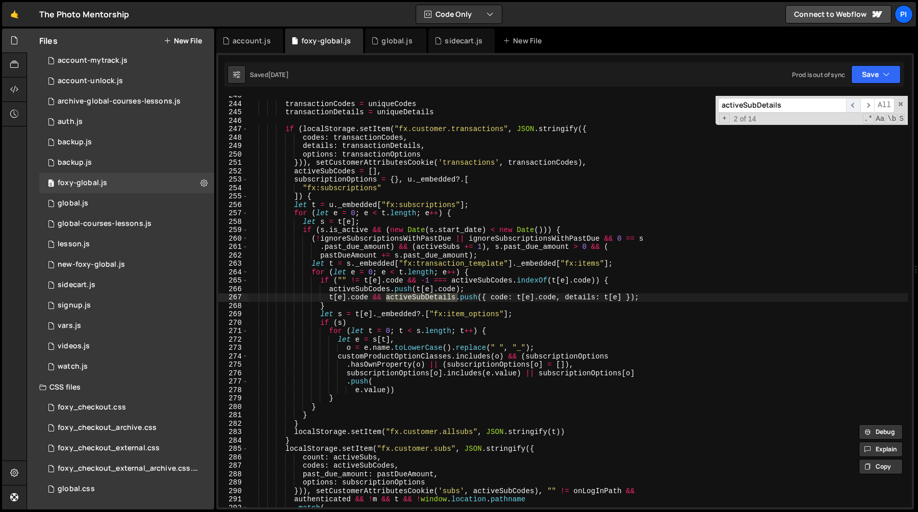
click at [854, 105] on span "​" at bounding box center [853, 105] width 14 height 15
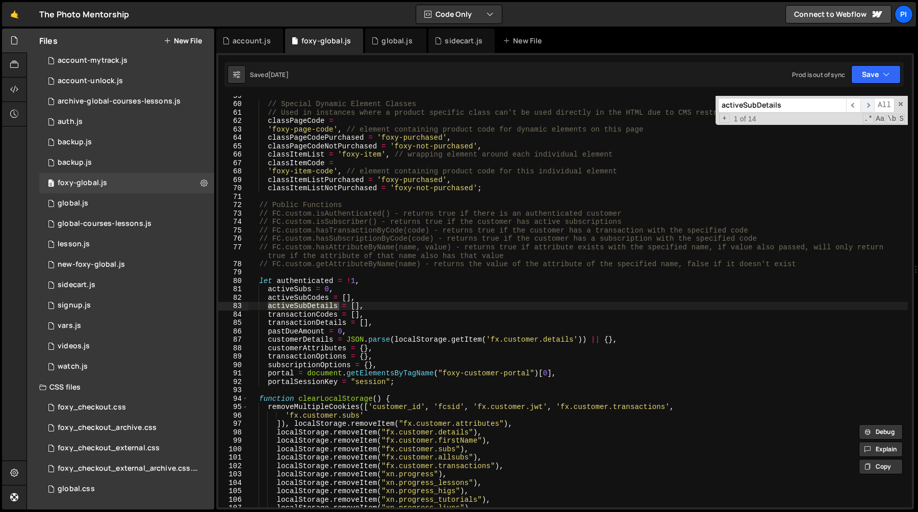
click at [868, 105] on span "​" at bounding box center [867, 105] width 14 height 15
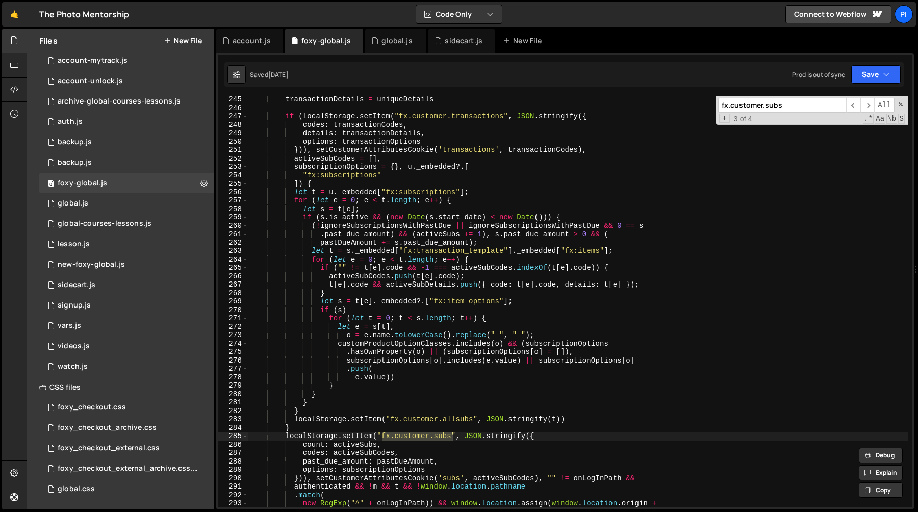
scroll to position [2103, 0]
type input "fx.customer.subs"
click at [865, 109] on span "​" at bounding box center [867, 105] width 14 height 15
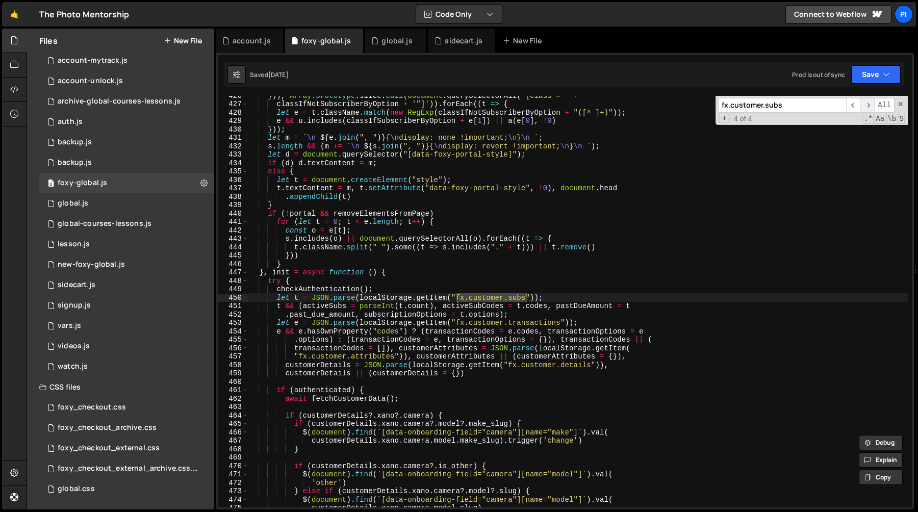
click at [865, 109] on span "​" at bounding box center [867, 105] width 14 height 15
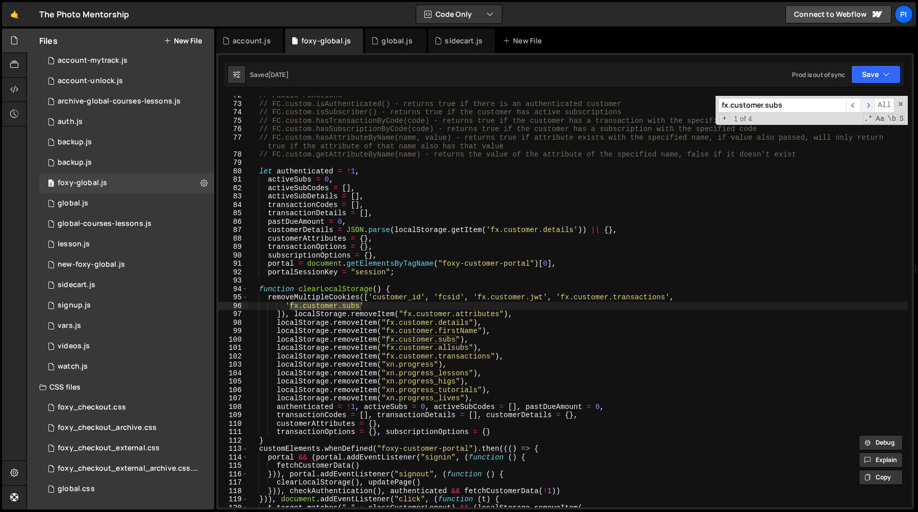
click at [865, 109] on span "​" at bounding box center [867, 105] width 14 height 15
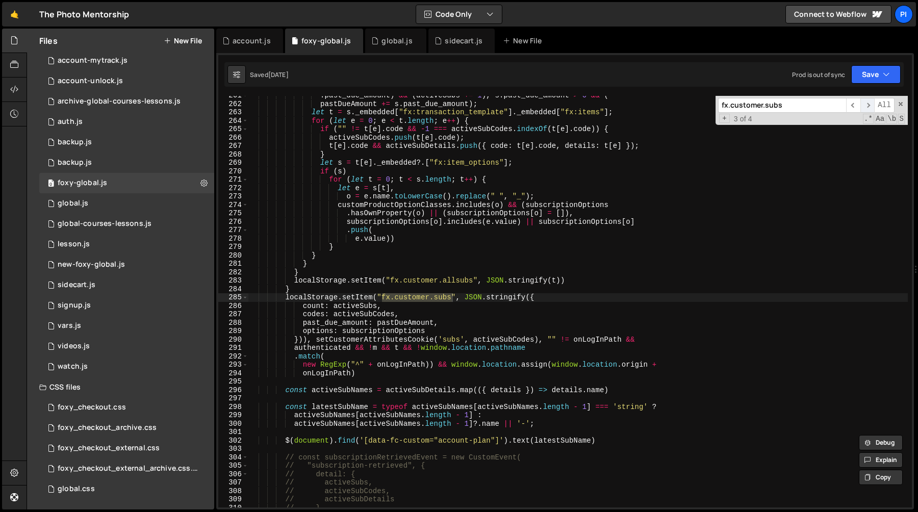
click at [865, 109] on span "​" at bounding box center [867, 105] width 14 height 15
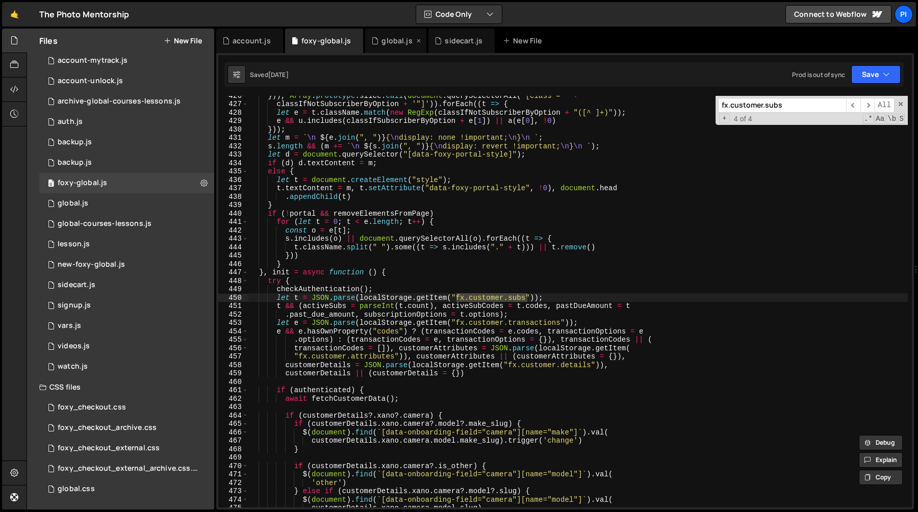
click at [377, 40] on div "global.js" at bounding box center [392, 41] width 43 height 10
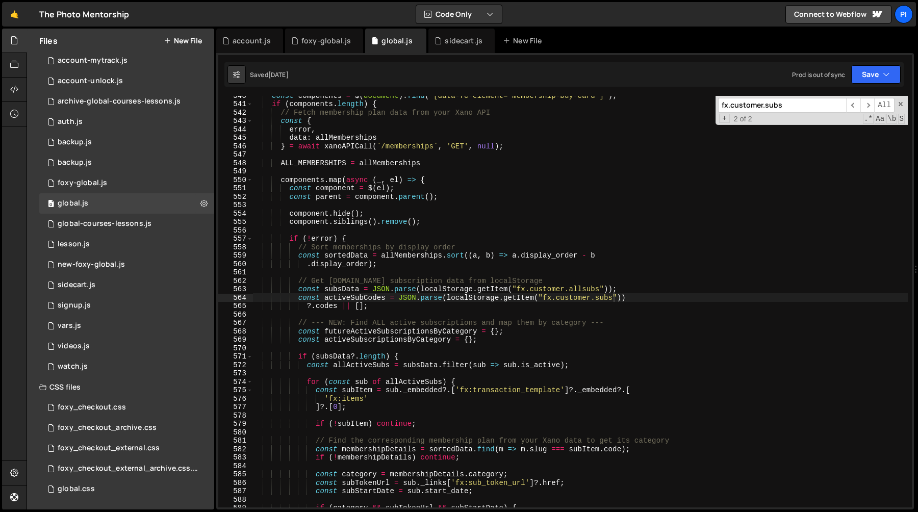
scroll to position [962, 0]
click at [594, 197] on div "const components = $ ( document ) . find ( '[data-fc-element="membership-buy-ca…" at bounding box center [579, 305] width 655 height 428
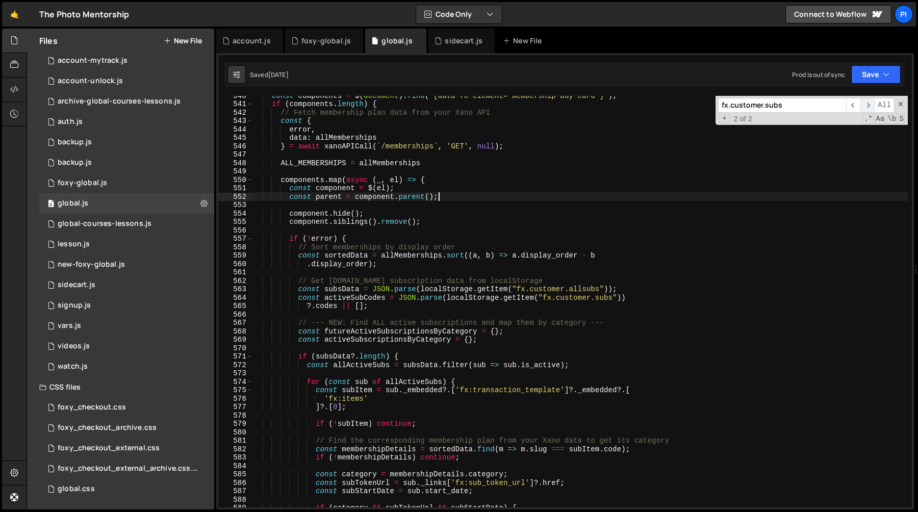
click at [866, 105] on span "​" at bounding box center [867, 105] width 14 height 15
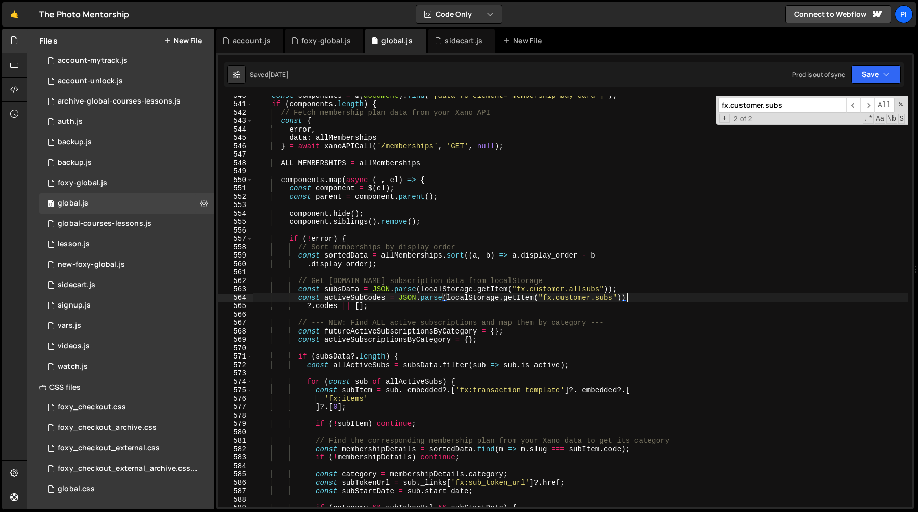
click at [632, 294] on div "const components = $ ( document ) . find ( '[data-fc-element="membership-buy-ca…" at bounding box center [579, 305] width 655 height 428
click at [631, 286] on div "const components = $ ( document ) . find ( '[data-fc-element="membership-buy-ca…" at bounding box center [579, 305] width 655 height 428
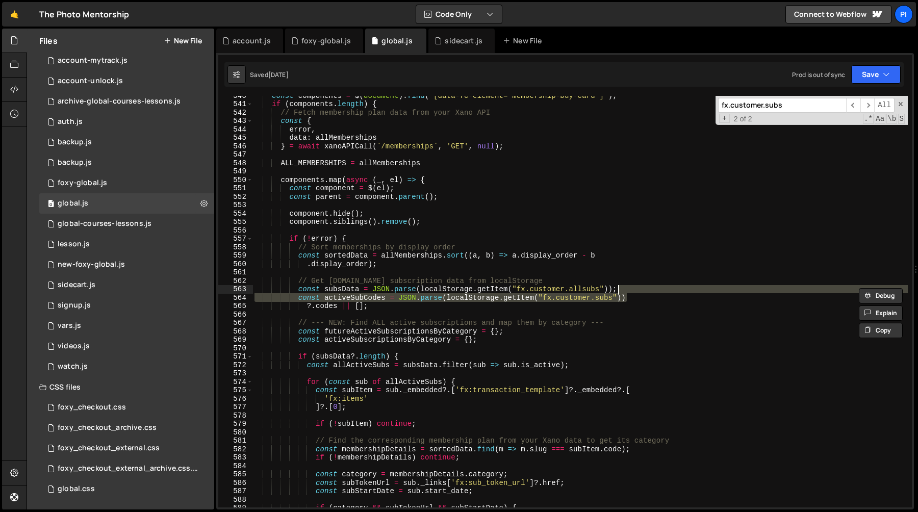
click at [387, 303] on div "const components = $ ( document ) . find ( '[data-fc-element="membership-buy-ca…" at bounding box center [579, 305] width 655 height 428
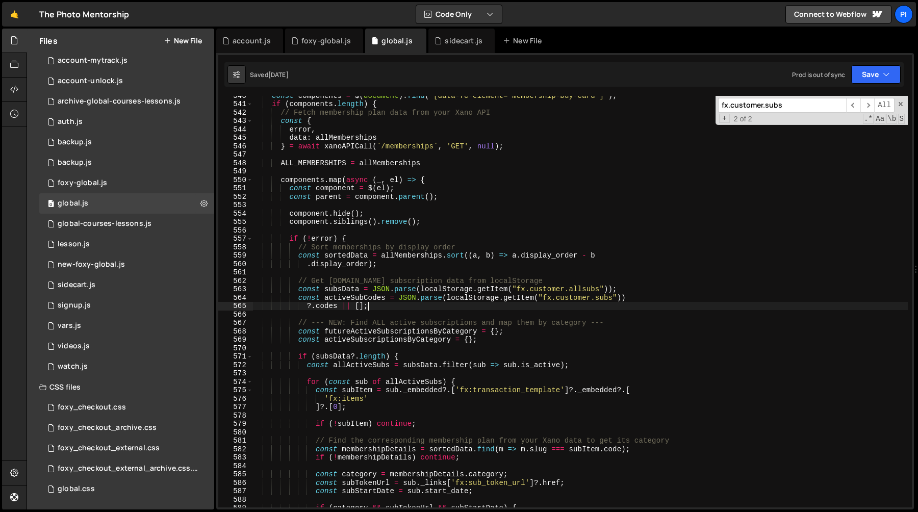
click at [647, 288] on div "const components = $ ( document ) . find ( '[data-fc-element="membership-buy-ca…" at bounding box center [579, 305] width 655 height 428
type textarea "const subsData = JSON.parse(localStorage.getItem("fx.customer.allsubs")); const…"
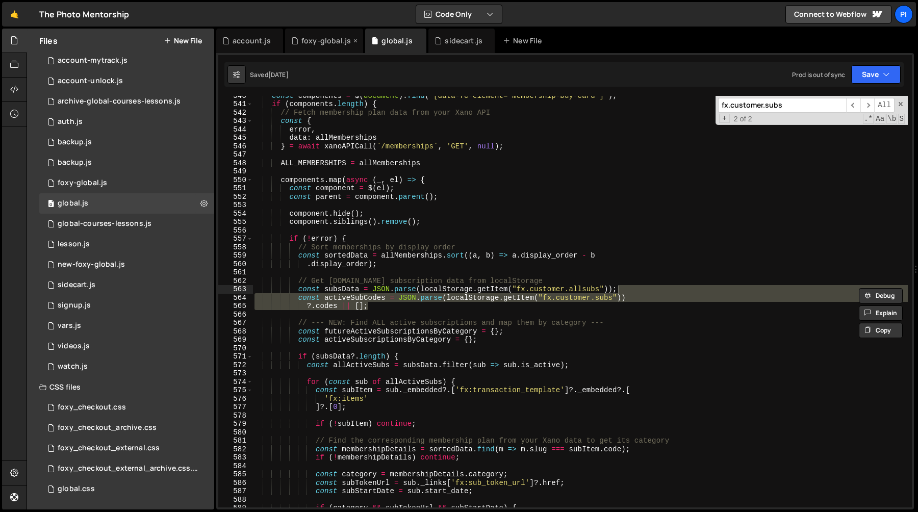
click at [316, 43] on div "foxy-global.js" at bounding box center [325, 41] width 49 height 10
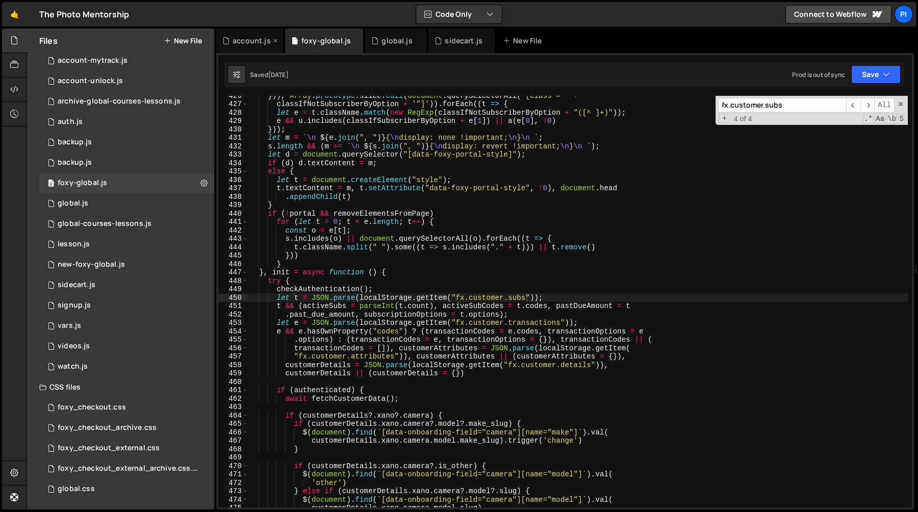
click at [235, 44] on div "account.js" at bounding box center [251, 41] width 38 height 10
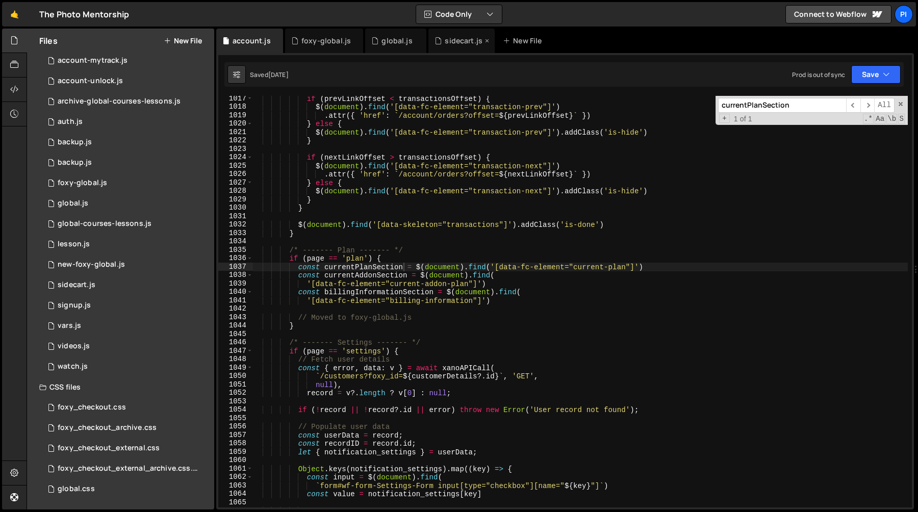
click at [445, 42] on div "sidecart.js" at bounding box center [464, 41] width 38 height 10
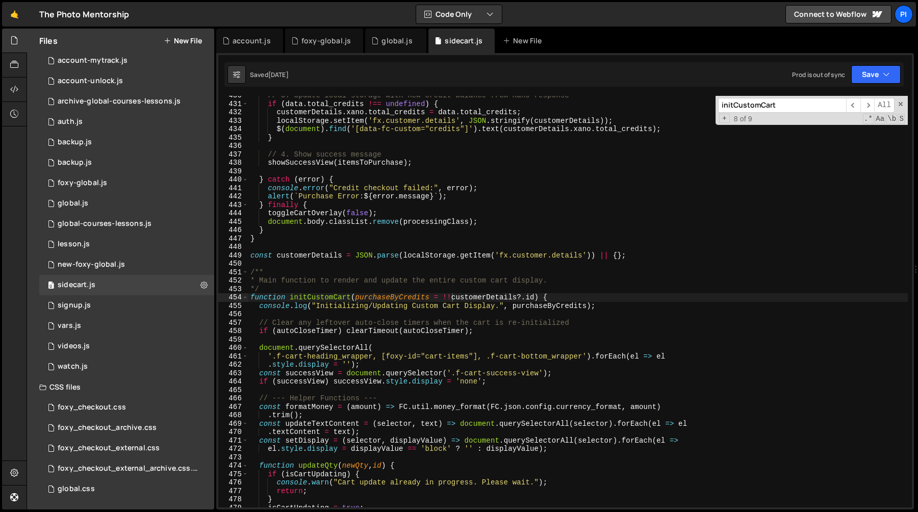
scroll to position [270, 0]
click at [535, 299] on div "// 3. Update local storage with new credit balance from Xano response if ( data…" at bounding box center [577, 305] width 659 height 428
type textarea "function initCustomCart(purchaseByCredits = !!customerDetails?.id && ) {"
click at [411, 262] on div "// 3. Update local storage with new credit balance from Xano response if ( data…" at bounding box center [577, 305] width 659 height 428
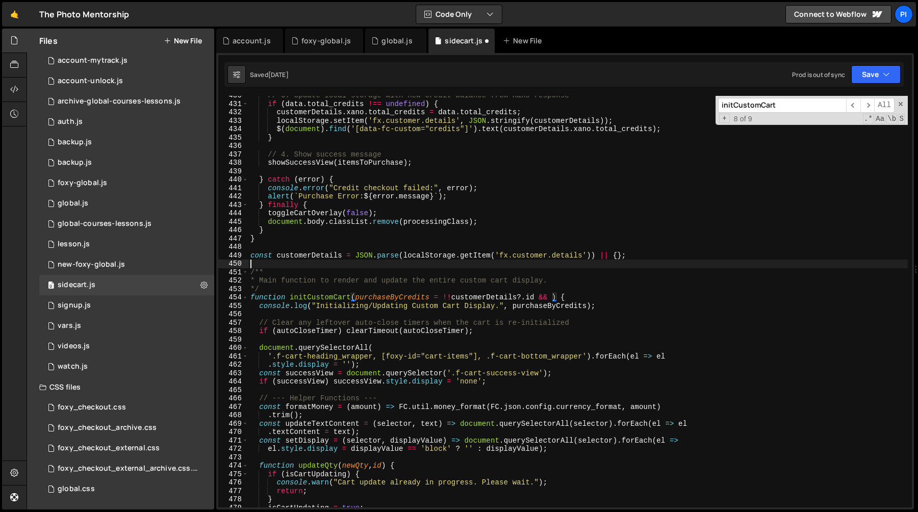
scroll to position [0, 0]
paste textarea "?.codes || [];"
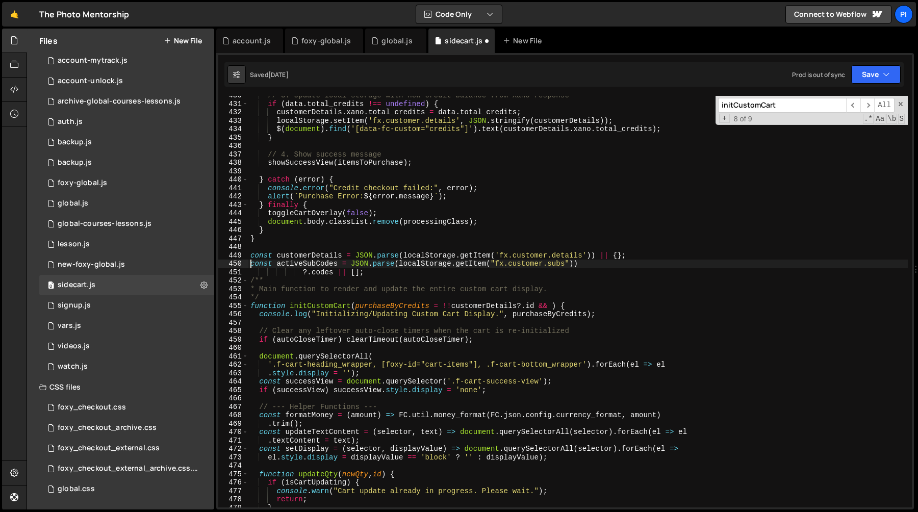
type textarea "?.codes || [];"
click at [295, 263] on div "// 3. Update local storage with new credit balance from Xano response if ( data…" at bounding box center [577, 305] width 659 height 428
click at [552, 308] on div "// 3. Update local storage with new credit balance from Xano response if ( data…" at bounding box center [577, 305] width 659 height 428
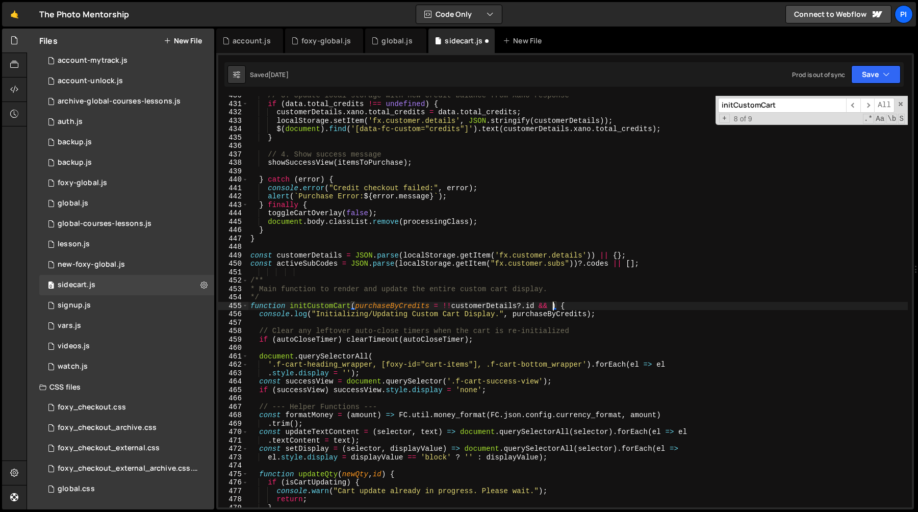
paste textarea "activeSubCodes"
type textarea "function initCustomCart(purchaseByCredits = !!customerDetails?.id && !!activeSu…"
